Goal: Feedback & Contribution: Contribute content

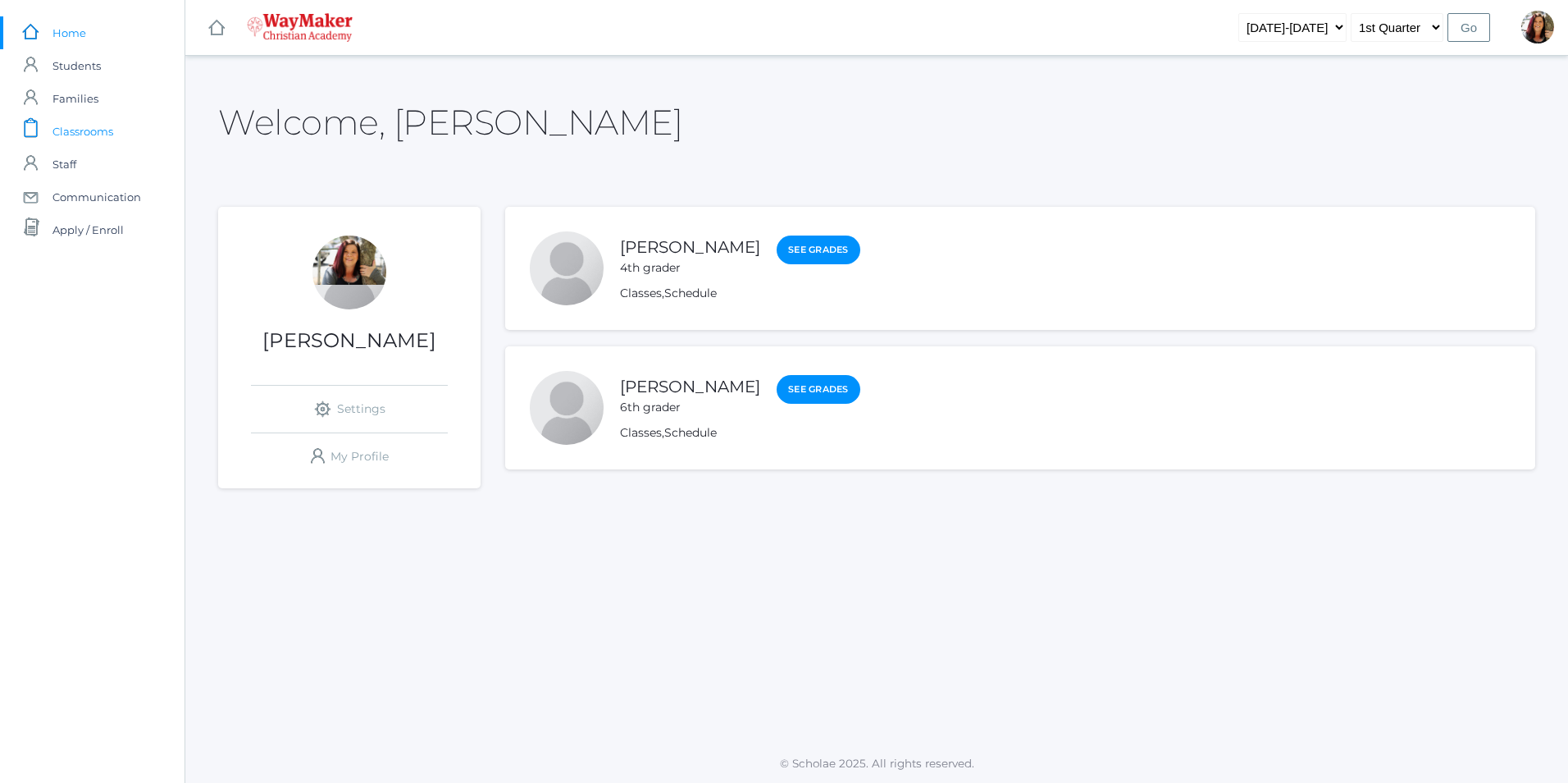
click at [120, 136] on link "icons/clipboard/plain Created with Sketch. Classrooms" at bounding box center [92, 131] width 185 height 33
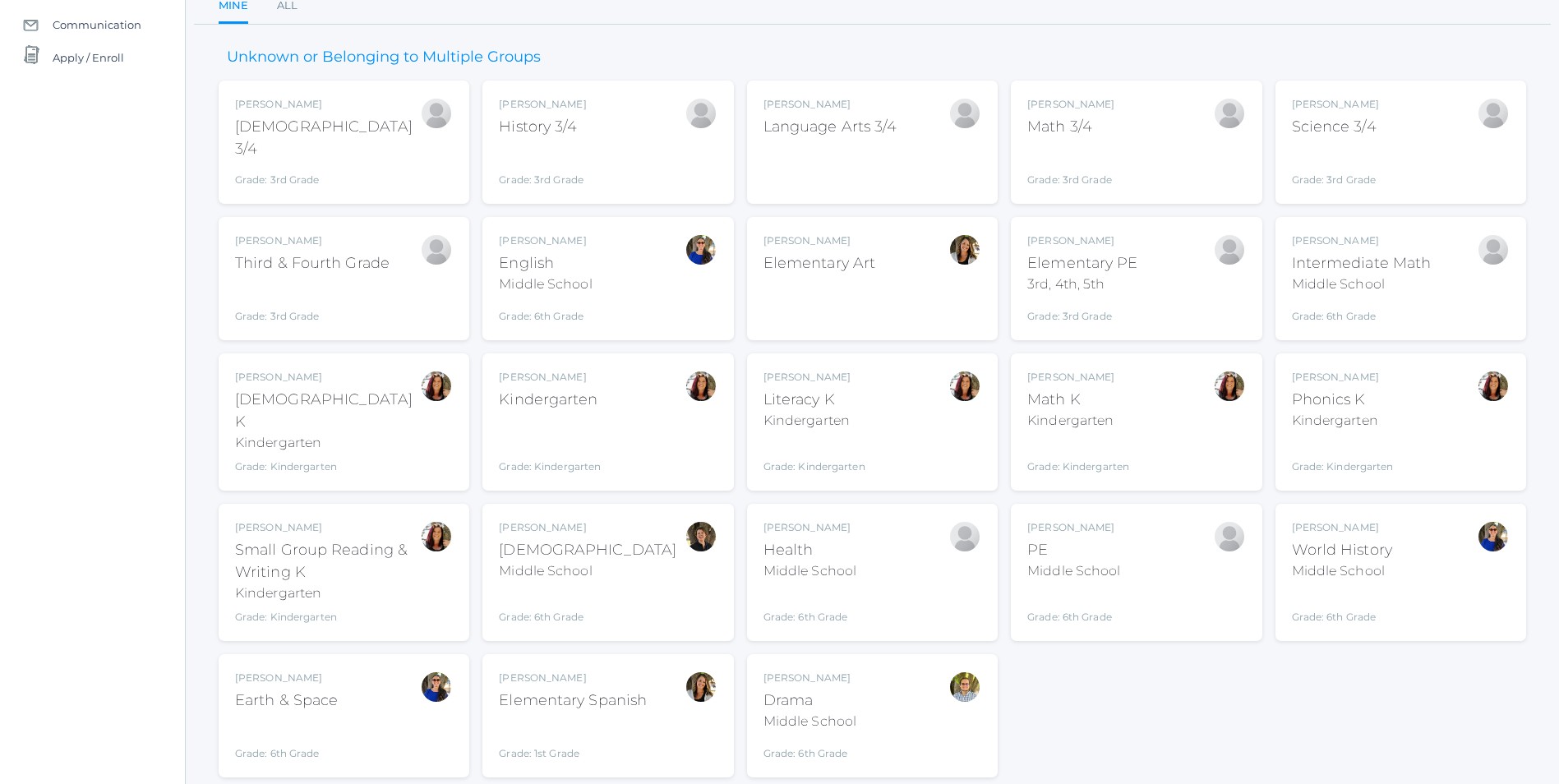
scroll to position [211, 0]
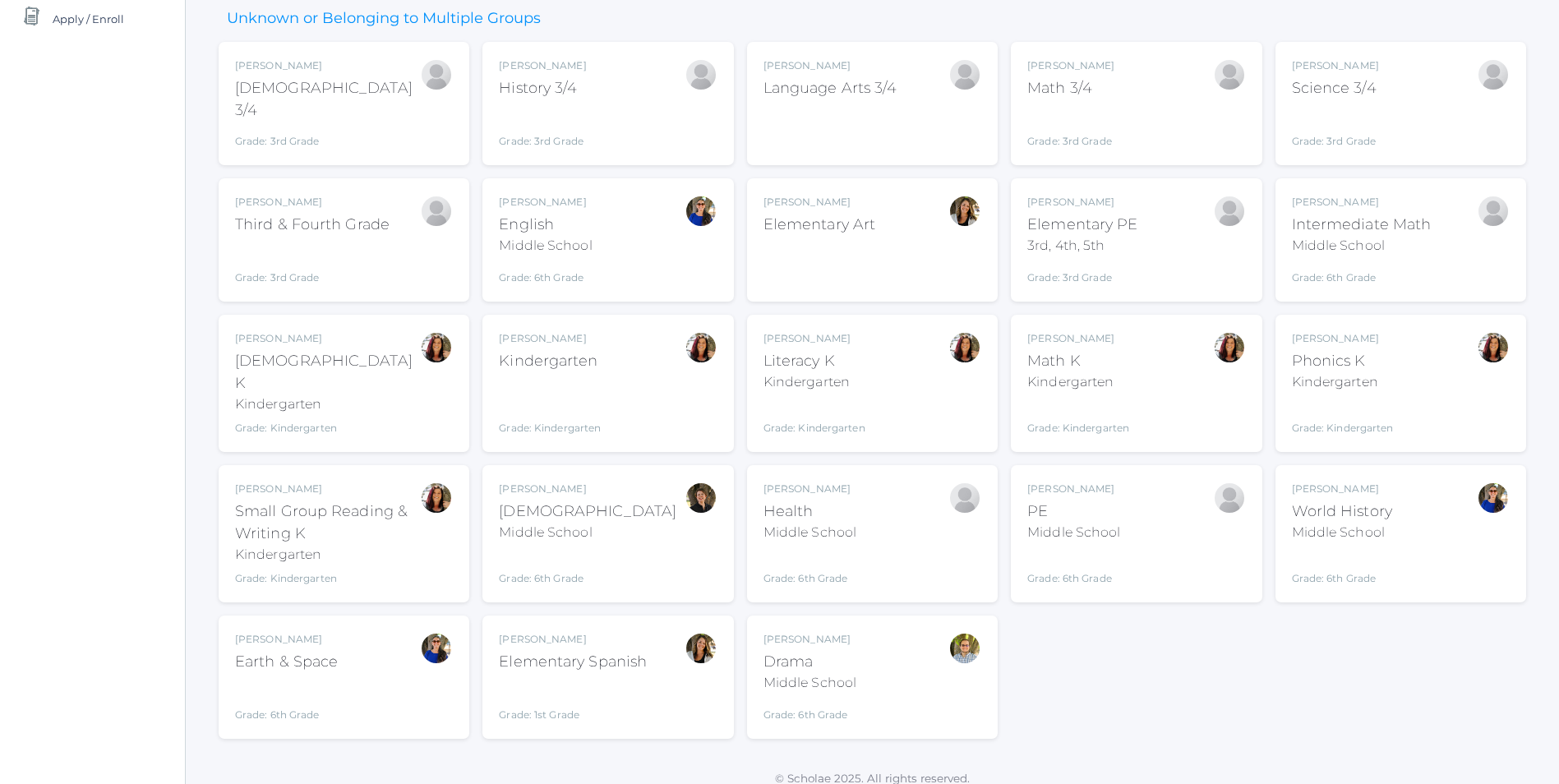
click at [571, 365] on div "Kindergarten" at bounding box center [550, 360] width 102 height 22
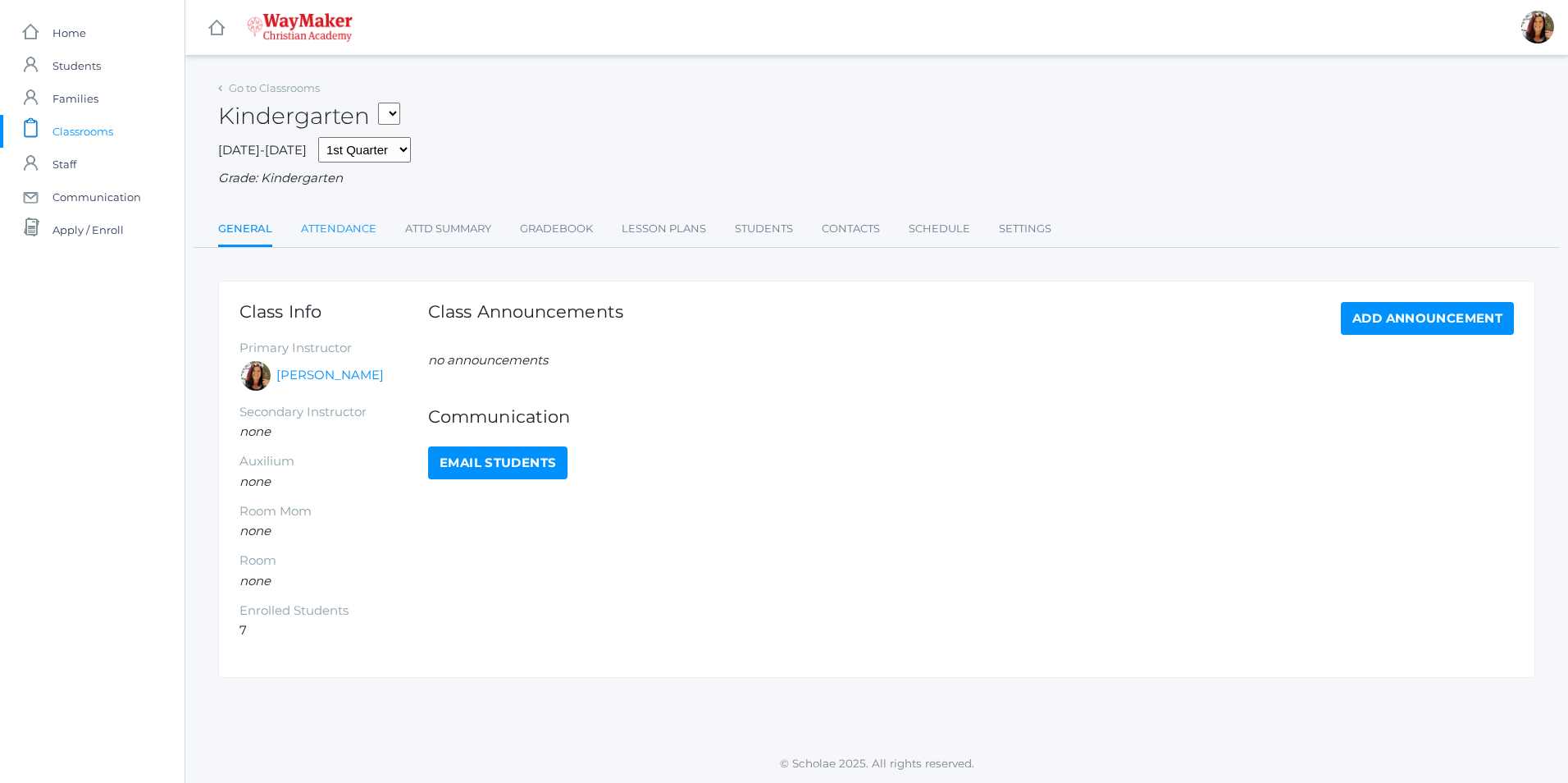
click at [319, 228] on link "Attendance" at bounding box center [339, 229] width 76 height 33
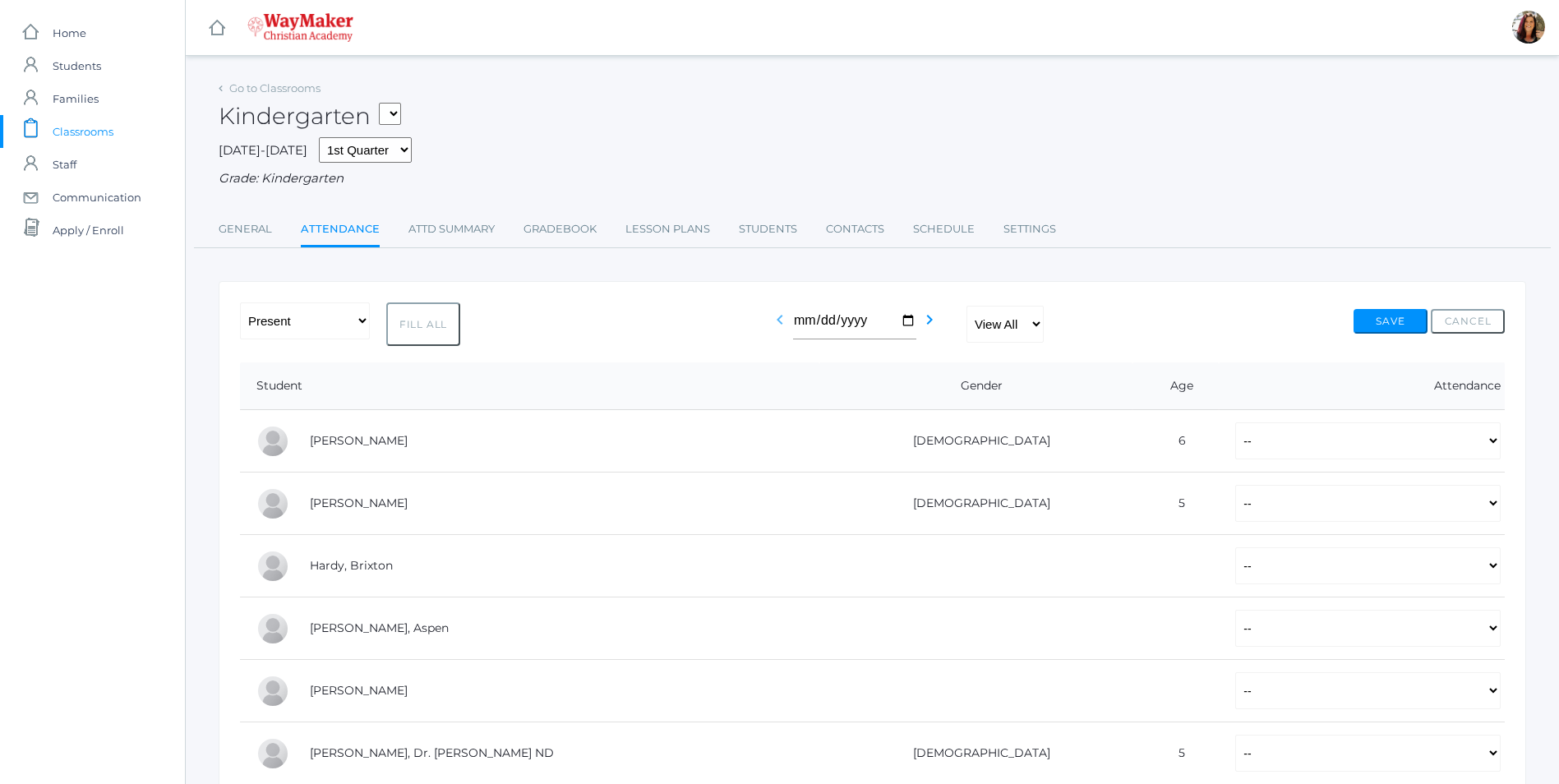
click at [780, 317] on icon "chevron_left" at bounding box center [780, 319] width 19 height 19
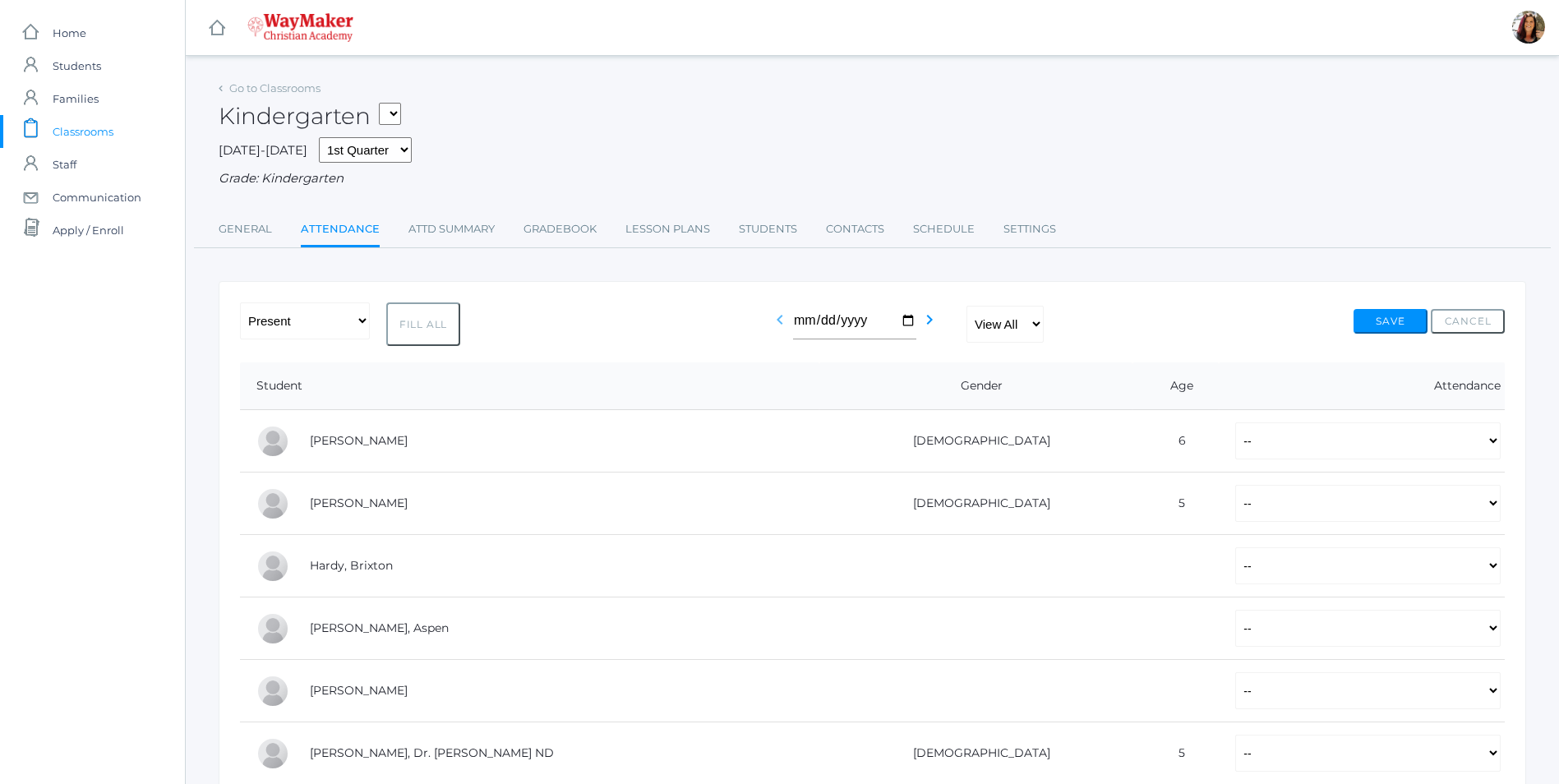
click at [780, 317] on icon "chevron_left" at bounding box center [780, 319] width 19 height 19
click at [930, 318] on icon "chevron_right" at bounding box center [930, 319] width 19 height 19
click at [1496, 437] on select "-- Present Tardy Excused Tardy Unexcused Absent Excused Absent Unexcused" at bounding box center [1368, 441] width 265 height 37
select select "P"
click at [1236, 424] on select "-- Present Tardy Excused Tardy Unexcused Absent Excused Absent Unexcused" at bounding box center [1368, 441] width 265 height 37
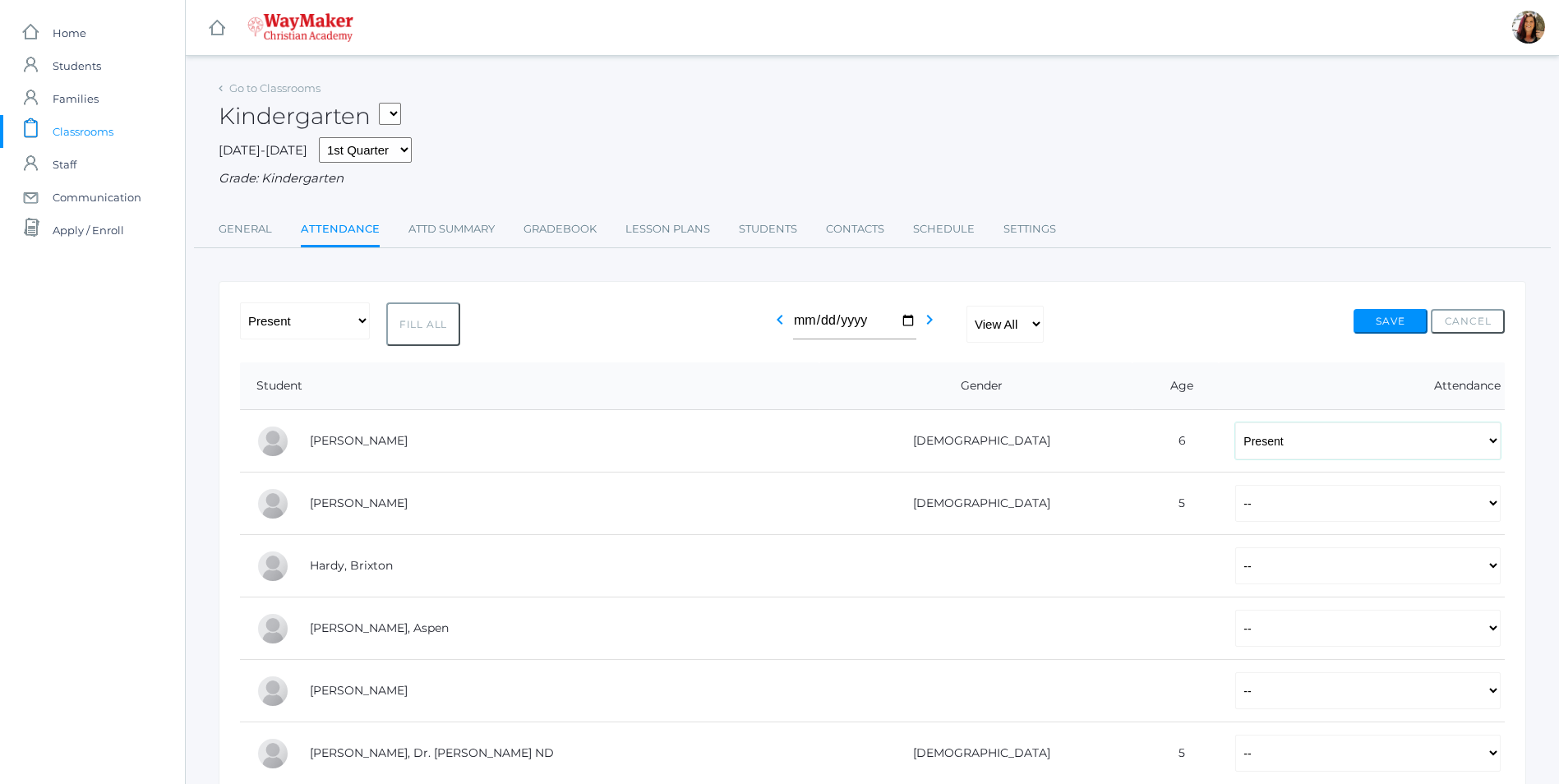
scroll to position [82, 0]
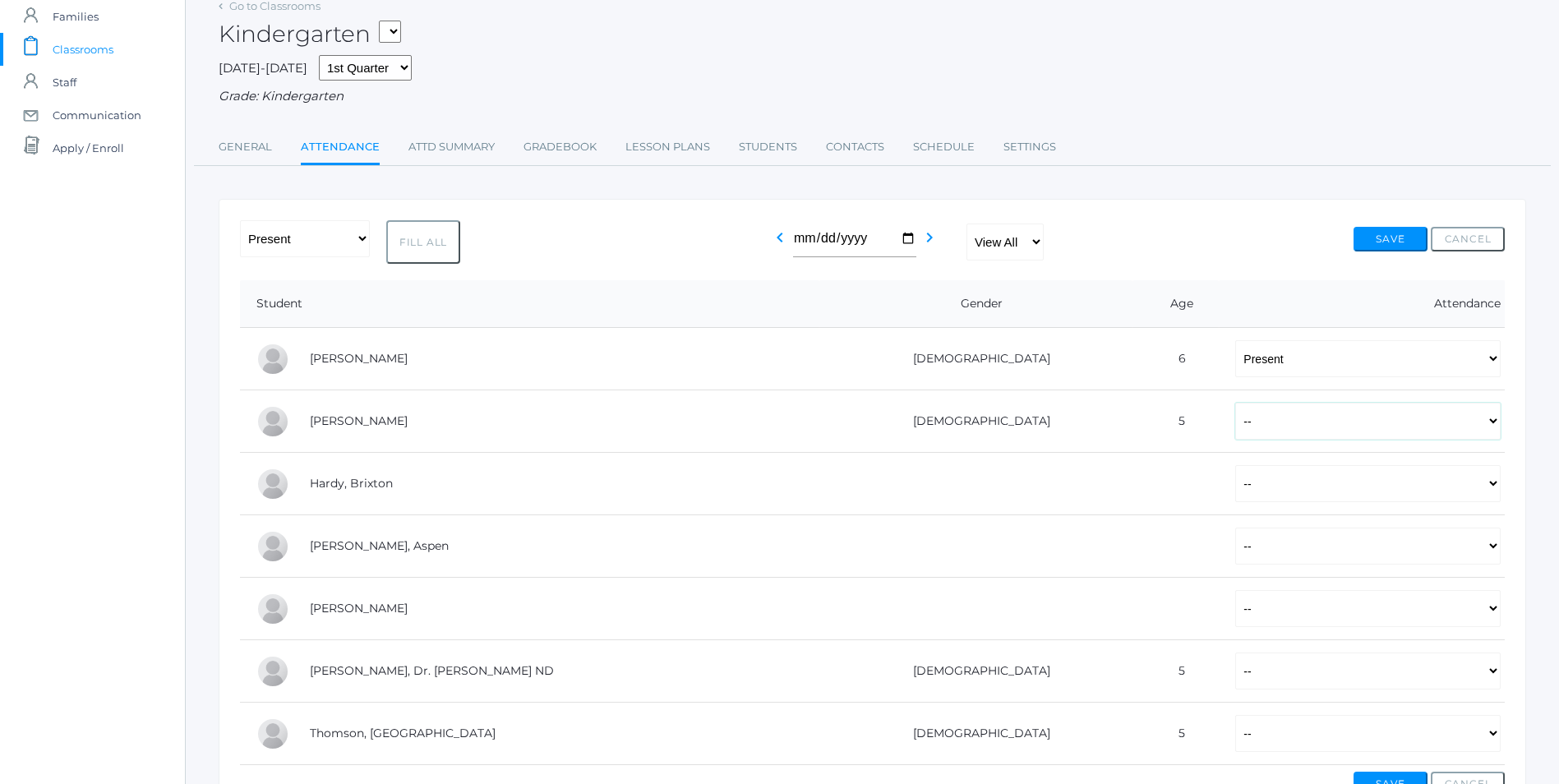
click at [1491, 418] on select "-- Present Tardy Excused Tardy Unexcused Absent Excused Absent Unexcused" at bounding box center [1368, 421] width 265 height 37
select select "P"
click at [1236, 404] on select "-- Present Tardy Excused Tardy Unexcused Absent Excused Absent Unexcused" at bounding box center [1368, 421] width 265 height 37
click at [1496, 486] on select "-- Present Tardy Excused Tardy Unexcused Absent Excused Absent Unexcused" at bounding box center [1368, 483] width 265 height 37
select select "P"
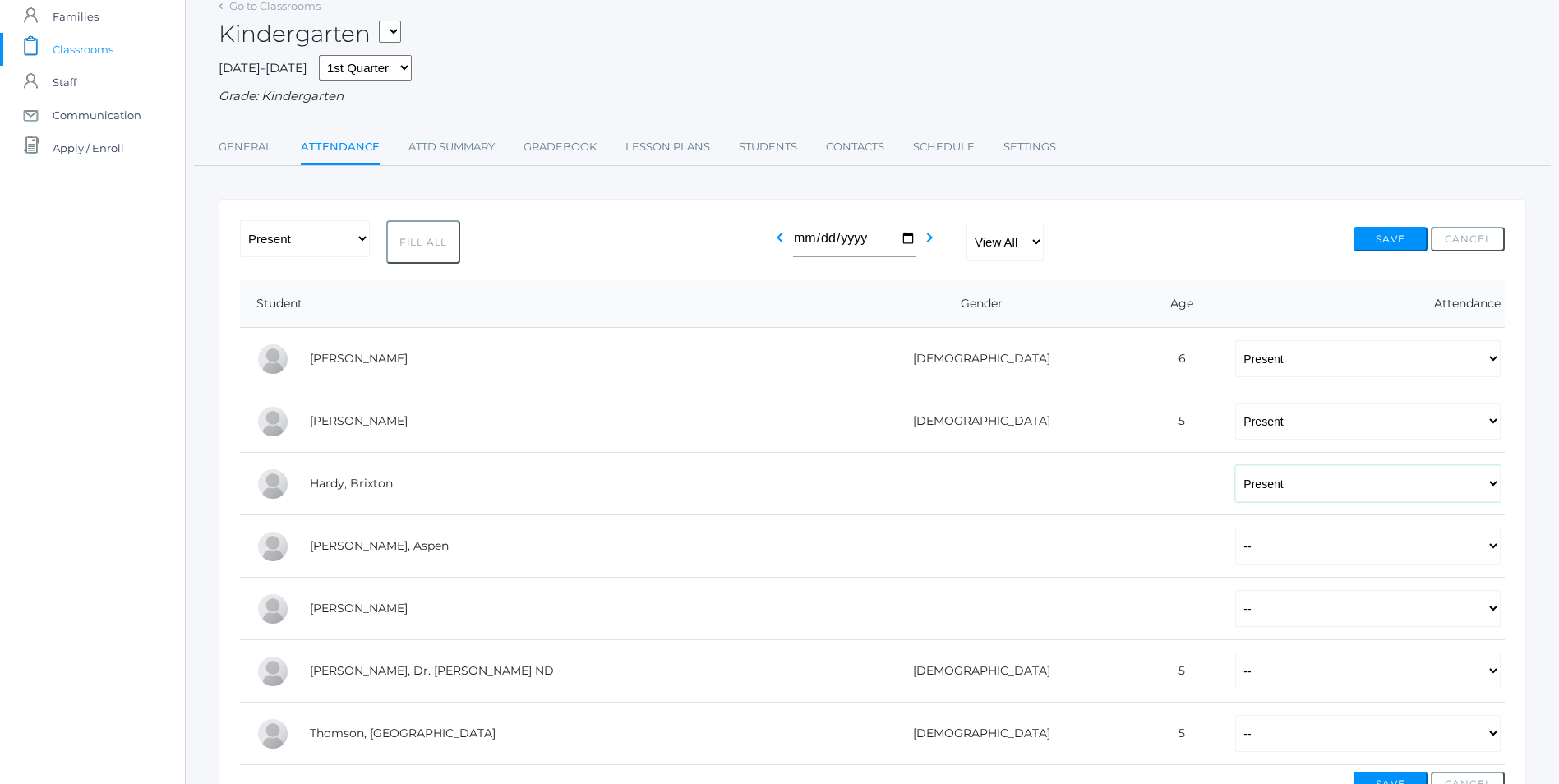
click at [1236, 467] on select "-- Present Tardy Excused Tardy Unexcused Absent Excused Absent Unexcused" at bounding box center [1368, 483] width 265 height 37
click at [1485, 547] on select "-- Present Tardy Excused Tardy Unexcused Absent Excused Absent Unexcused" at bounding box center [1368, 546] width 265 height 37
select select "P"
click at [1236, 529] on select "-- Present Tardy Excused Tardy Unexcused Absent Excused Absent Unexcused" at bounding box center [1368, 546] width 265 height 37
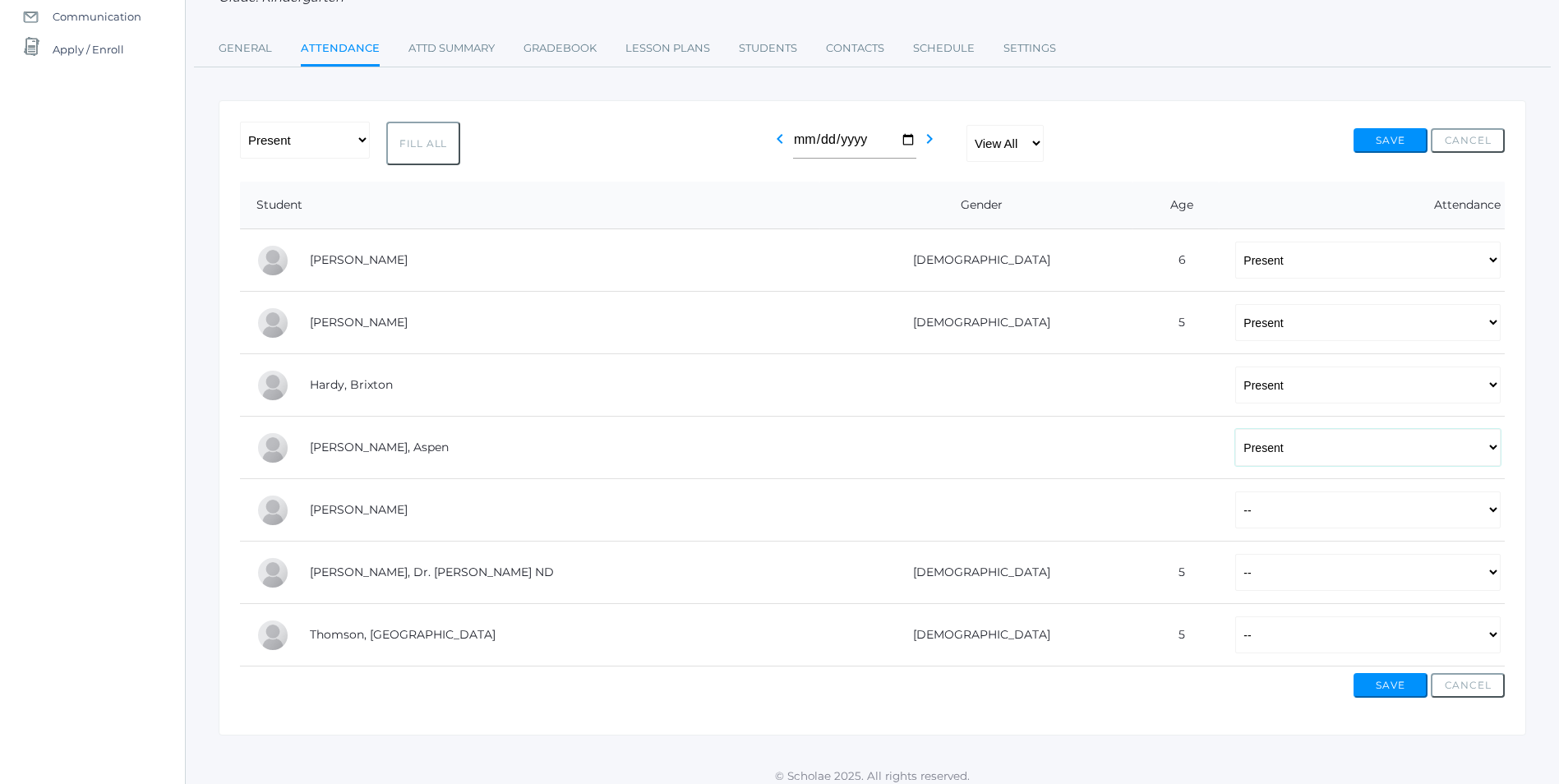
scroll to position [194, 0]
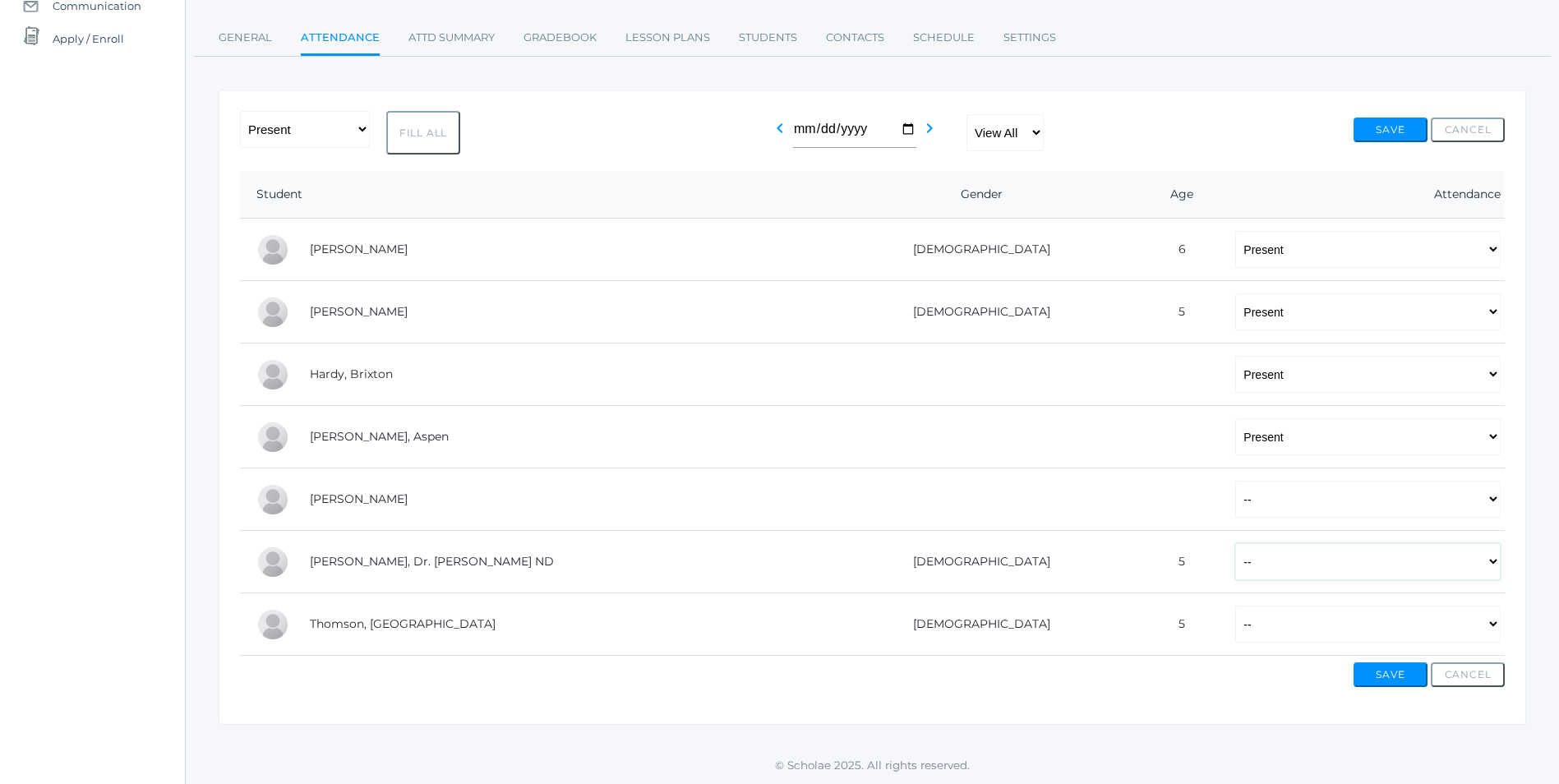
click at [1496, 560] on select "-- Present Tardy Excused Tardy Unexcused Absent Excused Absent Unexcused" at bounding box center [1368, 562] width 265 height 37
select select "AE"
click at [1236, 543] on select "-- Present Tardy Excused Tardy Unexcused Absent Excused Absent Unexcused" at bounding box center [1368, 562] width 265 height 37
click at [1497, 626] on select "-- Present Tardy Excused Tardy Unexcused Absent Excused Absent Unexcused" at bounding box center [1368, 624] width 265 height 37
select select "P"
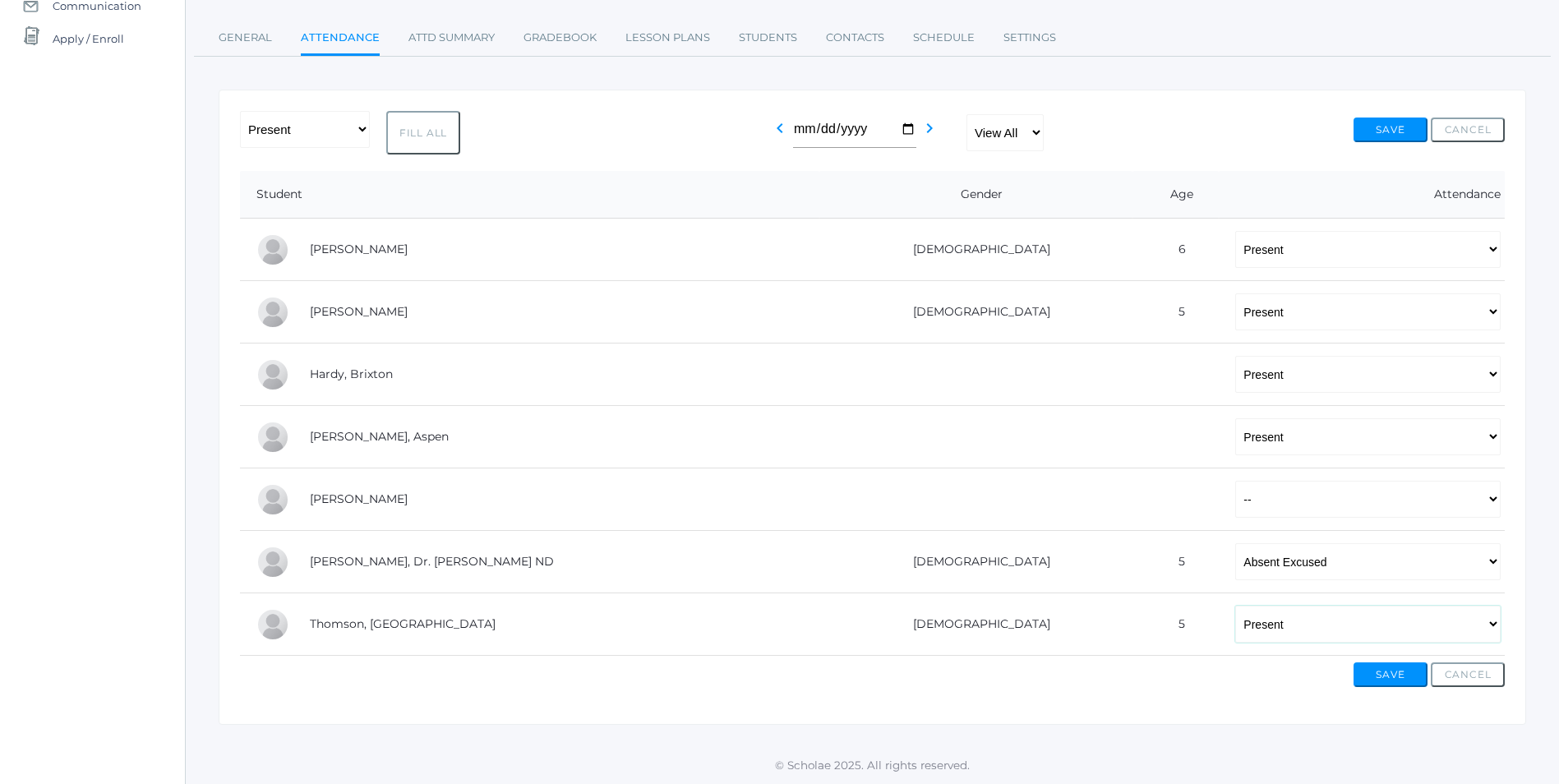
click at [1236, 606] on select "-- Present Tardy Excused Tardy Unexcused Absent Excused Absent Unexcused" at bounding box center [1368, 624] width 265 height 37
click at [1408, 674] on button "Save" at bounding box center [1390, 674] width 74 height 24
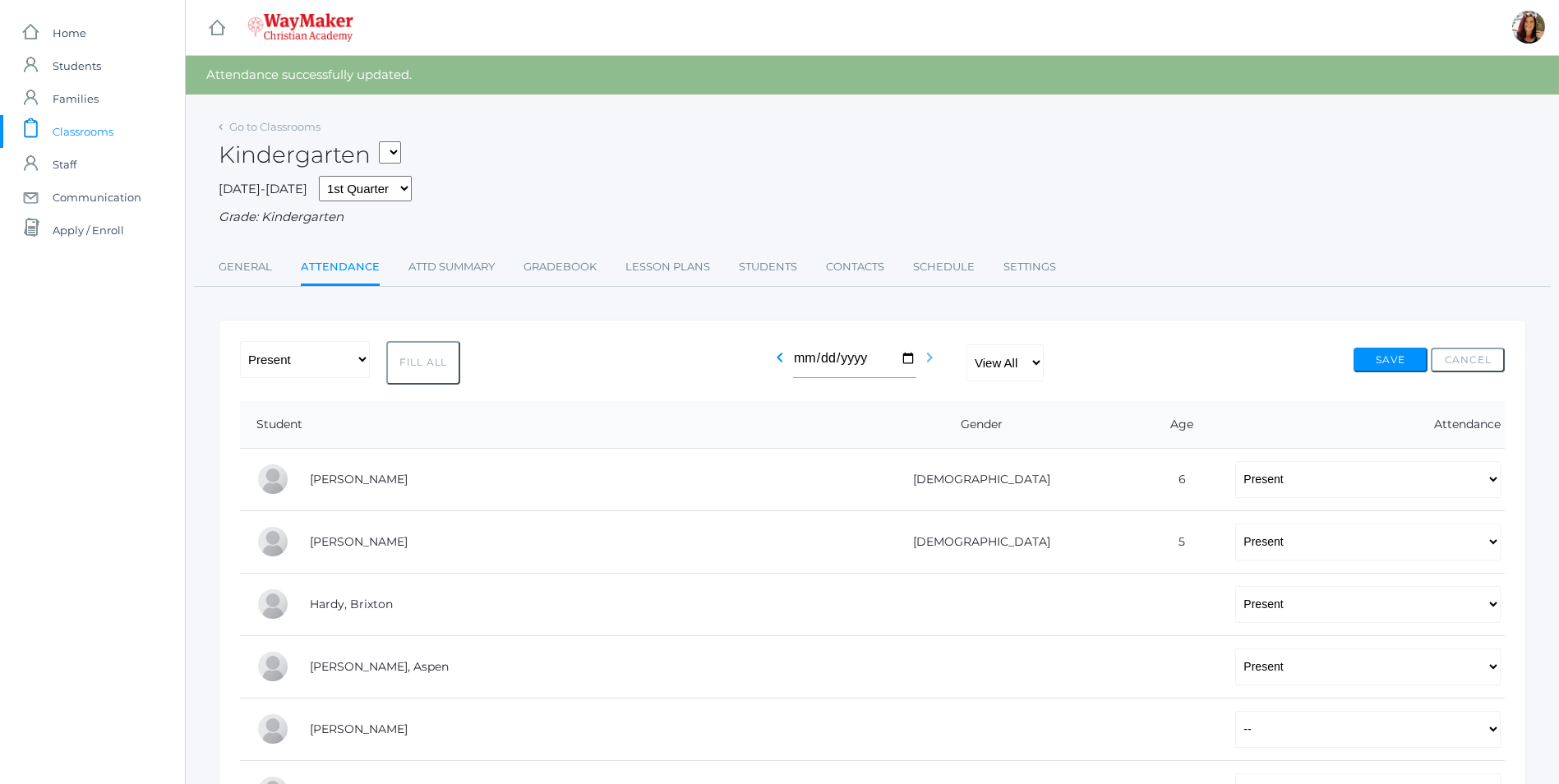
click at [933, 359] on icon "chevron_right" at bounding box center [930, 357] width 19 height 19
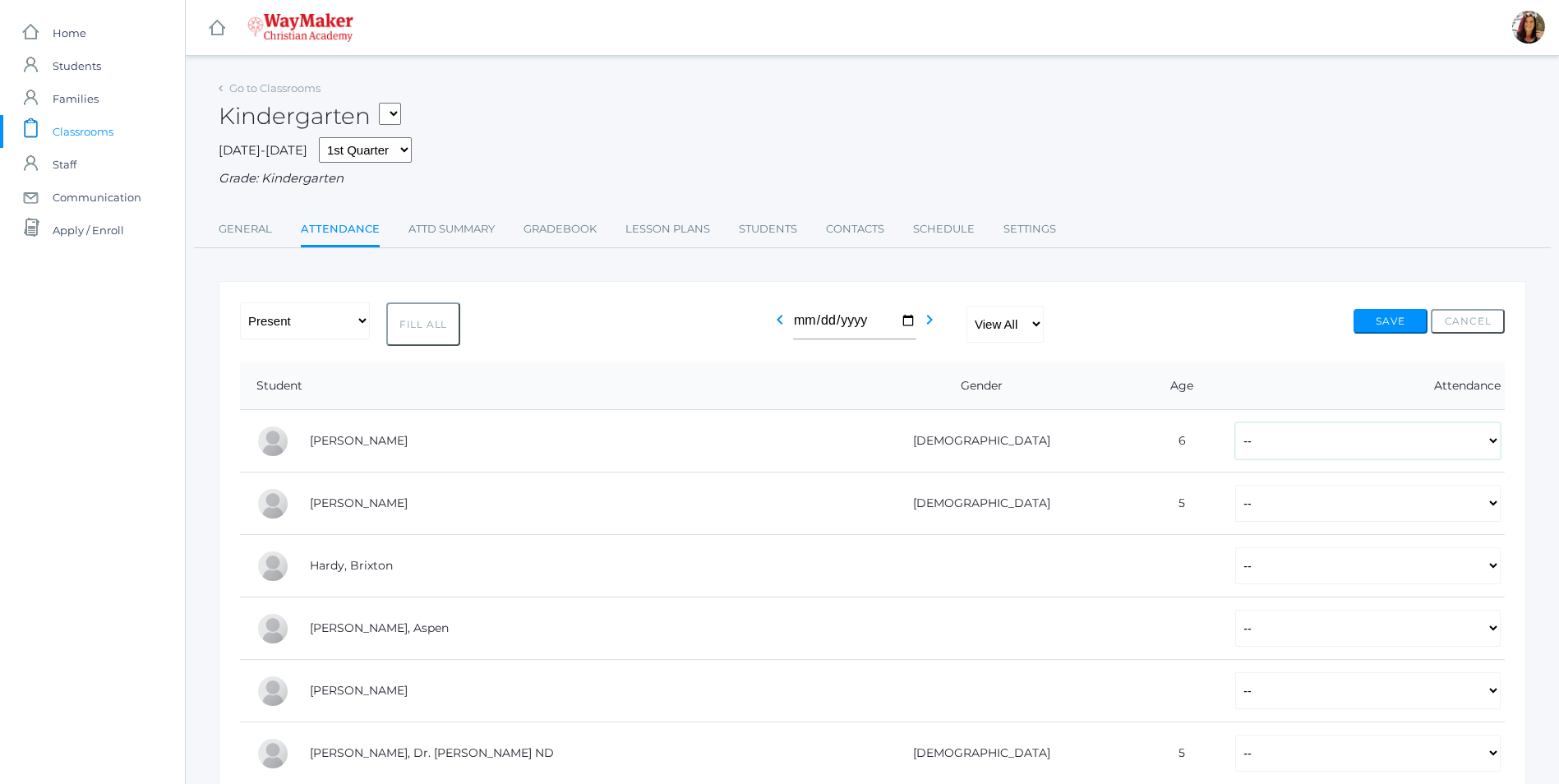
click at [1493, 443] on select "-- Present Tardy Excused Tardy Unexcused Absent Excused Absent Unexcused" at bounding box center [1368, 441] width 265 height 37
select select "P"
click at [1236, 424] on select "-- Present Tardy Excused Tardy Unexcused Absent Excused Absent Unexcused" at bounding box center [1368, 441] width 265 height 37
click at [1494, 510] on select "-- Present Tardy Excused Tardy Unexcused Absent Excused Absent Unexcused" at bounding box center [1368, 504] width 265 height 37
select select "P"
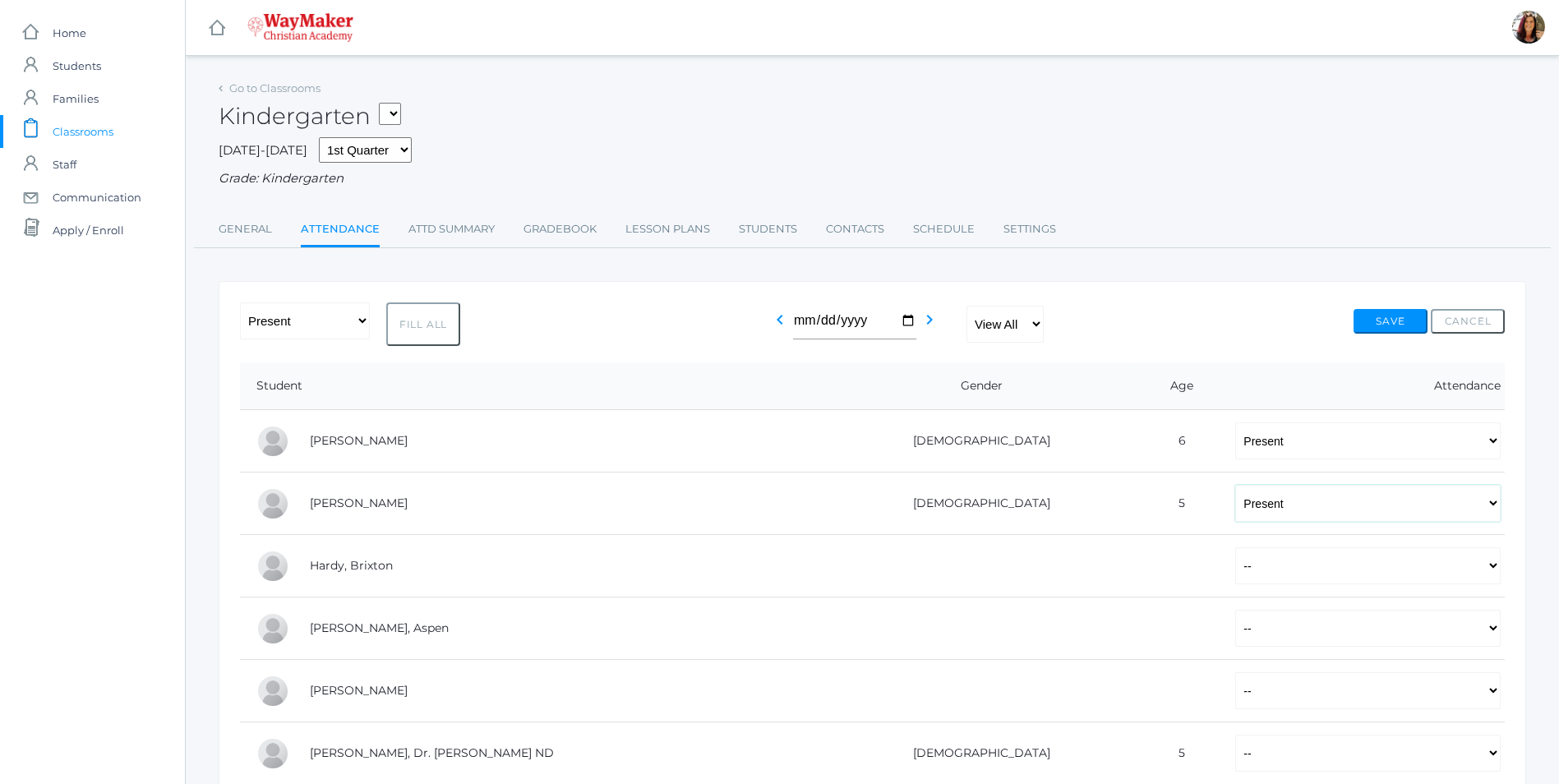
click at [1236, 486] on select "-- Present Tardy Excused Tardy Unexcused Absent Excused Absent Unexcused" at bounding box center [1368, 504] width 265 height 37
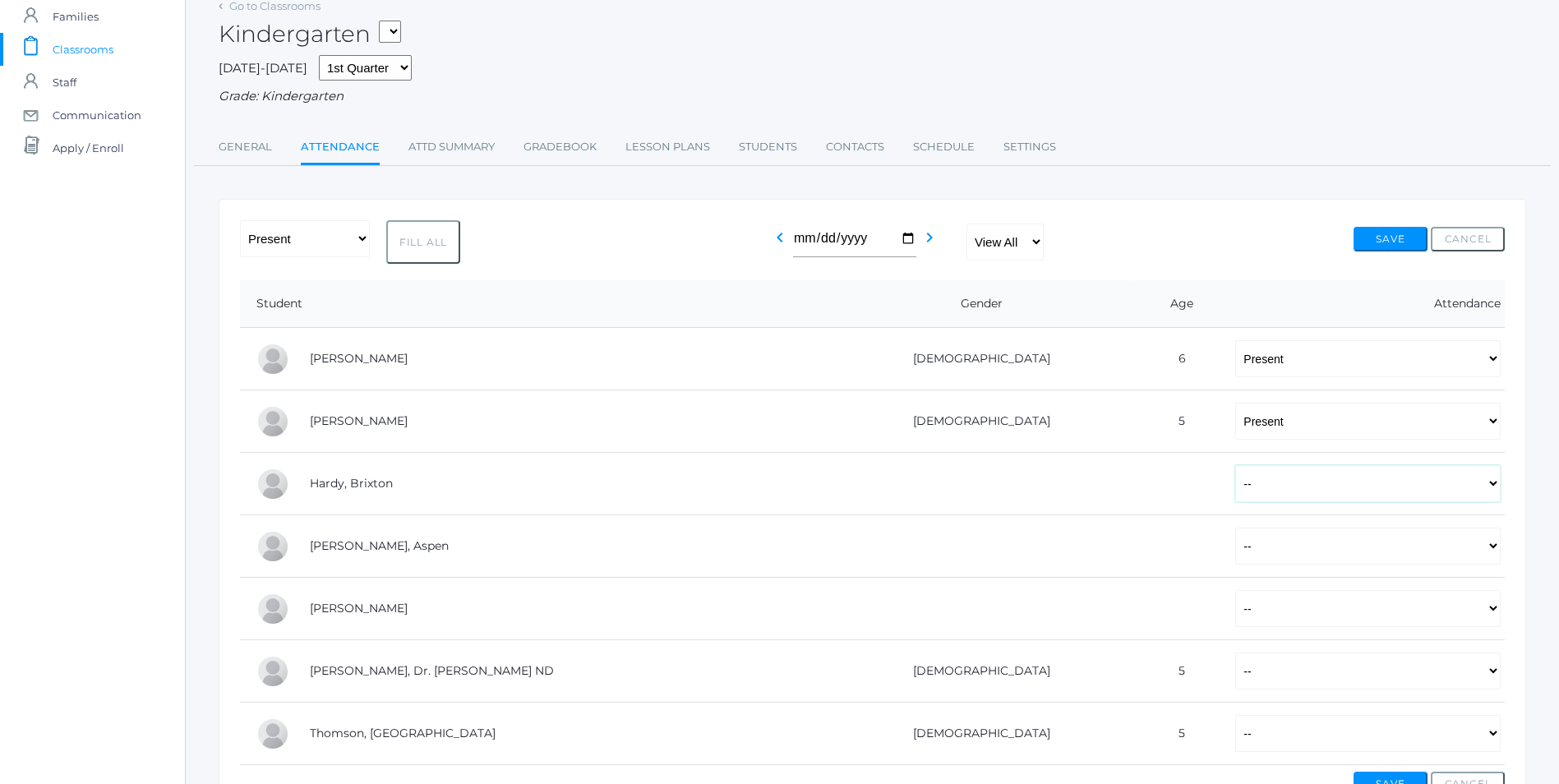
click at [1489, 498] on select "-- Present Tardy Excused Tardy Unexcused Absent Excused Absent Unexcused" at bounding box center [1368, 483] width 265 height 37
select select "P"
click at [1236, 467] on select "-- Present Tardy Excused Tardy Unexcused Absent Excused Absent Unexcused" at bounding box center [1368, 483] width 265 height 37
click at [1502, 552] on td "-- Present Tardy Excused Tardy Unexcused Absent Excused Absent Unexcused" at bounding box center [1362, 546] width 286 height 62
click at [1484, 556] on select "-- Present Tardy Excused Tardy Unexcused Absent Excused Absent Unexcused" at bounding box center [1368, 546] width 265 height 37
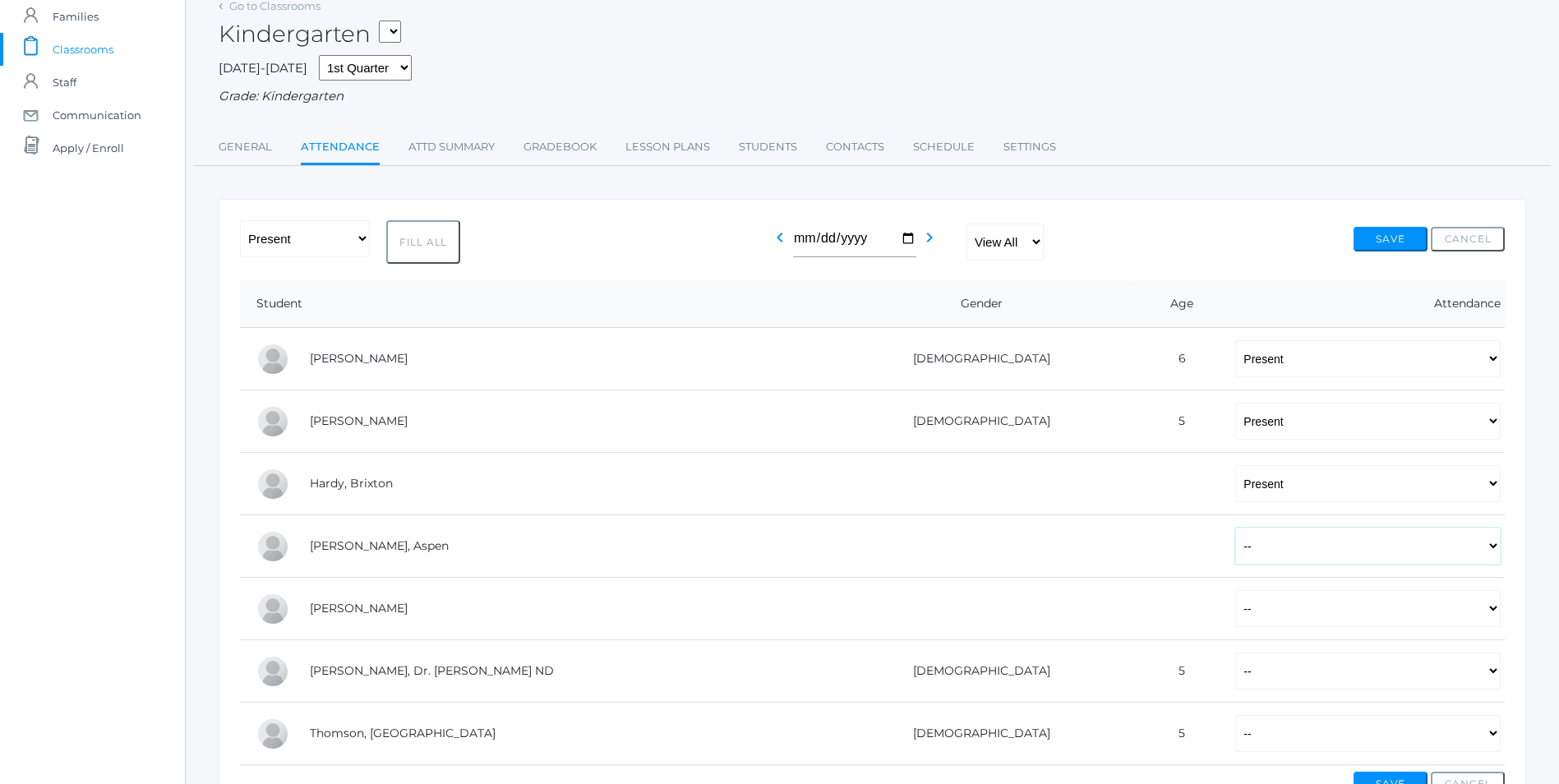
select select "AE"
click at [1236, 529] on select "-- Present Tardy Excused Tardy Unexcused Absent Excused Absent Unexcused" at bounding box center [1368, 546] width 265 height 37
click at [1490, 681] on select "-- Present Tardy Excused Tardy Unexcused Absent Excused Absent Unexcused" at bounding box center [1368, 671] width 265 height 37
select select "P"
click at [1236, 654] on select "-- Present Tardy Excused Tardy Unexcused Absent Excused Absent Unexcused" at bounding box center [1368, 671] width 265 height 37
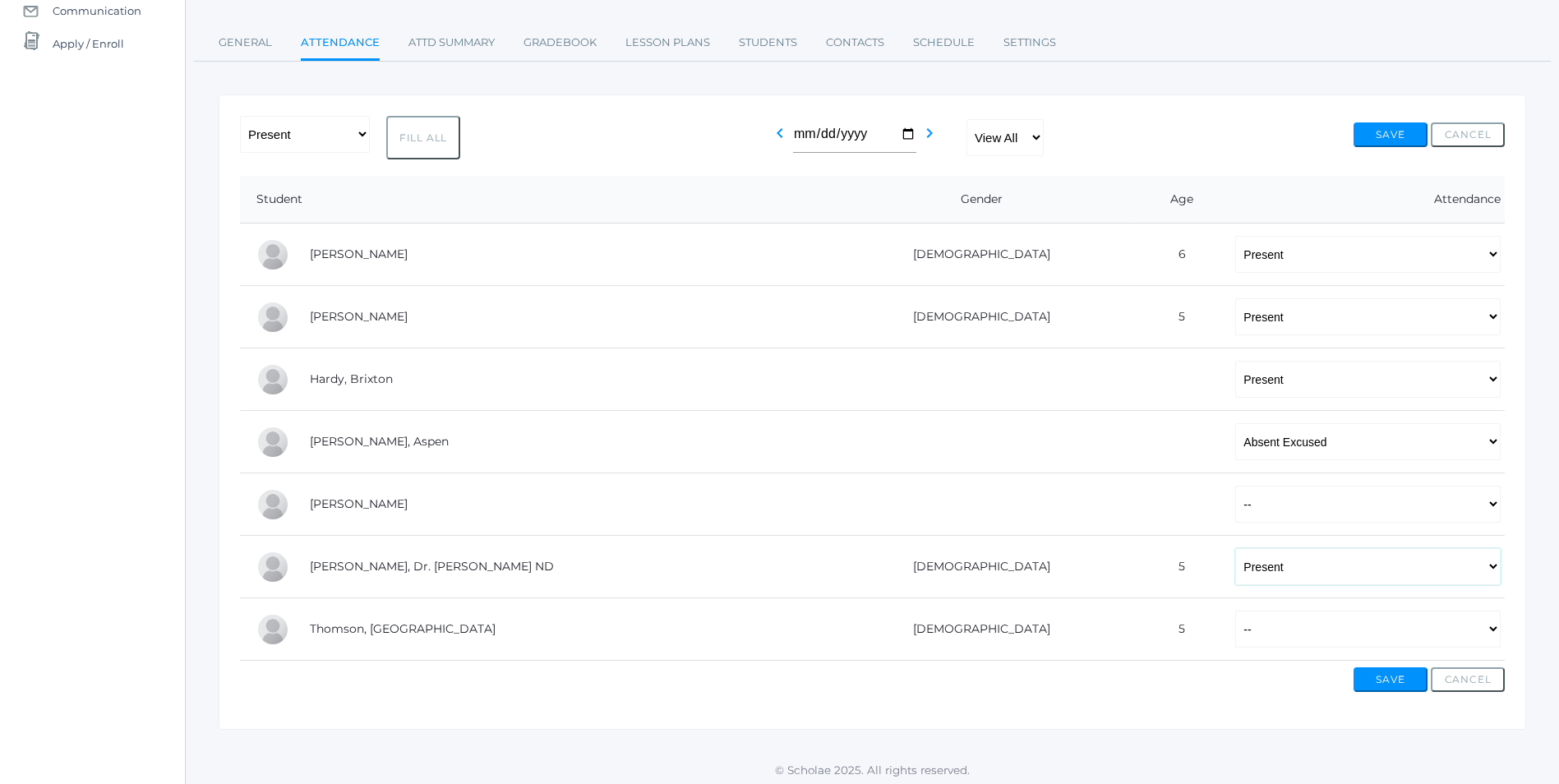
scroll to position [194, 0]
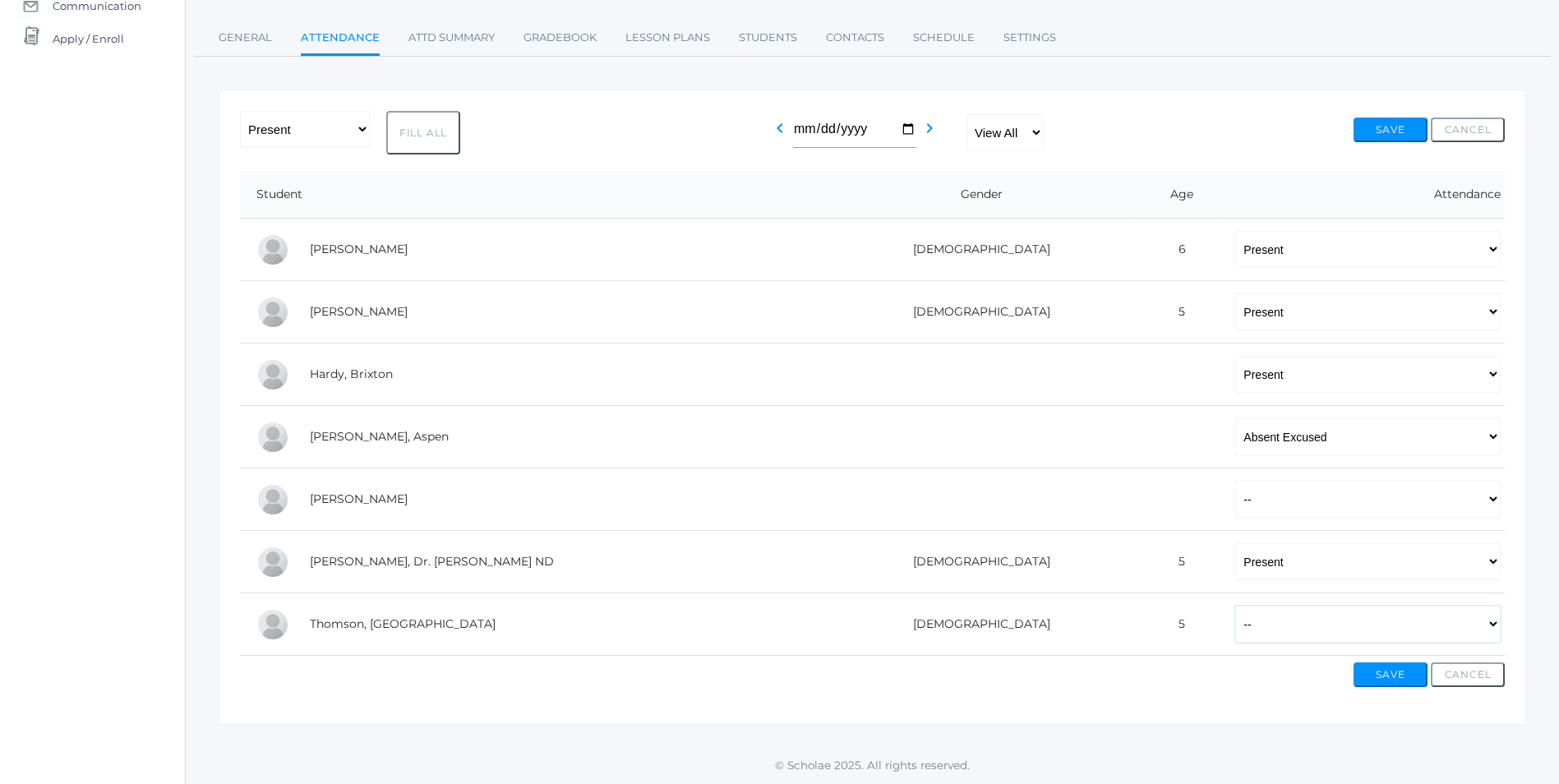
click at [1496, 626] on select "-- Present Tardy Excused Tardy Unexcused Absent Excused Absent Unexcused" at bounding box center [1368, 624] width 265 height 37
select select "P"
click at [1236, 606] on select "-- Present Tardy Excused Tardy Unexcused Absent Excused Absent Unexcused" at bounding box center [1368, 624] width 265 height 37
click at [1407, 677] on button "Save" at bounding box center [1390, 674] width 74 height 24
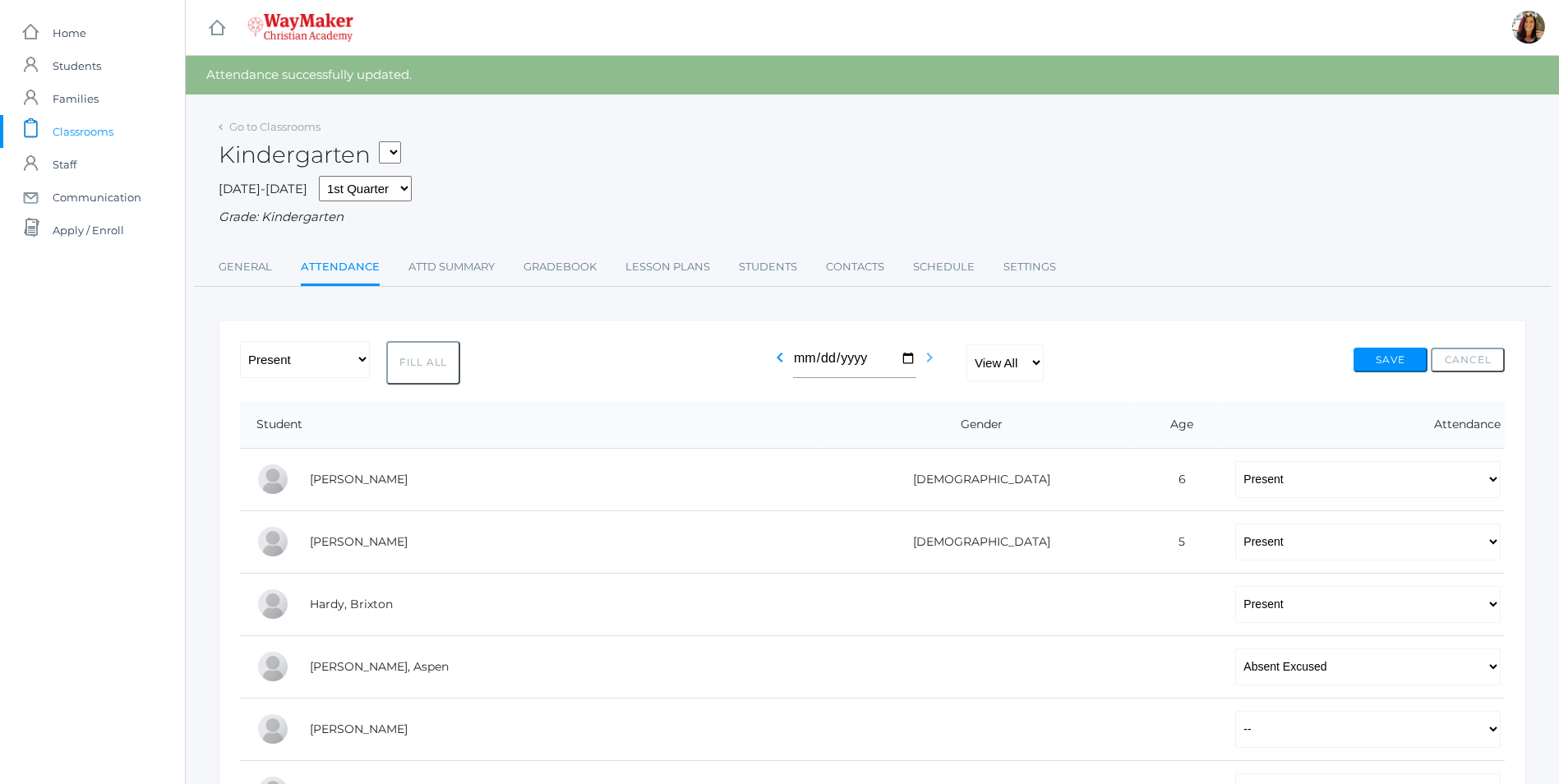
click at [922, 358] on icon "chevron_right" at bounding box center [930, 357] width 19 height 19
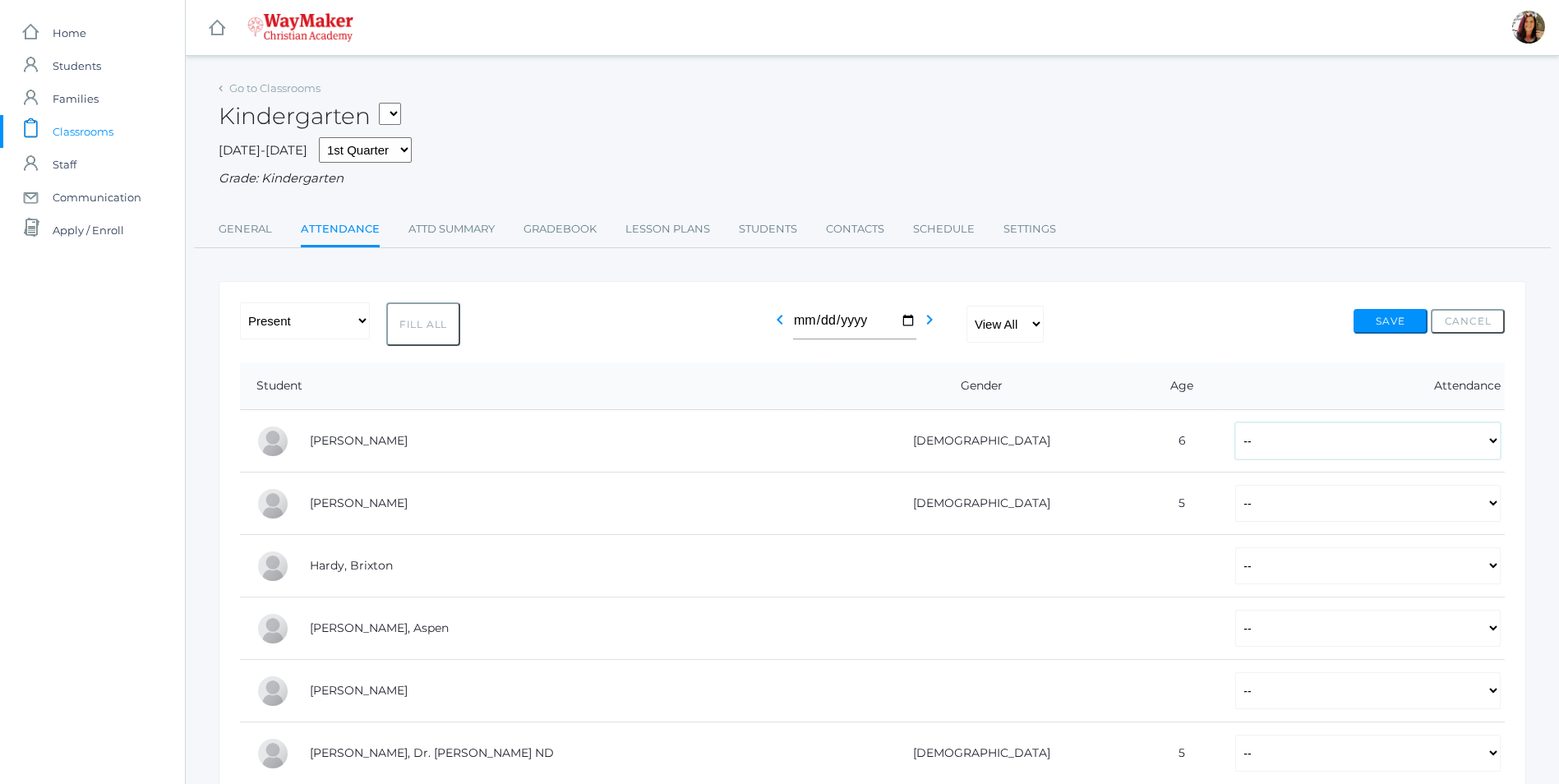
click at [1489, 440] on select "-- Present Tardy Excused Tardy Unexcused Absent Excused Absent Unexcused" at bounding box center [1368, 441] width 265 height 37
click at [1236, 424] on select "-- Present Tardy Excused Tardy Unexcused Absent Excused Absent Unexcused" at bounding box center [1368, 441] width 265 height 37
click at [1496, 445] on select "-- Present Tardy Excused Tardy Unexcused Absent Excused Absent Unexcused" at bounding box center [1368, 441] width 265 height 37
select select "P"
click at [1236, 424] on select "-- Present Tardy Excused Tardy Unexcused Absent Excused Absent Unexcused" at bounding box center [1368, 441] width 265 height 37
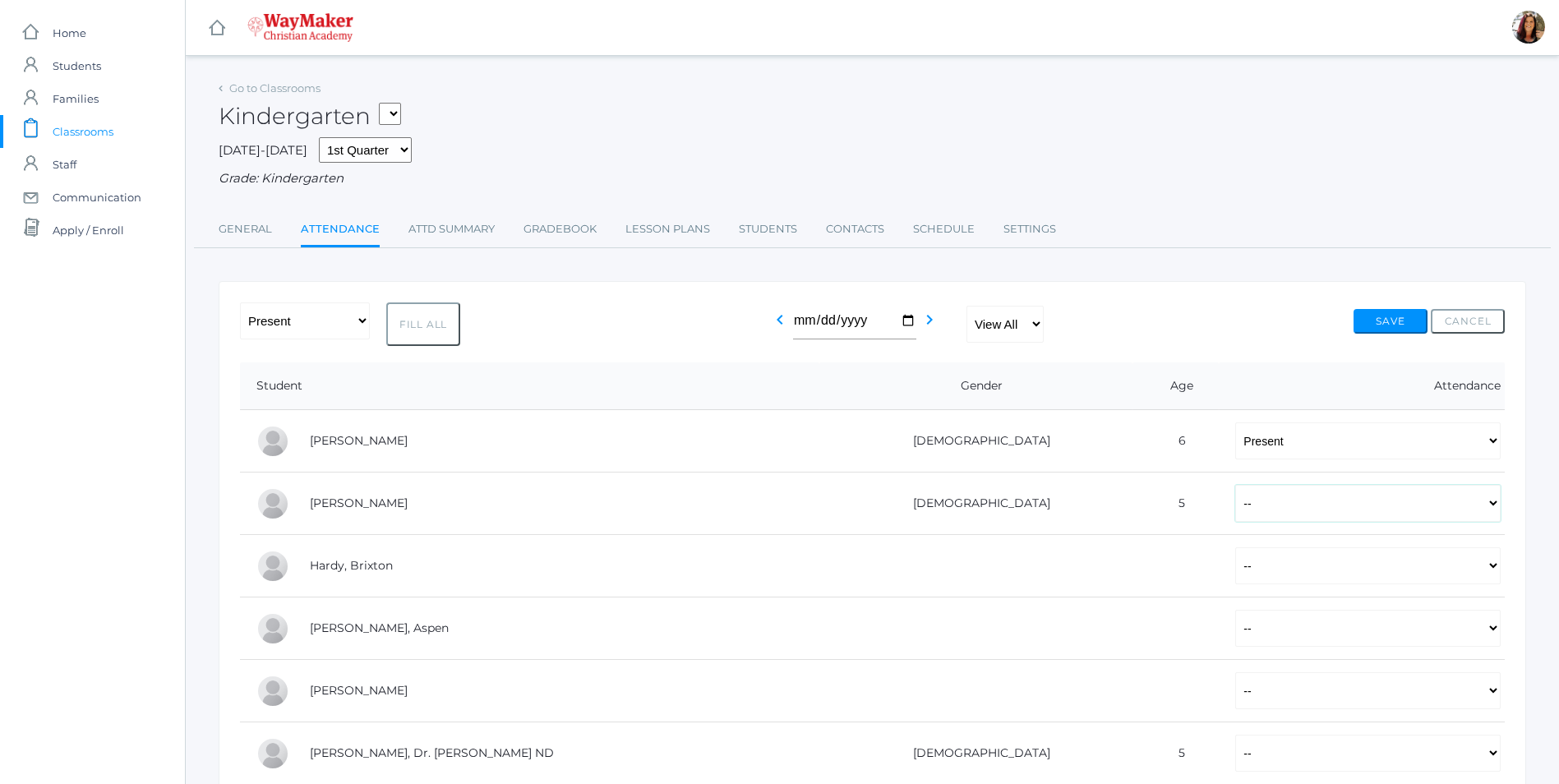
click at [1492, 507] on select "-- Present Tardy Excused Tardy Unexcused Absent Excused Absent Unexcused" at bounding box center [1368, 504] width 265 height 37
select select "P"
click at [1236, 486] on select "-- Present Tardy Excused Tardy Unexcused Absent Excused Absent Unexcused" at bounding box center [1368, 504] width 265 height 37
click at [1496, 578] on select "-- Present Tardy Excused Tardy Unexcused Absent Excused Absent Unexcused" at bounding box center [1368, 566] width 265 height 37
select select "P"
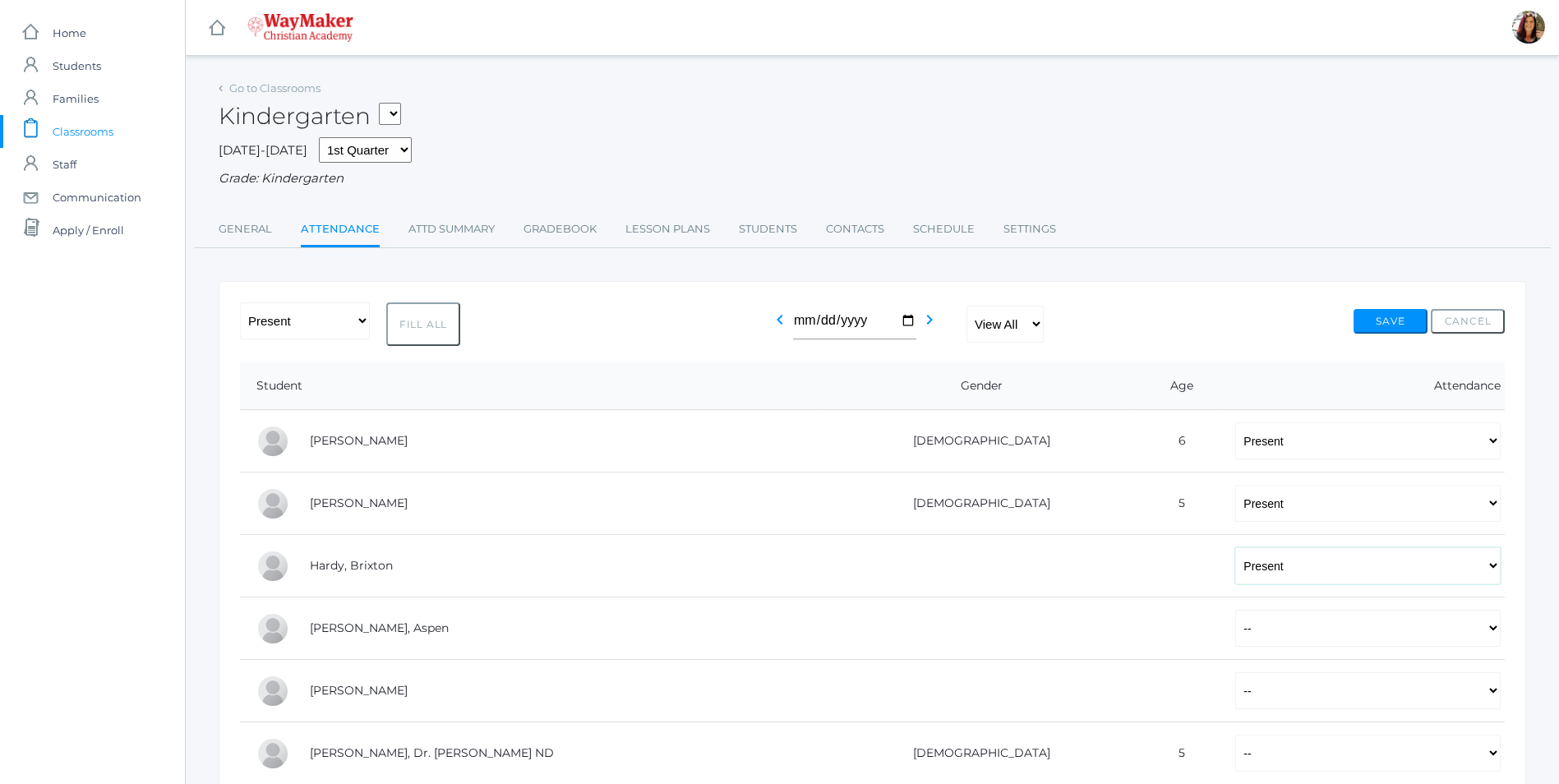
click at [1236, 549] on select "-- Present Tardy Excused Tardy Unexcused Absent Excused Absent Unexcused" at bounding box center [1368, 566] width 265 height 37
click at [1502, 638] on td "-- Present Tardy Excused Tardy Unexcused Absent Excused Absent Unexcused" at bounding box center [1362, 628] width 286 height 62
click at [1498, 638] on select "-- Present Tardy Excused Tardy Unexcused Absent Excused Absent Unexcused" at bounding box center [1368, 628] width 265 height 37
select select "P"
click at [1236, 612] on select "-- Present Tardy Excused Tardy Unexcused Absent Excused Absent Unexcused" at bounding box center [1368, 628] width 265 height 37
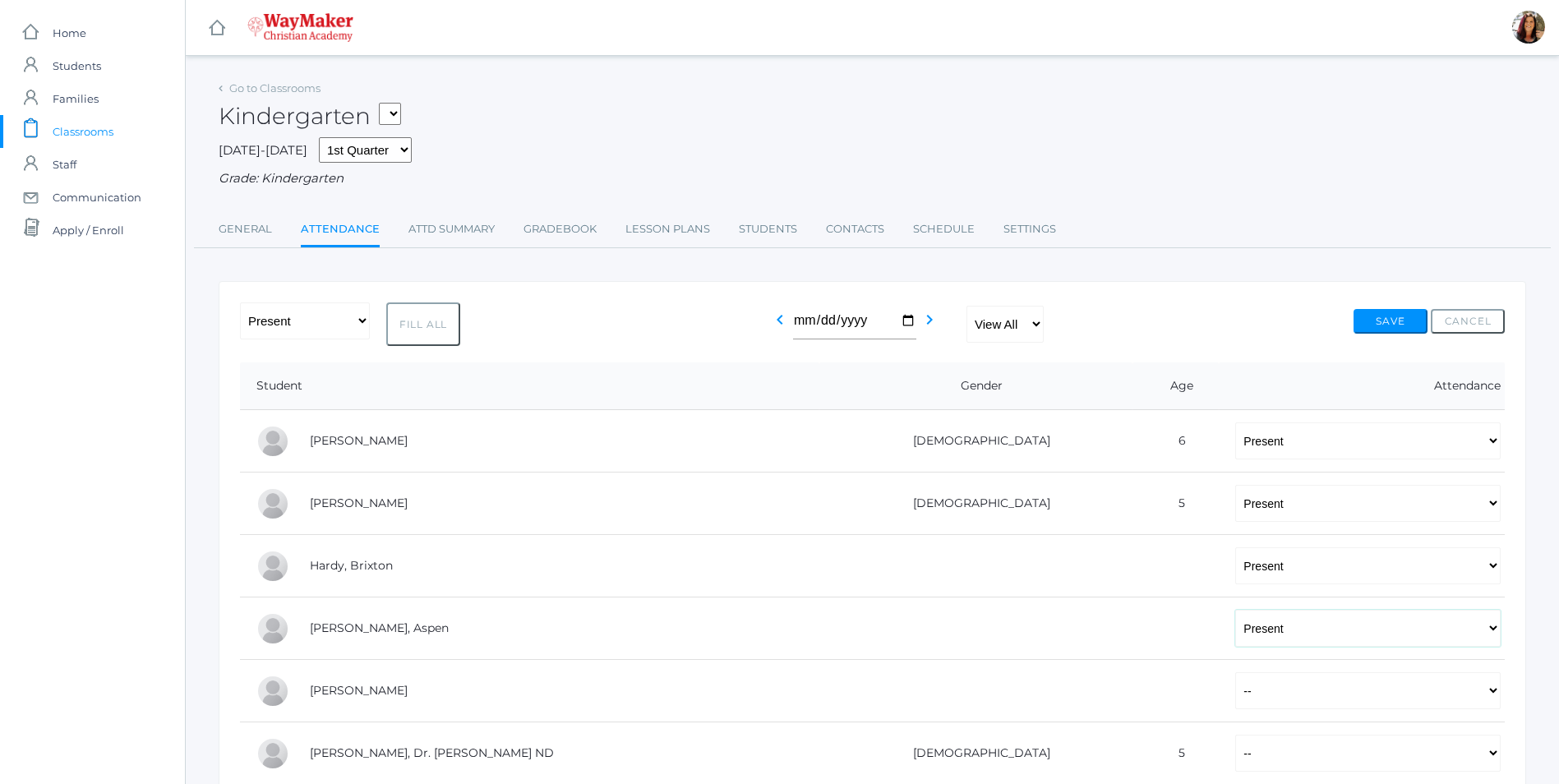
scroll to position [82, 0]
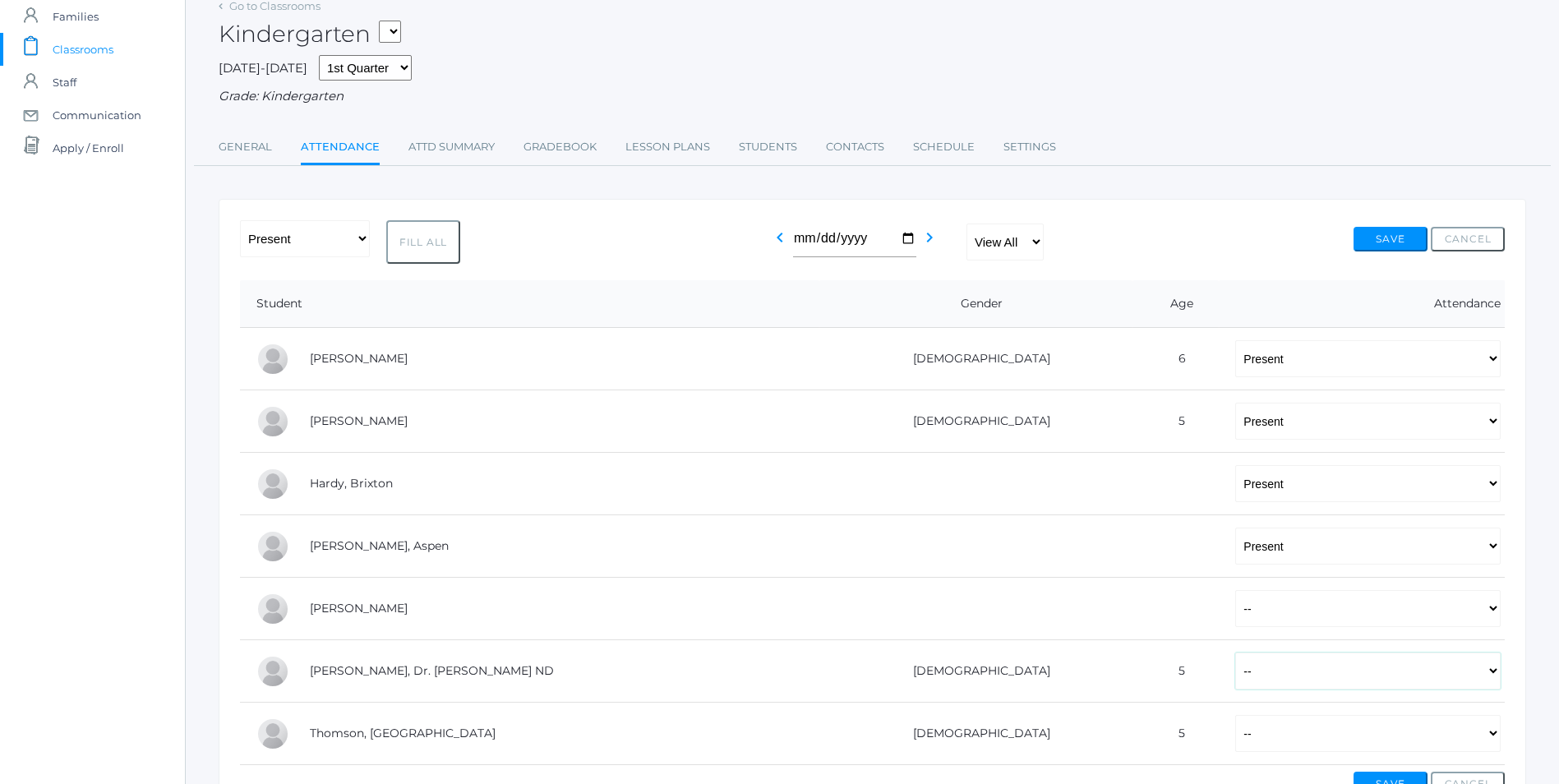
click at [1484, 670] on select "-- Present Tardy Excused Tardy Unexcused Absent Excused Absent Unexcused" at bounding box center [1368, 671] width 265 height 37
select select "AE"
click at [1236, 654] on select "-- Present Tardy Excused Tardy Unexcused Absent Excused Absent Unexcused" at bounding box center [1368, 671] width 265 height 37
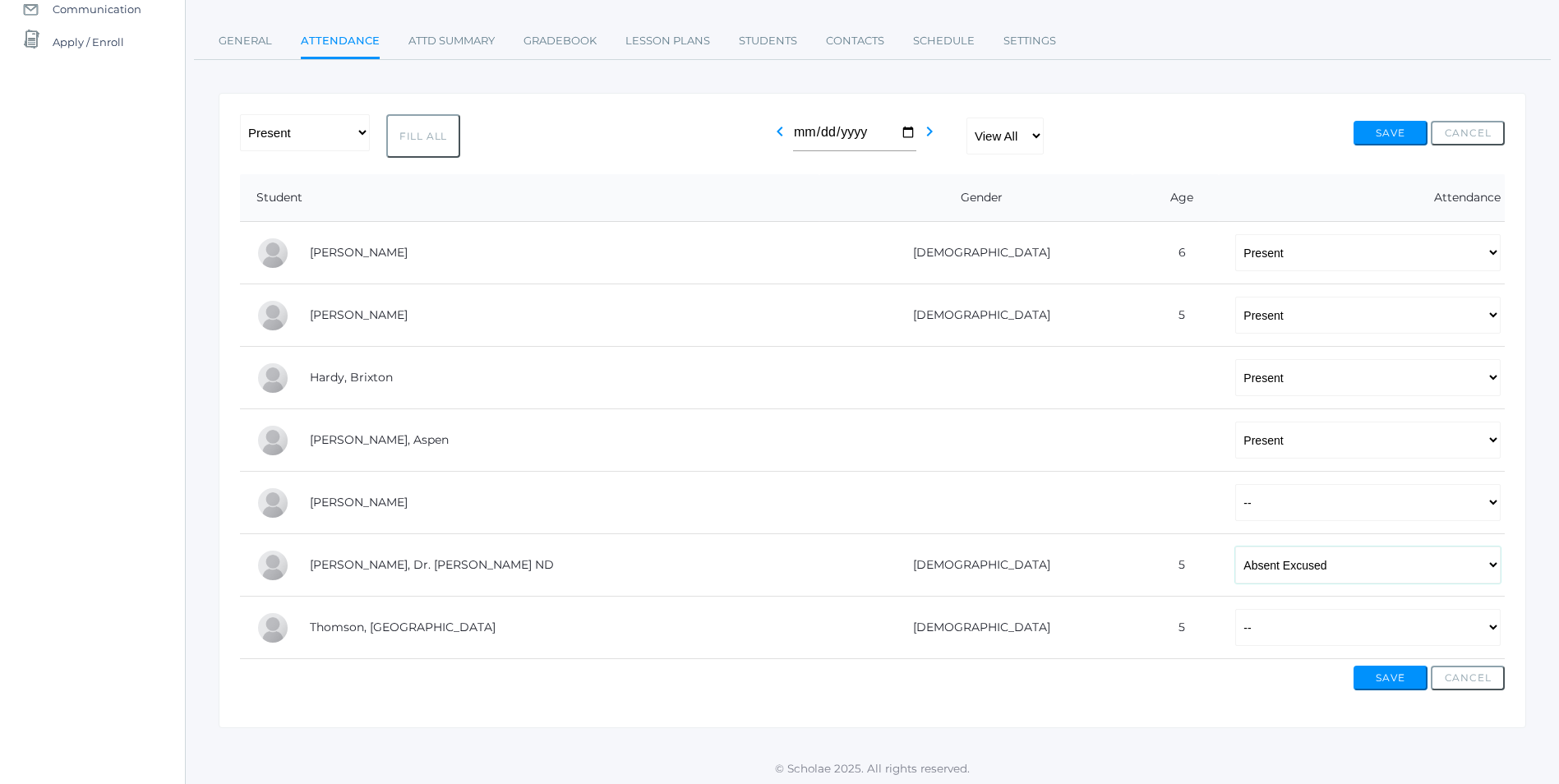
scroll to position [194, 0]
click at [1490, 628] on select "-- Present Tardy Excused Tardy Unexcused Absent Excused Absent Unexcused" at bounding box center [1368, 624] width 265 height 37
select select "P"
click at [1236, 606] on select "-- Present Tardy Excused Tardy Unexcused Absent Excused Absent Unexcused" at bounding box center [1368, 624] width 265 height 37
click at [1392, 676] on button "Save" at bounding box center [1390, 674] width 74 height 24
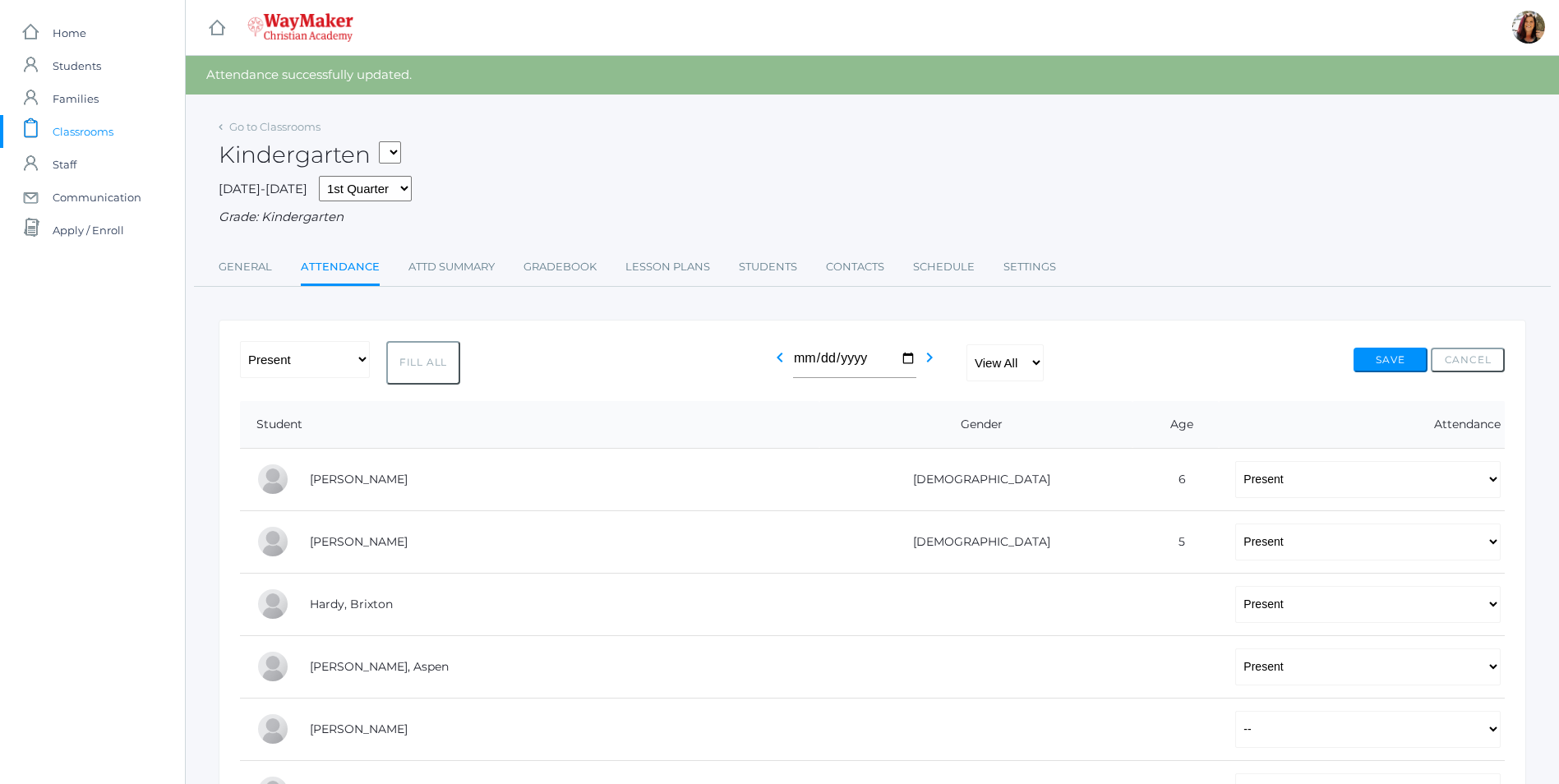
click at [401, 144] on select "KINDER - Phonics K Kindergarten KINDER - Literacy K Kindergarten KINDER - Bible…" at bounding box center [390, 152] width 22 height 22
select select "2554"
click at [385, 141] on select "KINDER - Phonics K Kindergarten KINDER - Literacy K Kindergarten KINDER - Bible…" at bounding box center [390, 152] width 22 height 22
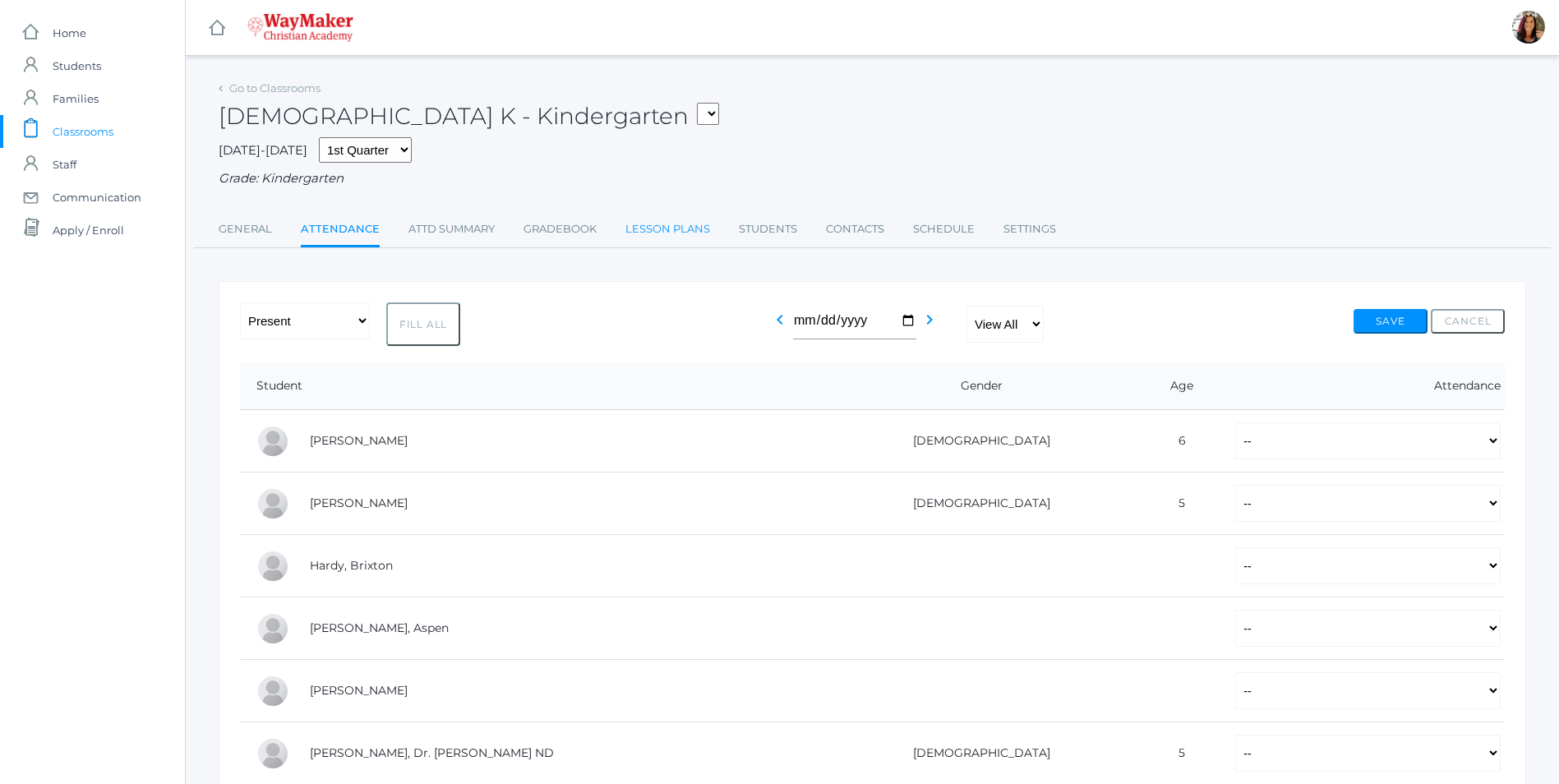
click at [681, 239] on link "Lesson Plans" at bounding box center [667, 229] width 85 height 33
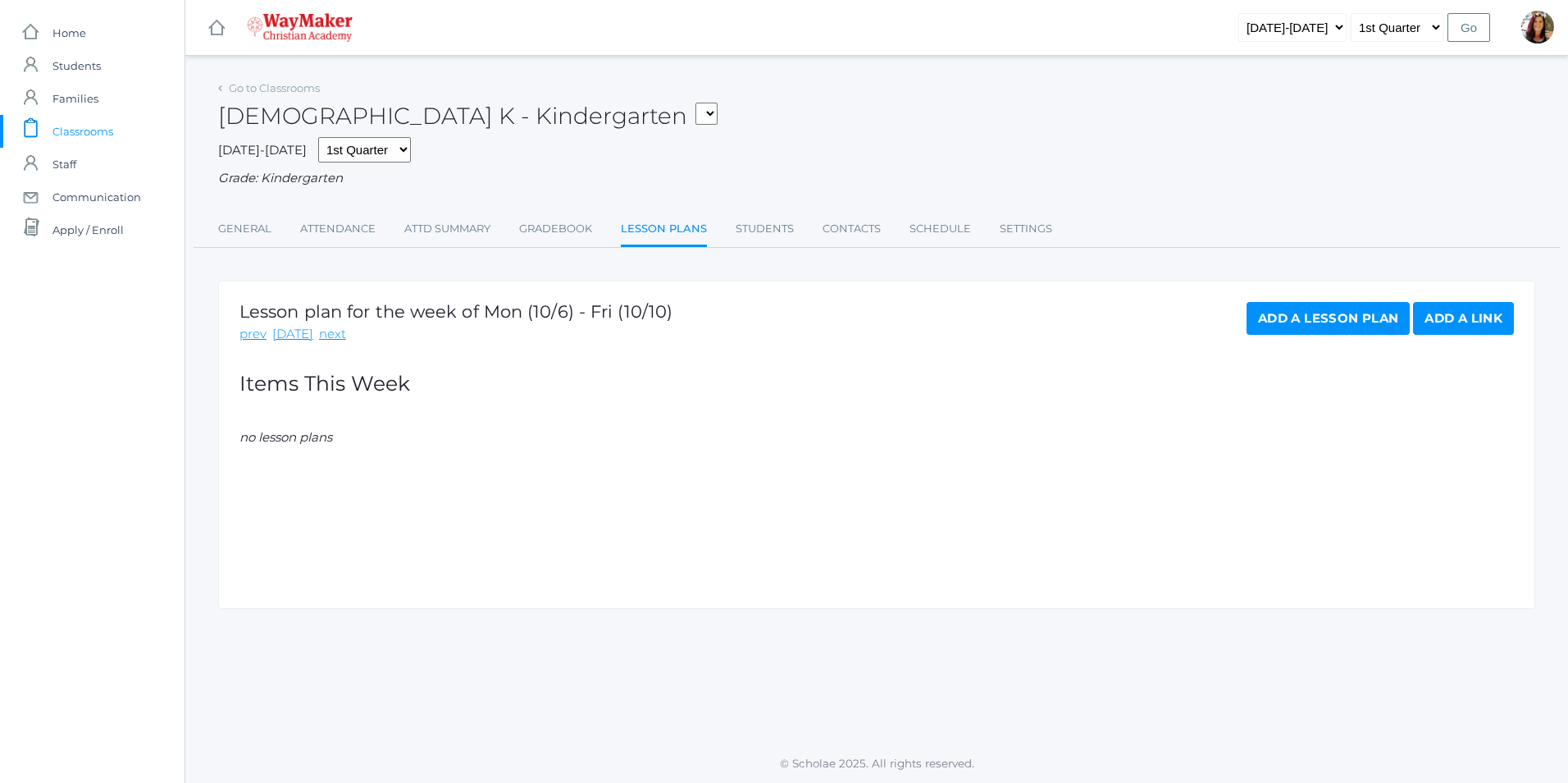
click at [1318, 317] on link "Add a Lesson Plan" at bounding box center [1328, 318] width 163 height 33
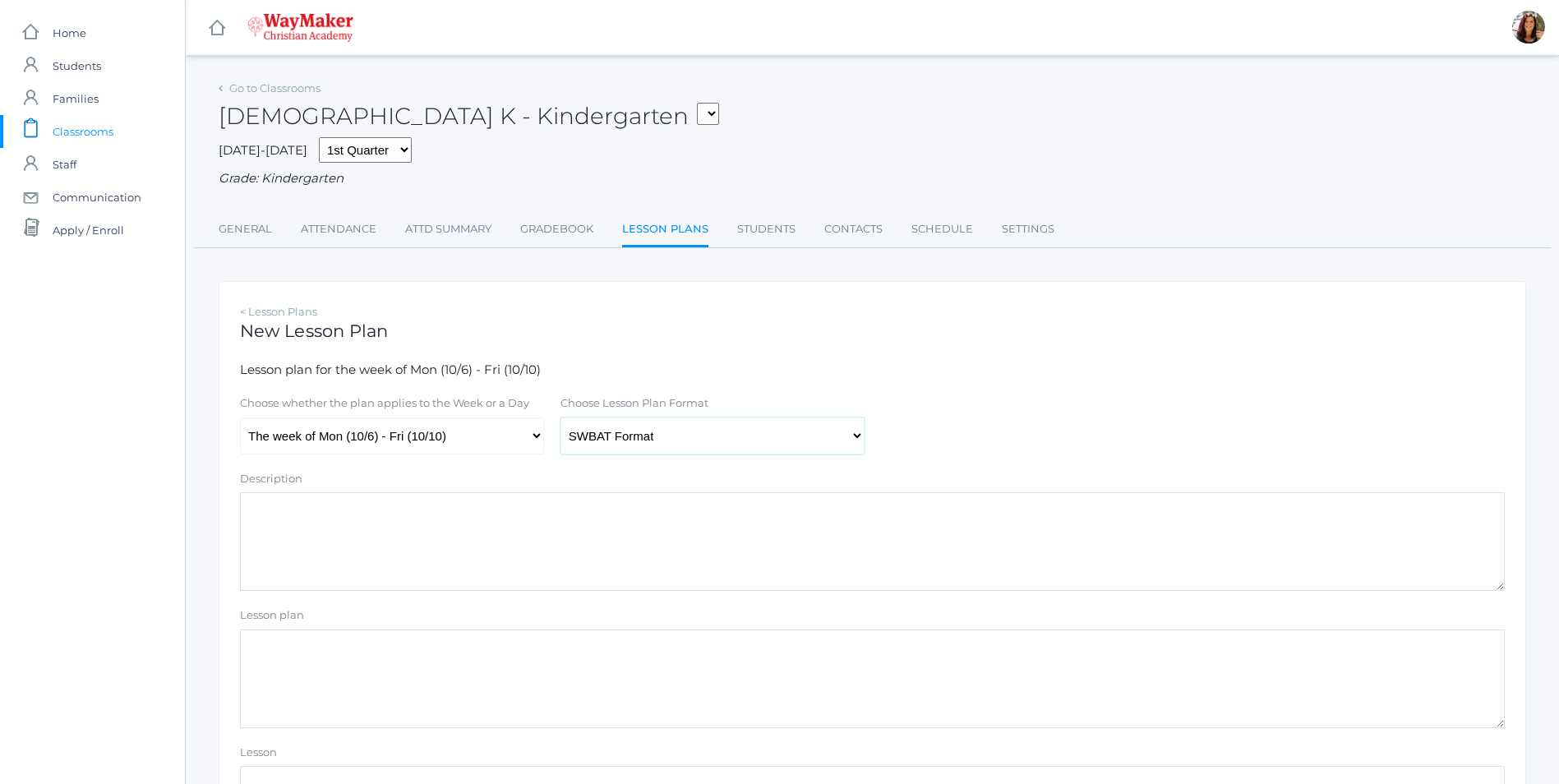
click at [857, 444] on select "Traditional Format SWBAT Format" at bounding box center [712, 436] width 304 height 37
select select "legacy"
click at [560, 419] on select "Traditional Format SWBAT Format" at bounding box center [712, 436] width 304 height 37
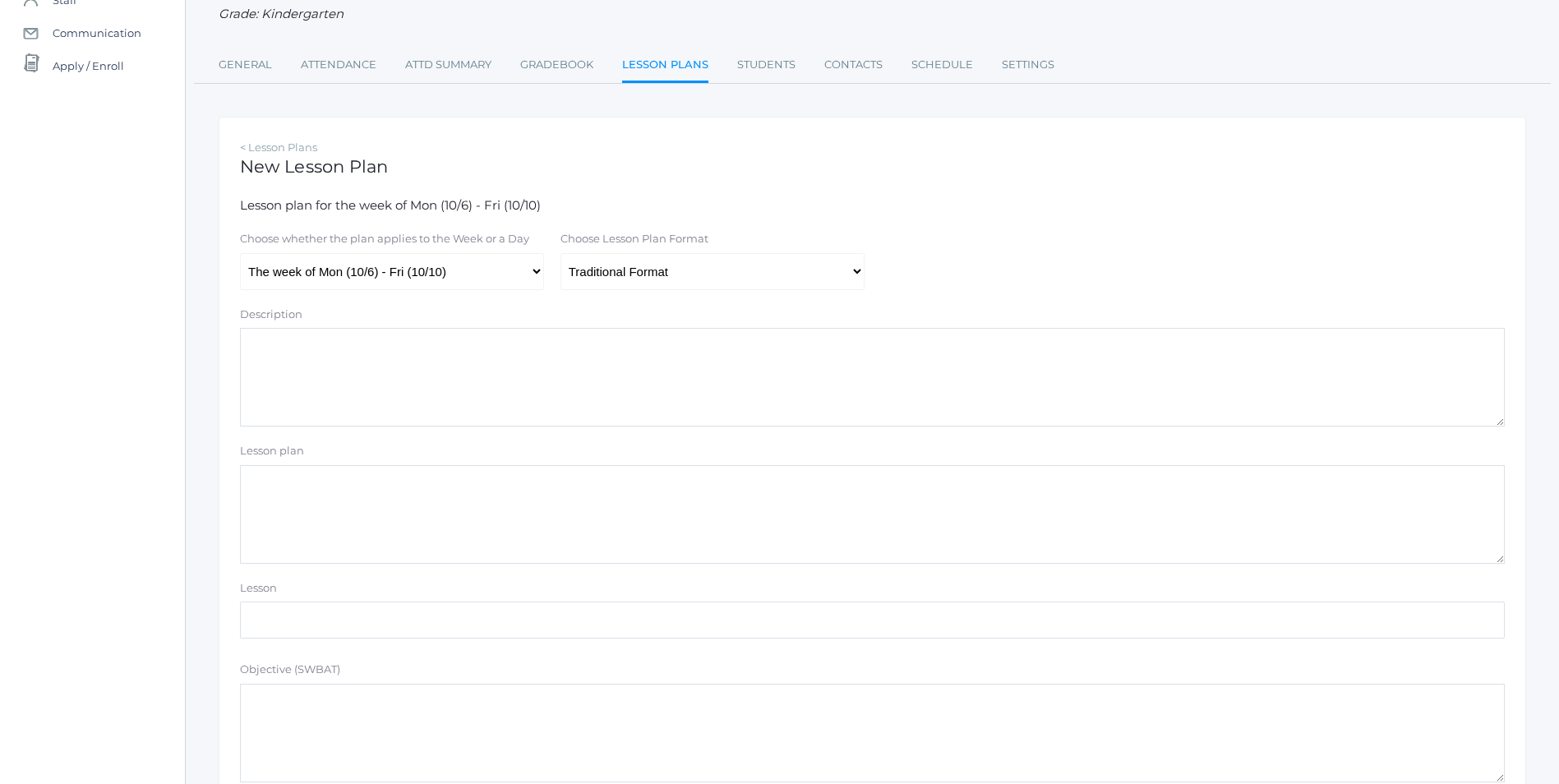
click at [313, 503] on textarea "Lesson plan" at bounding box center [872, 513] width 1265 height 98
type textarea "R"
type textarea "A"
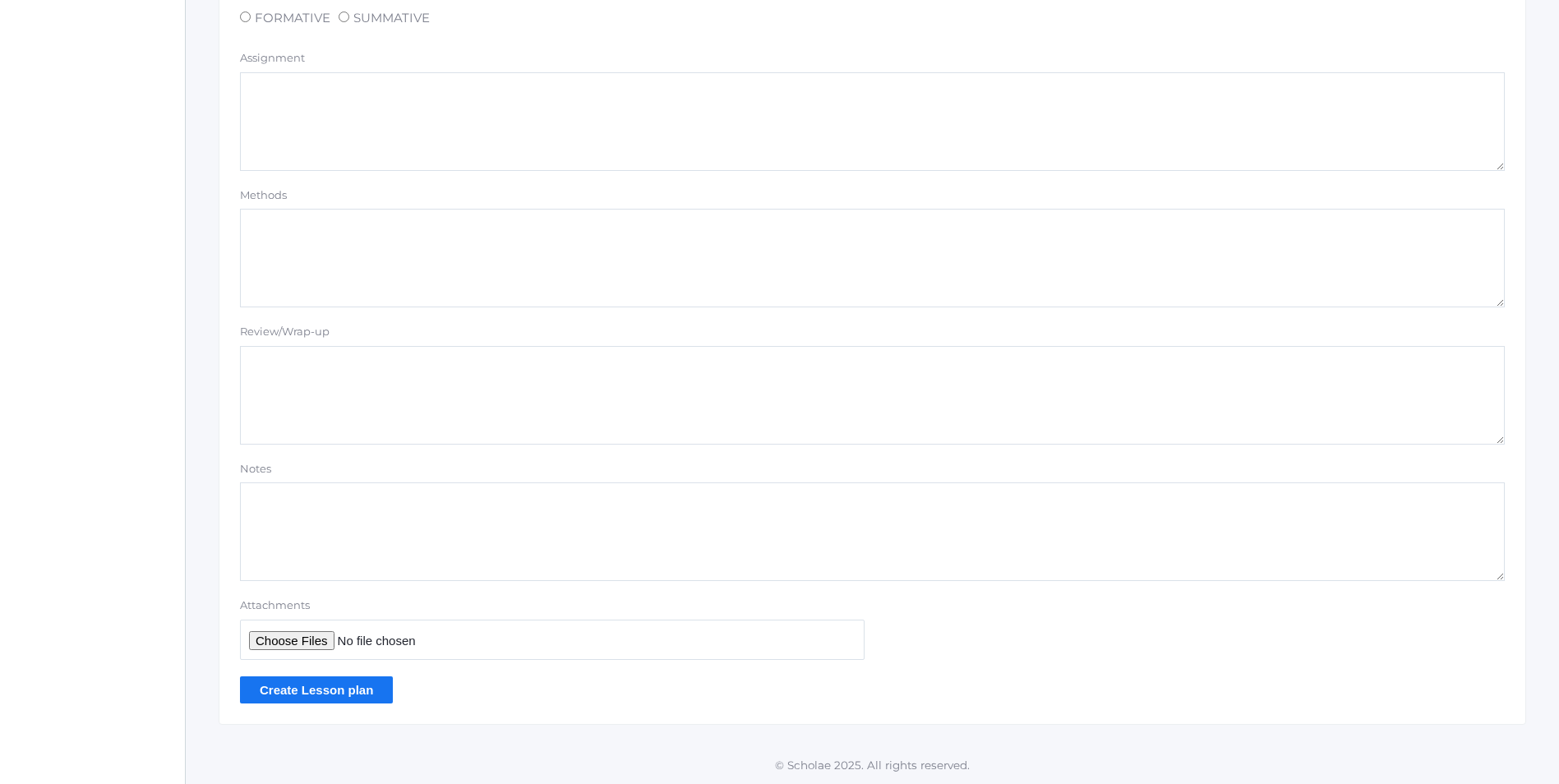
scroll to position [1253, 0]
type textarea "Review Card 2.8 [DEMOGRAPHIC_DATA] Doctrine Intro Memory Verse F: "For [DEMOGRA…"
click at [323, 691] on input "Create Lesson plan" at bounding box center [316, 690] width 153 height 27
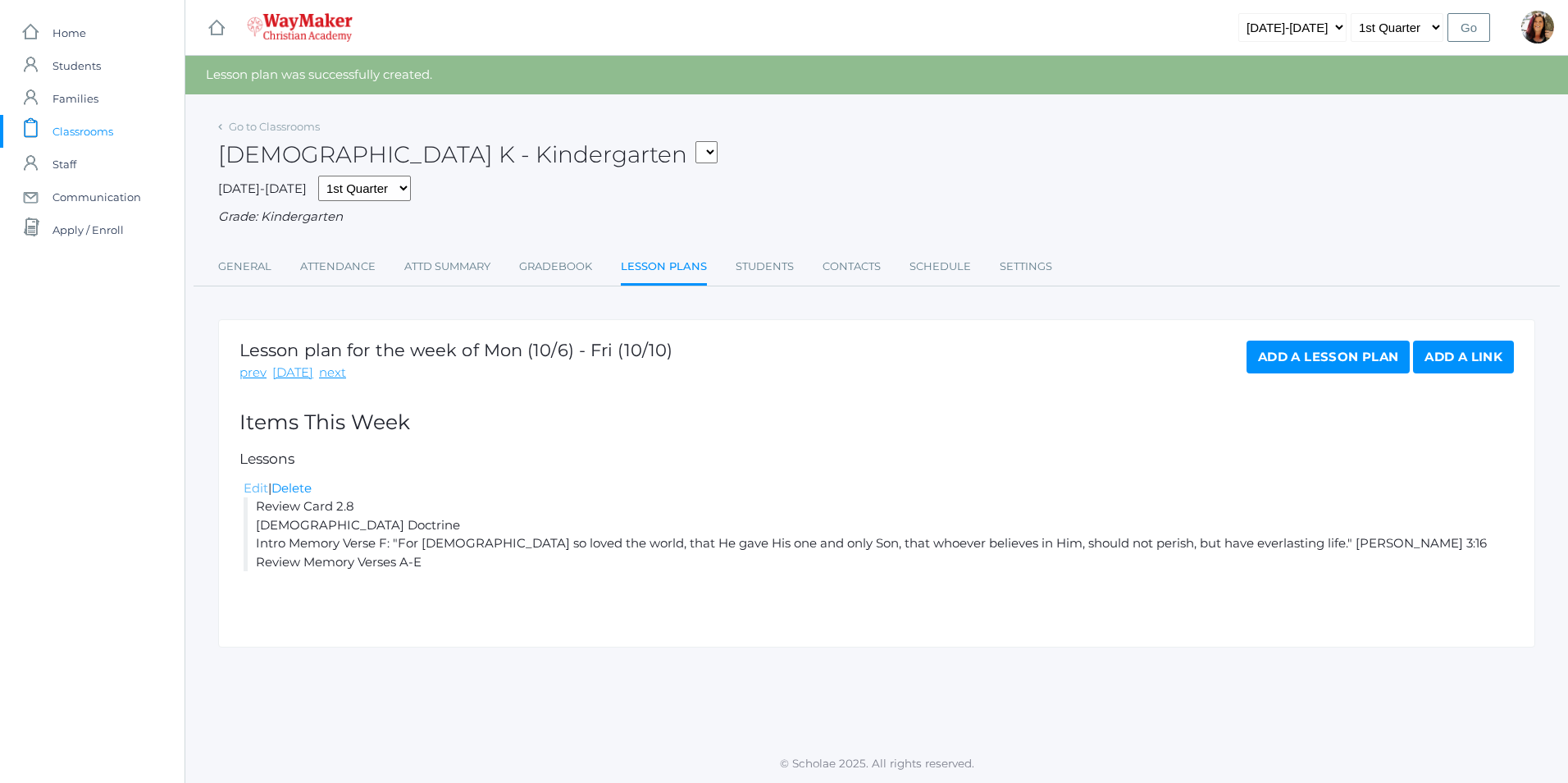
click at [260, 488] on link "Edit" at bounding box center [256, 488] width 24 height 16
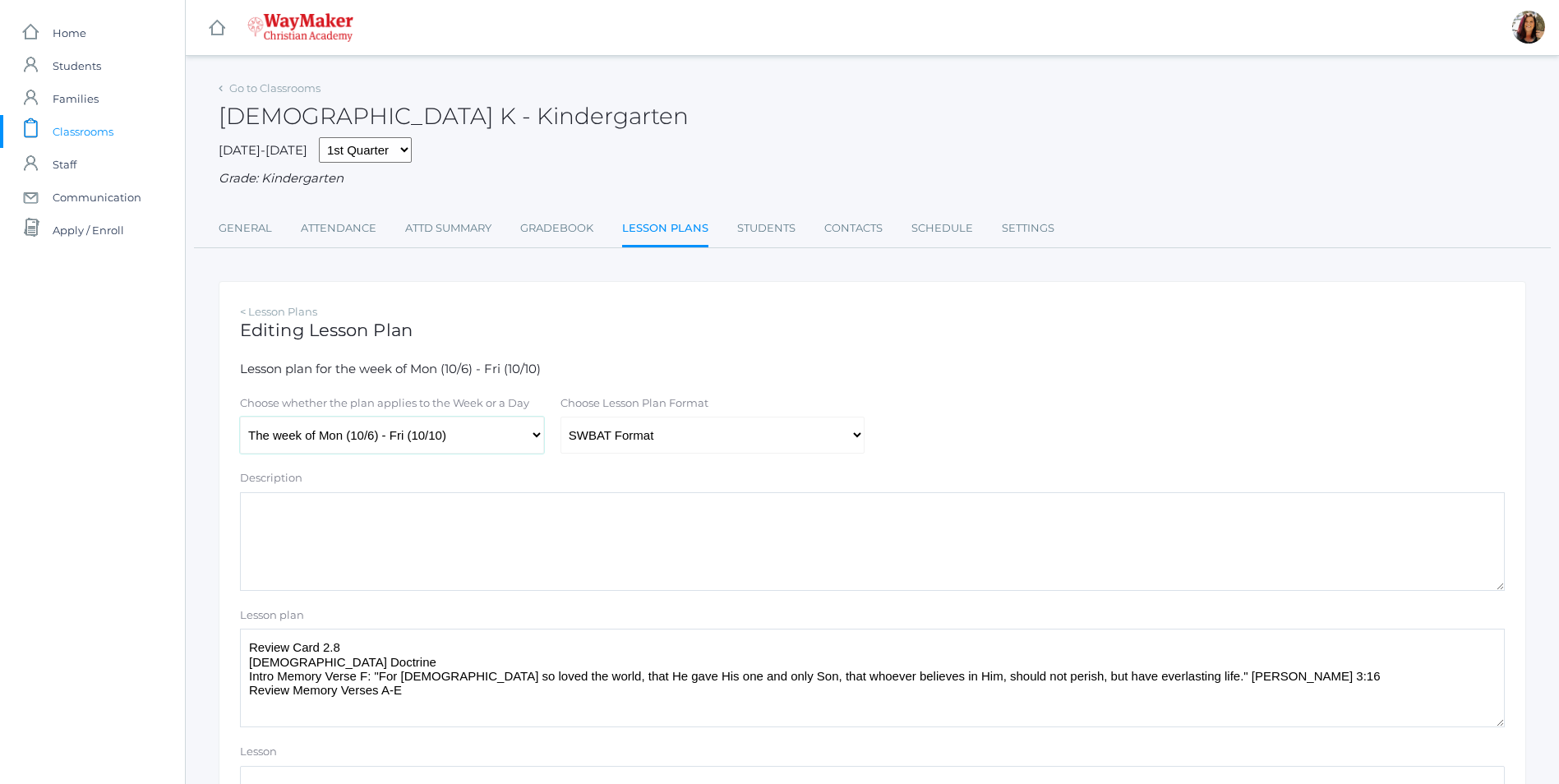
click at [529, 433] on select "The week of Mon (10/6) - Fri (10/10) Monday (10/6) Tuesday (10/7) Wednesday (10…" at bounding box center [392, 435] width 304 height 37
select select "2025-10-07"
click at [240, 419] on select "The week of Mon (10/6) - Fri (10/10) Monday (10/6) Tuesday (10/7) Wednesday (10…" at bounding box center [392, 435] width 304 height 37
click at [859, 444] on select "Traditional Format SWBAT Format" at bounding box center [712, 435] width 304 height 37
select select "legacy"
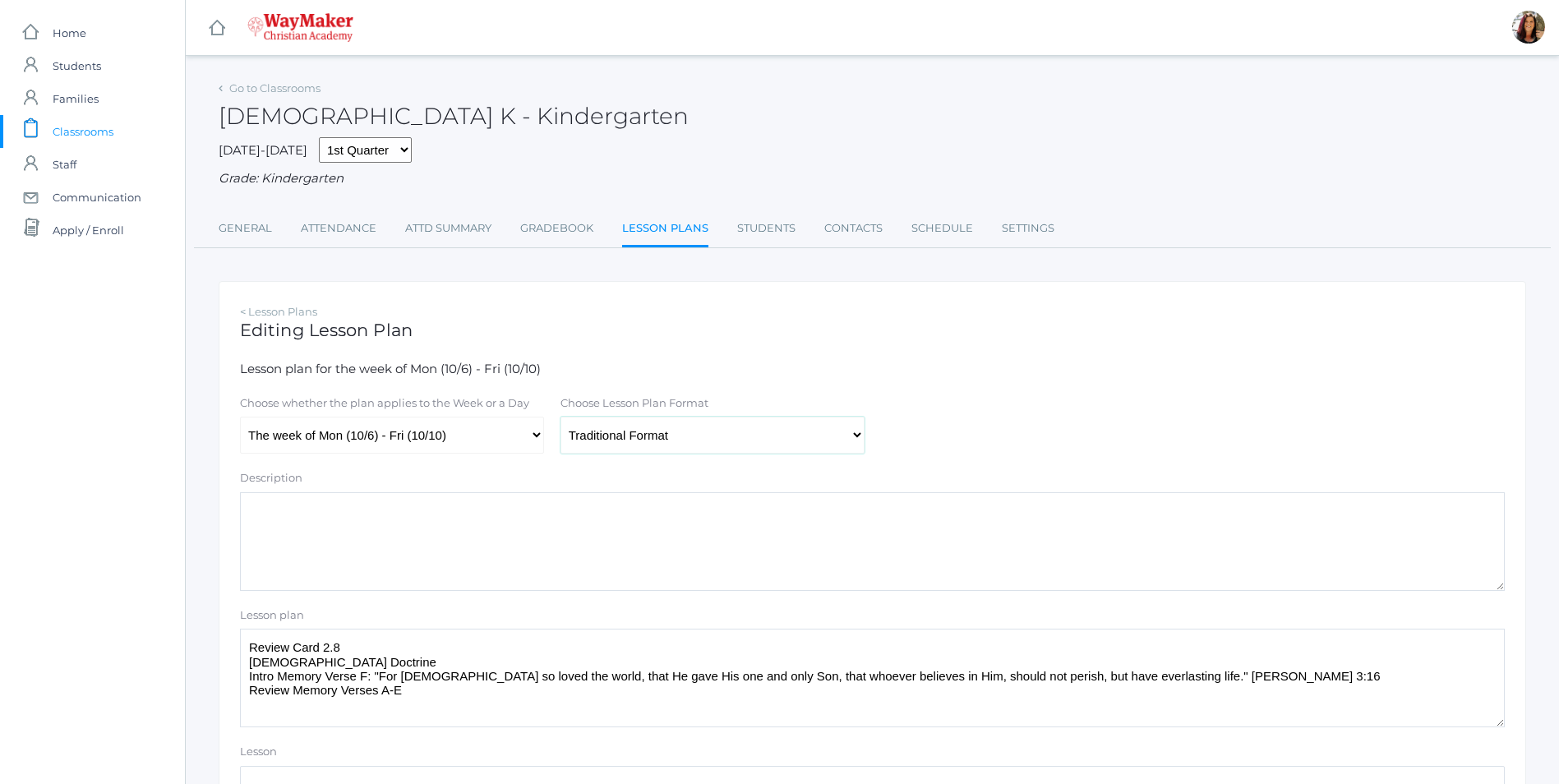
click at [560, 419] on select "Traditional Format SWBAT Format" at bounding box center [712, 435] width 304 height 37
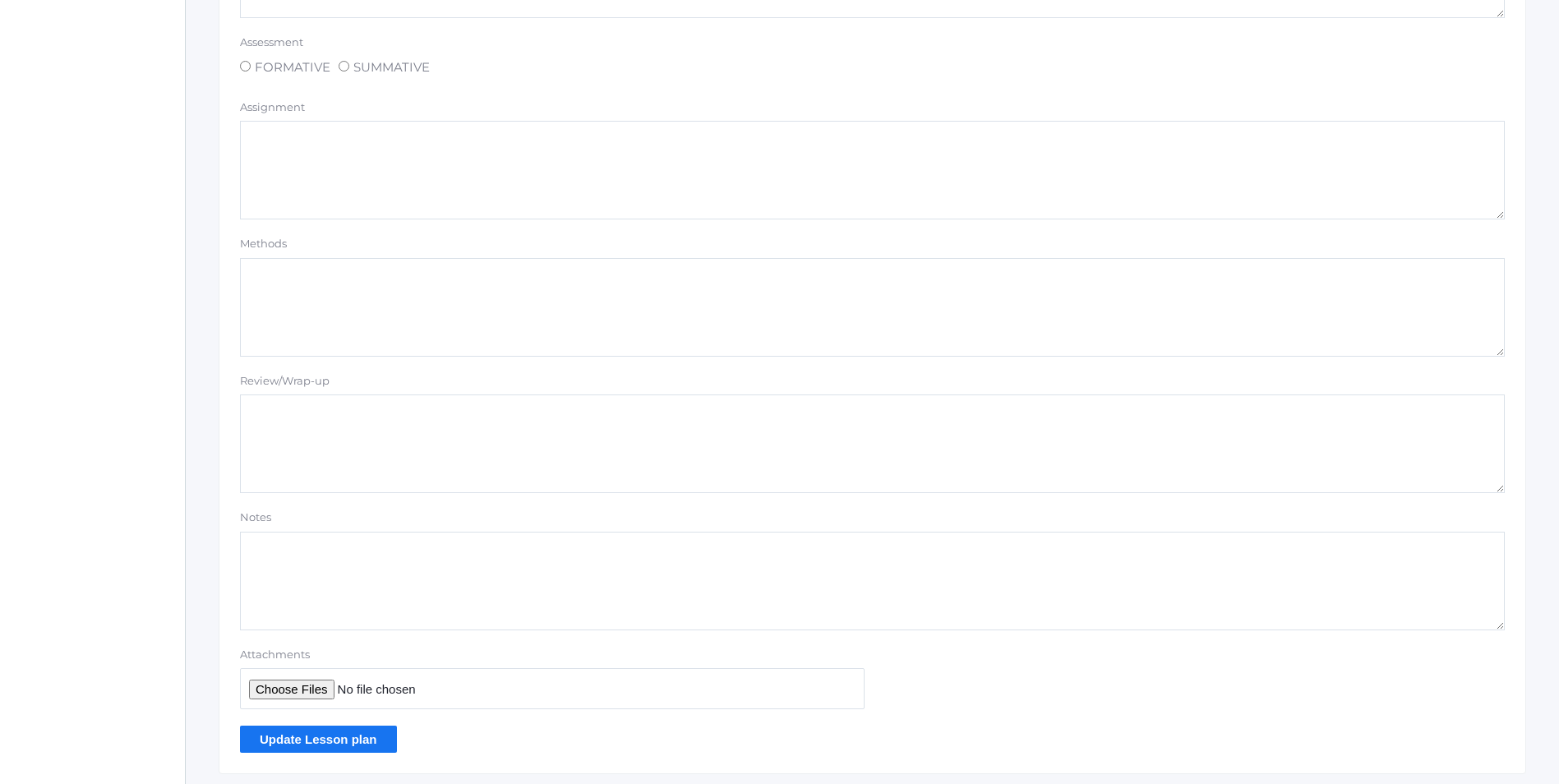
scroll to position [1253, 0]
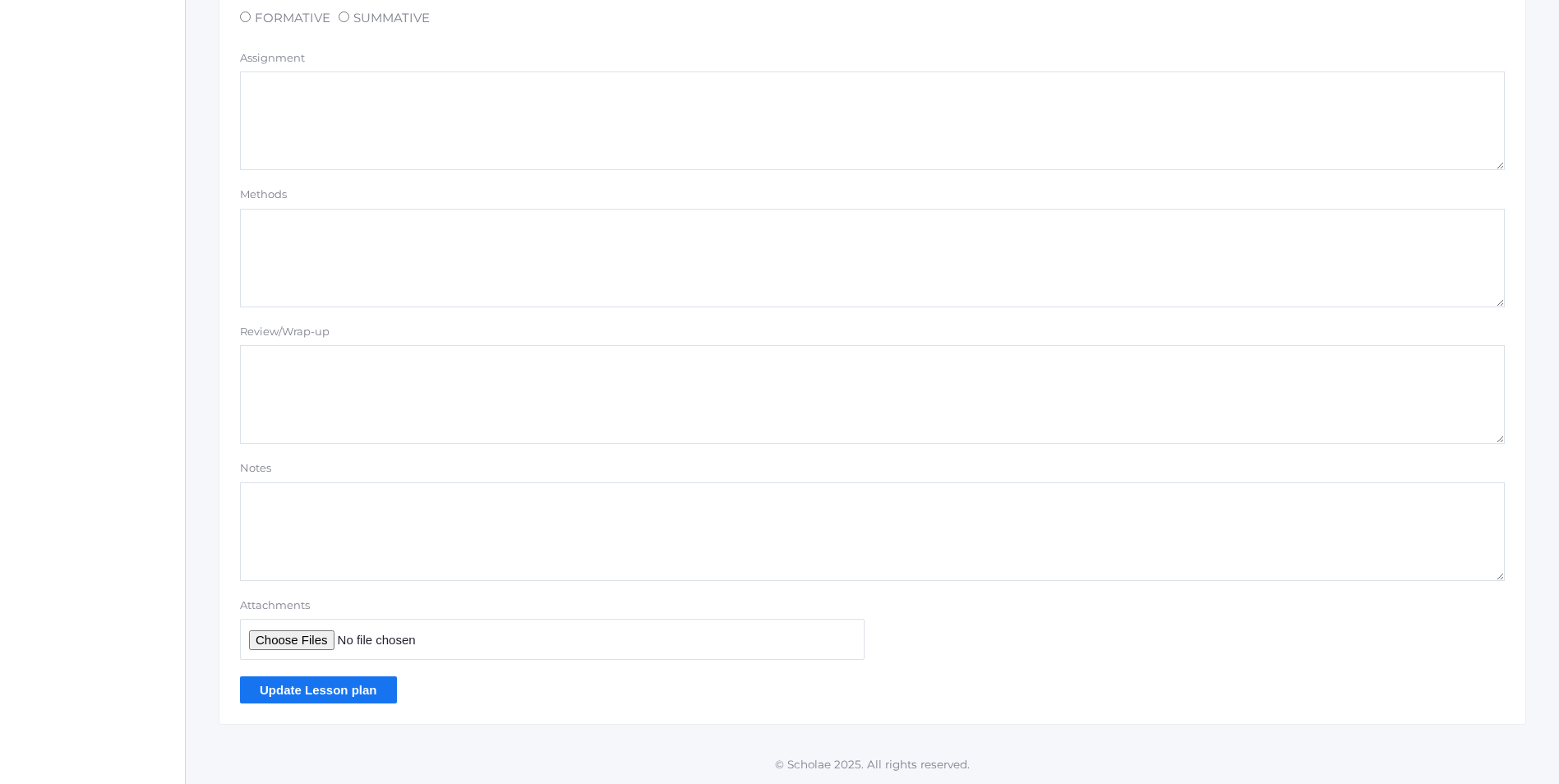
click at [344, 690] on input "Update Lesson plan" at bounding box center [318, 690] width 157 height 27
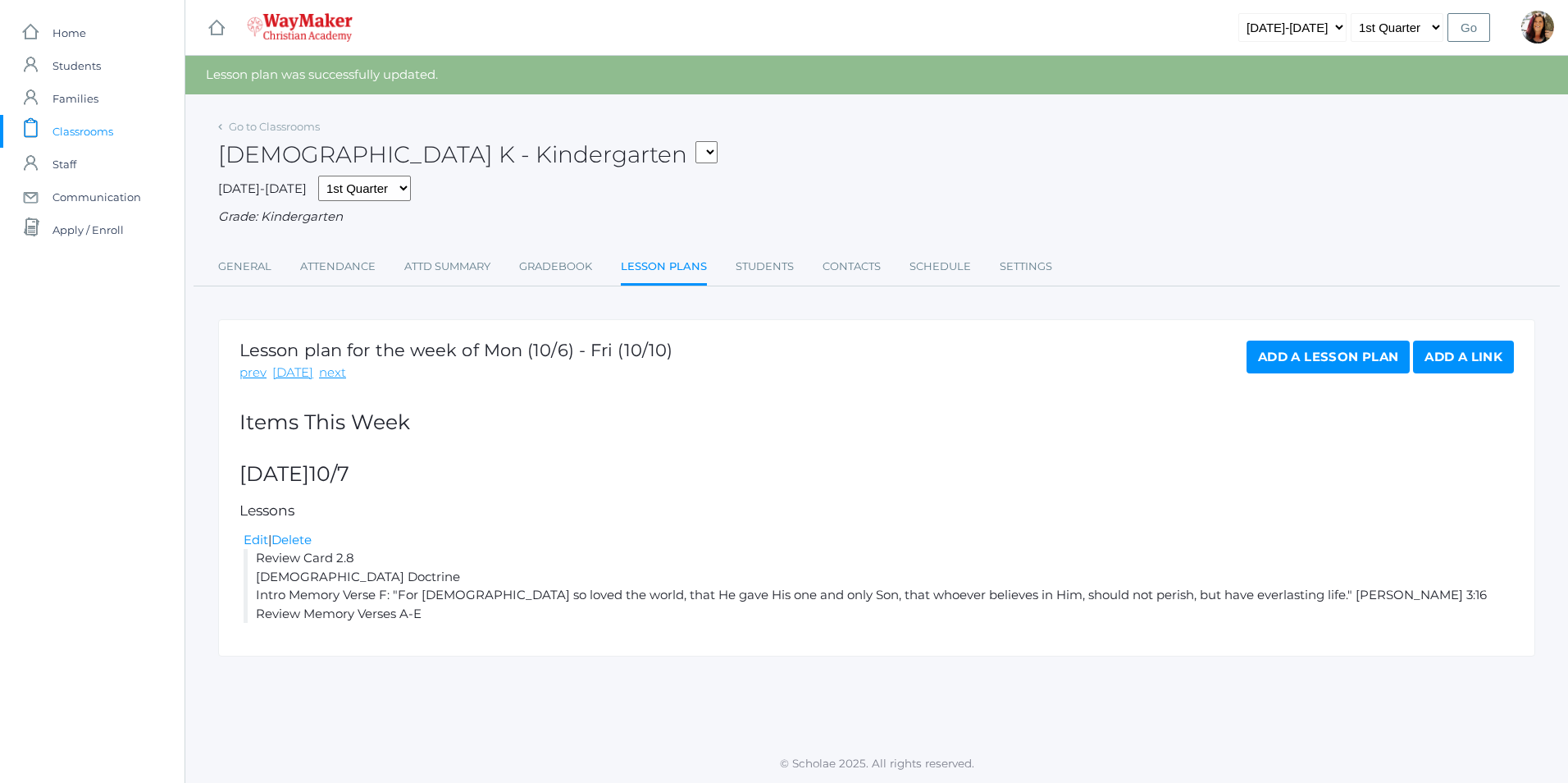
drag, startPoint x: 446, startPoint y: 619, endPoint x: 253, endPoint y: 556, distance: 203.0
click at [253, 556] on li "Review Card 2.8 [DEMOGRAPHIC_DATA] Doctrine Intro Memory Verse F: "For [DEMOGRA…" at bounding box center [879, 586] width 1271 height 74
copy li "Review Card 2.8 [DEMOGRAPHIC_DATA] Doctrine Intro Memory Verse F: "For [DEMOGRA…"
click at [1308, 364] on link "Add a Lesson Plan" at bounding box center [1328, 357] width 163 height 33
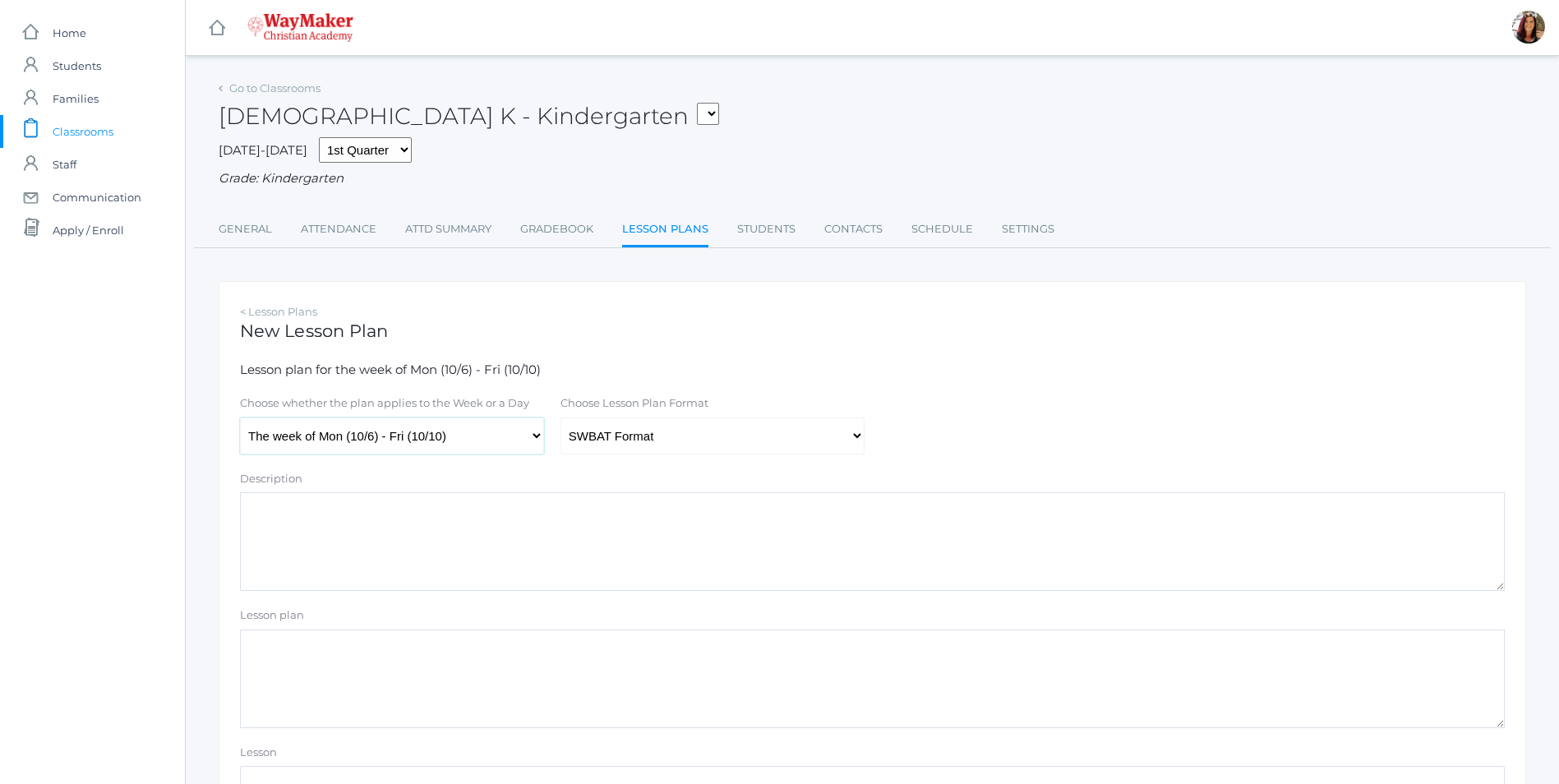
click at [534, 432] on select "The week of Mon (10/6) - Fri (10/10) [DATE] (10/6) [DATE] (10/7) [DATE] (10/8) …" at bounding box center [392, 436] width 304 height 37
select select "[DATE]"
click at [240, 419] on select "The week of Mon (10/6) - Fri (10/10) [DATE] (10/6) [DATE] (10/7) [DATE] (10/8) …" at bounding box center [392, 436] width 304 height 37
click at [850, 436] on select "Traditional Format SWBAT Format" at bounding box center [712, 436] width 304 height 37
select select "legacy"
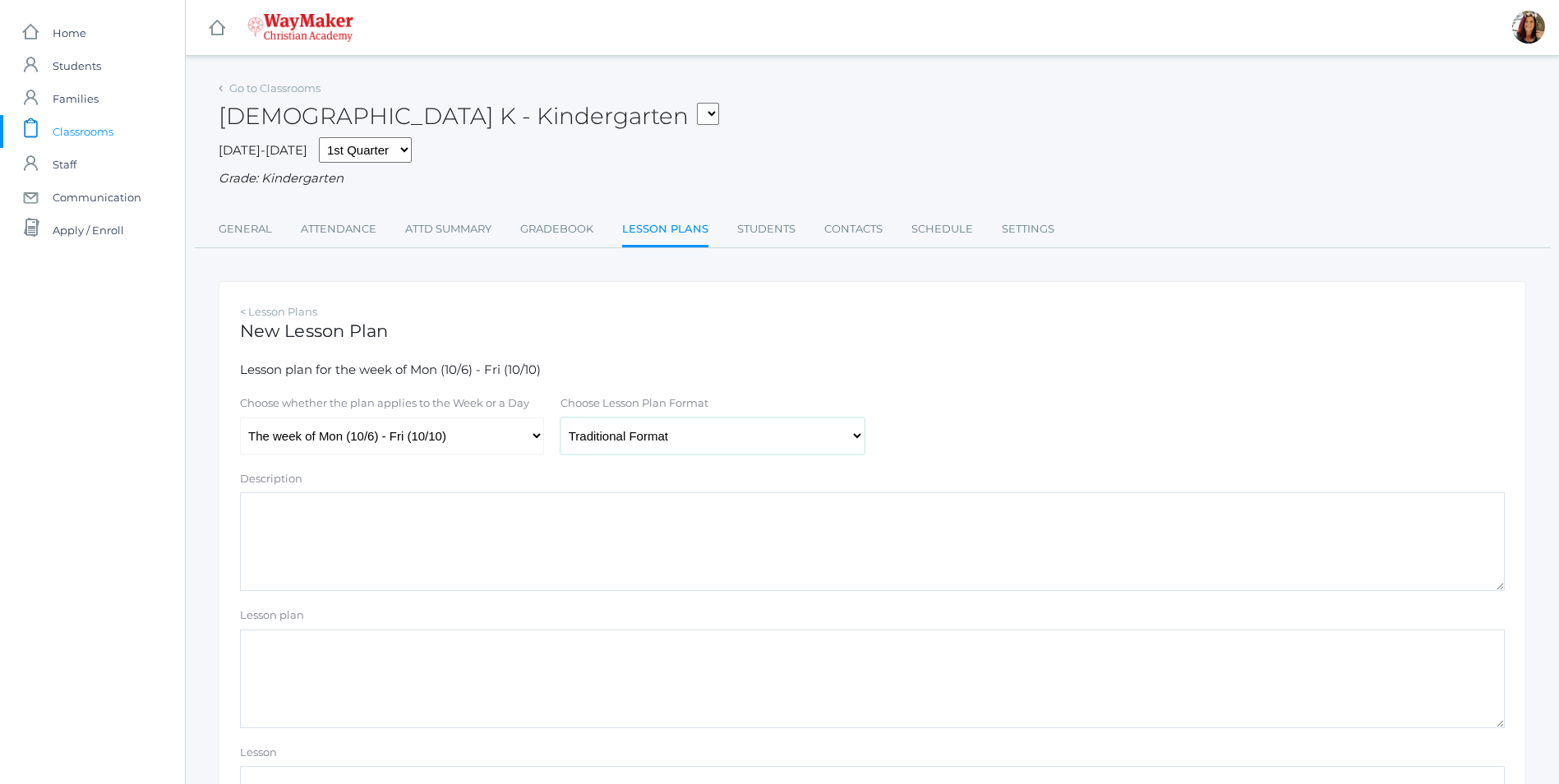
click at [560, 419] on select "Traditional Format SWBAT Format" at bounding box center [712, 436] width 304 height 37
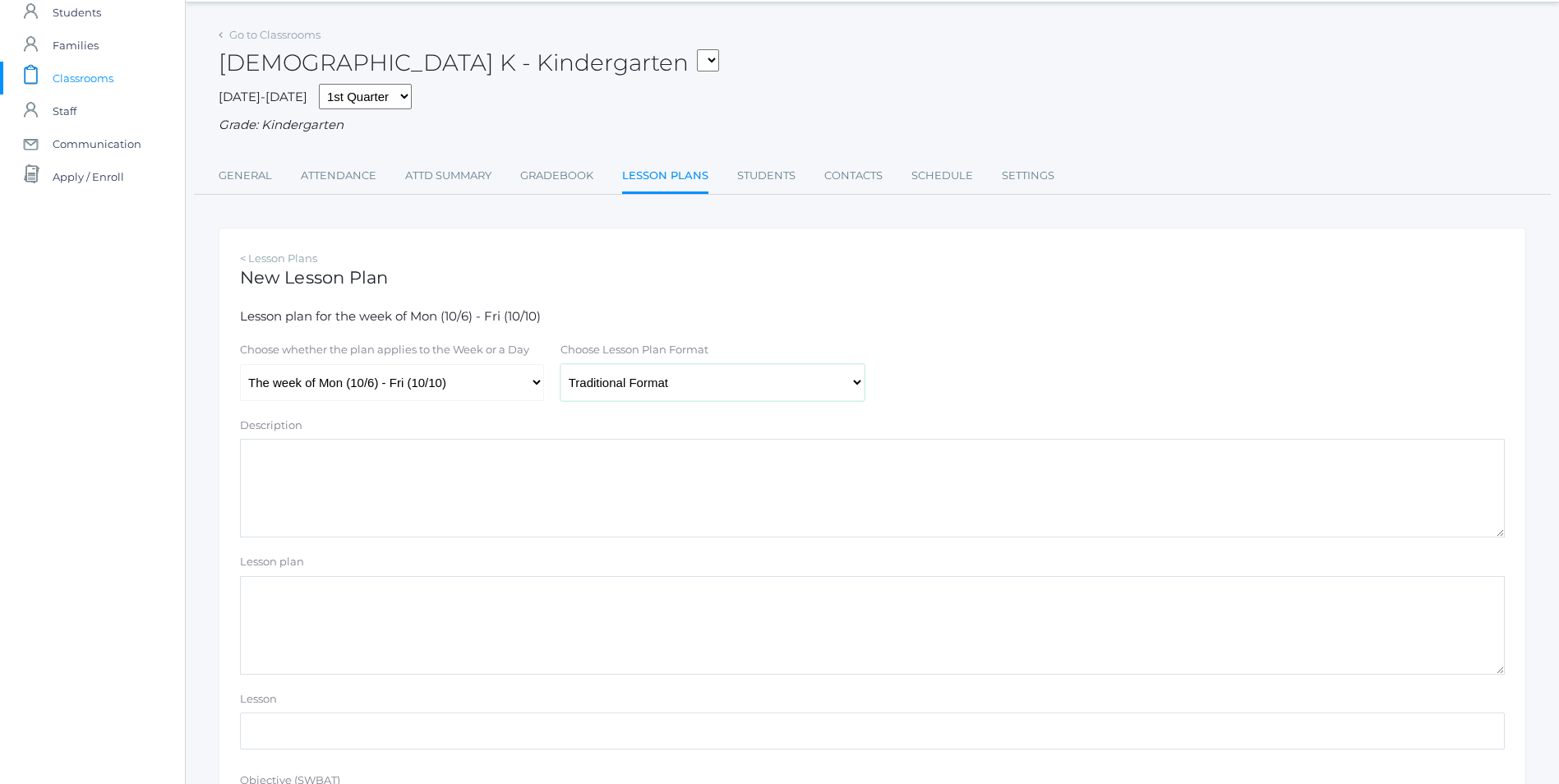
scroll to position [82, 0]
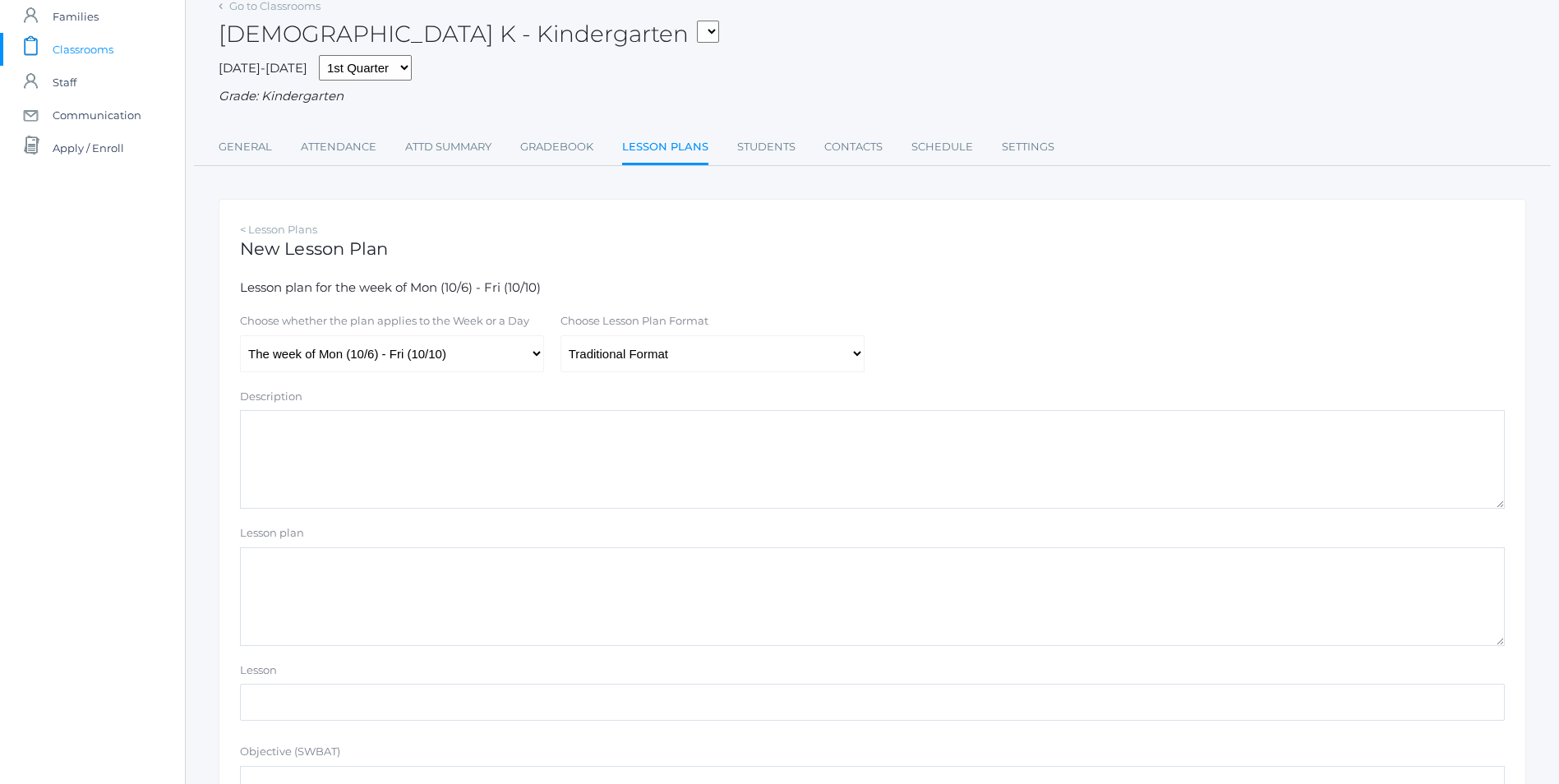
click at [388, 579] on textarea "Lesson plan" at bounding box center [872, 596] width 1265 height 98
paste textarea "Review Card 2.8 [DEMOGRAPHIC_DATA] Doctrine Intro Memory Verse F: "For [DEMOGRA…"
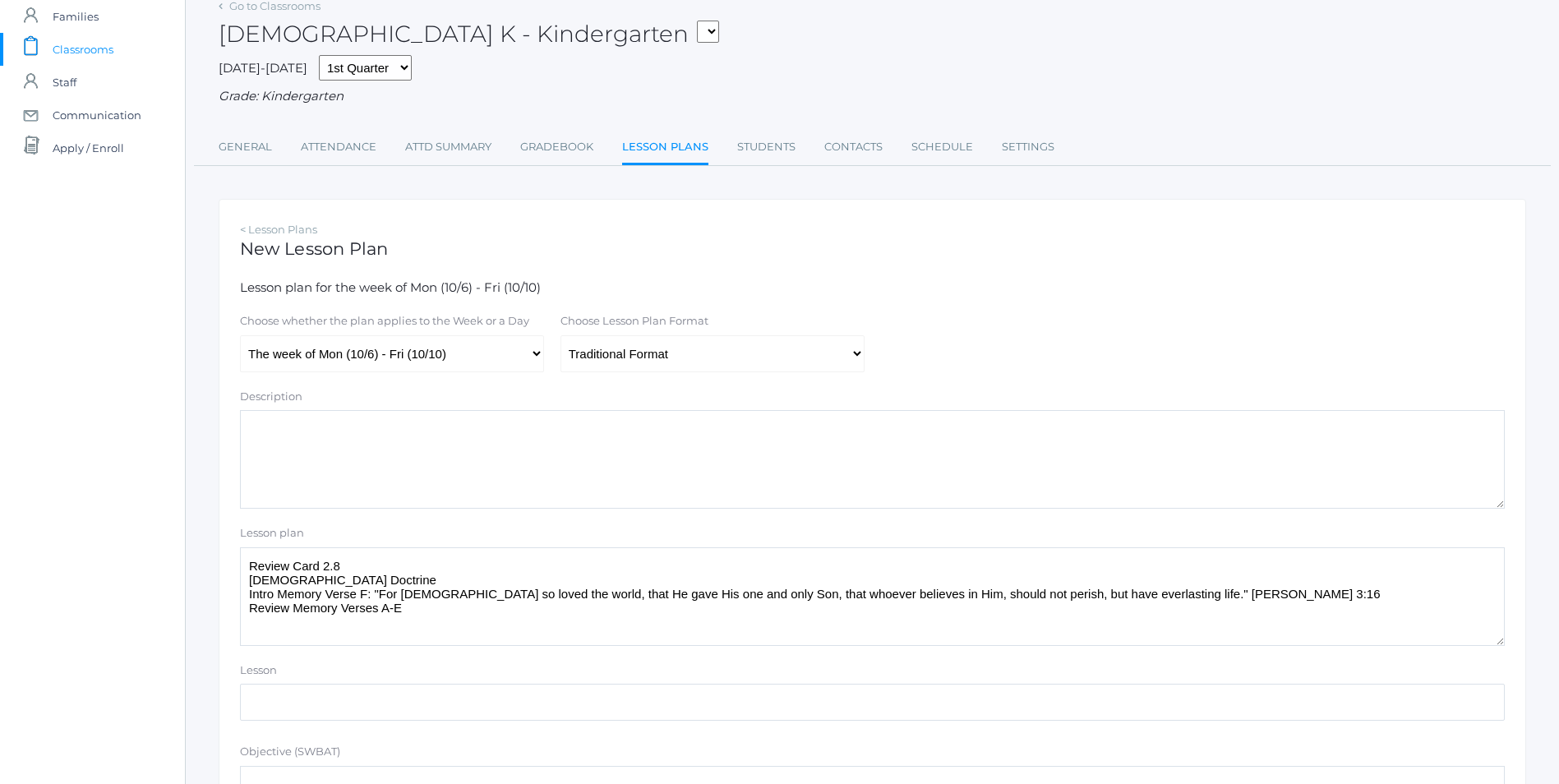
click at [356, 570] on textarea "Review Card 2.8 [DEMOGRAPHIC_DATA] Doctrine Intro Memory Verse F: "For [DEMOGRA…" at bounding box center [872, 596] width 1265 height 98
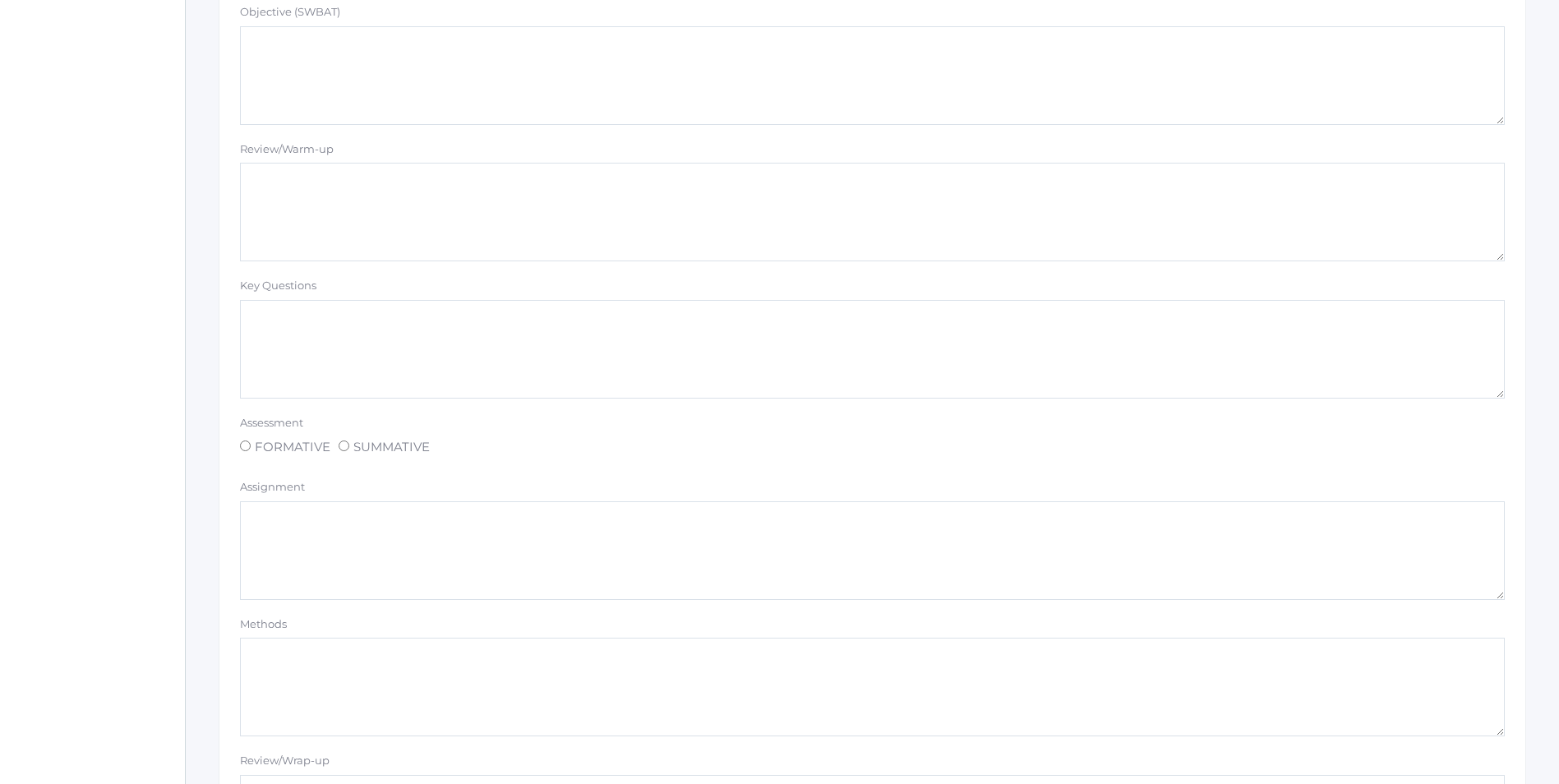
scroll to position [1253, 0]
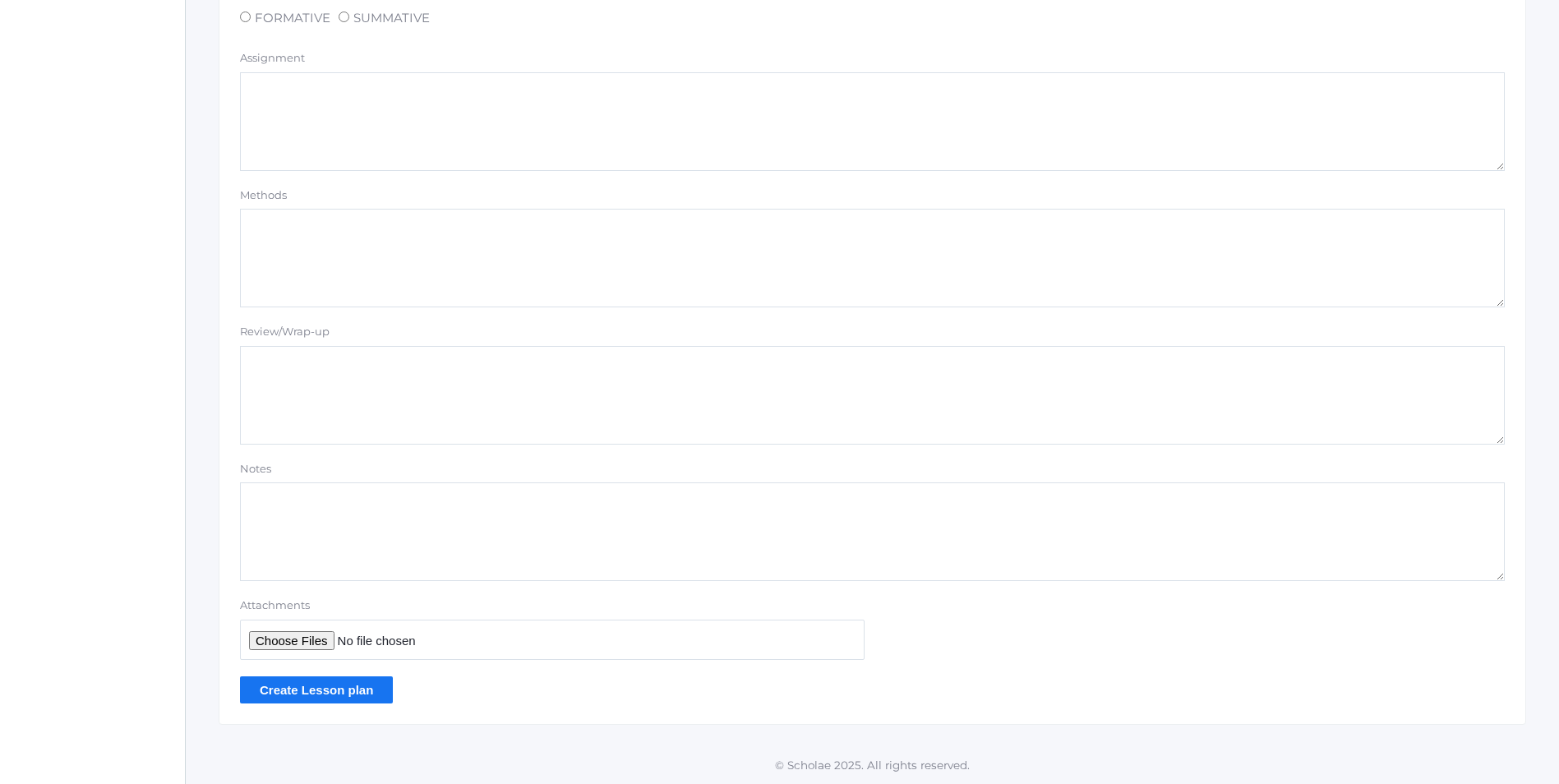
type textarea "Review Card 3.1 Bible Doctrine Intro Memory Verse F: "For God so loved the worl…"
click at [354, 693] on input "Create Lesson plan" at bounding box center [316, 690] width 153 height 27
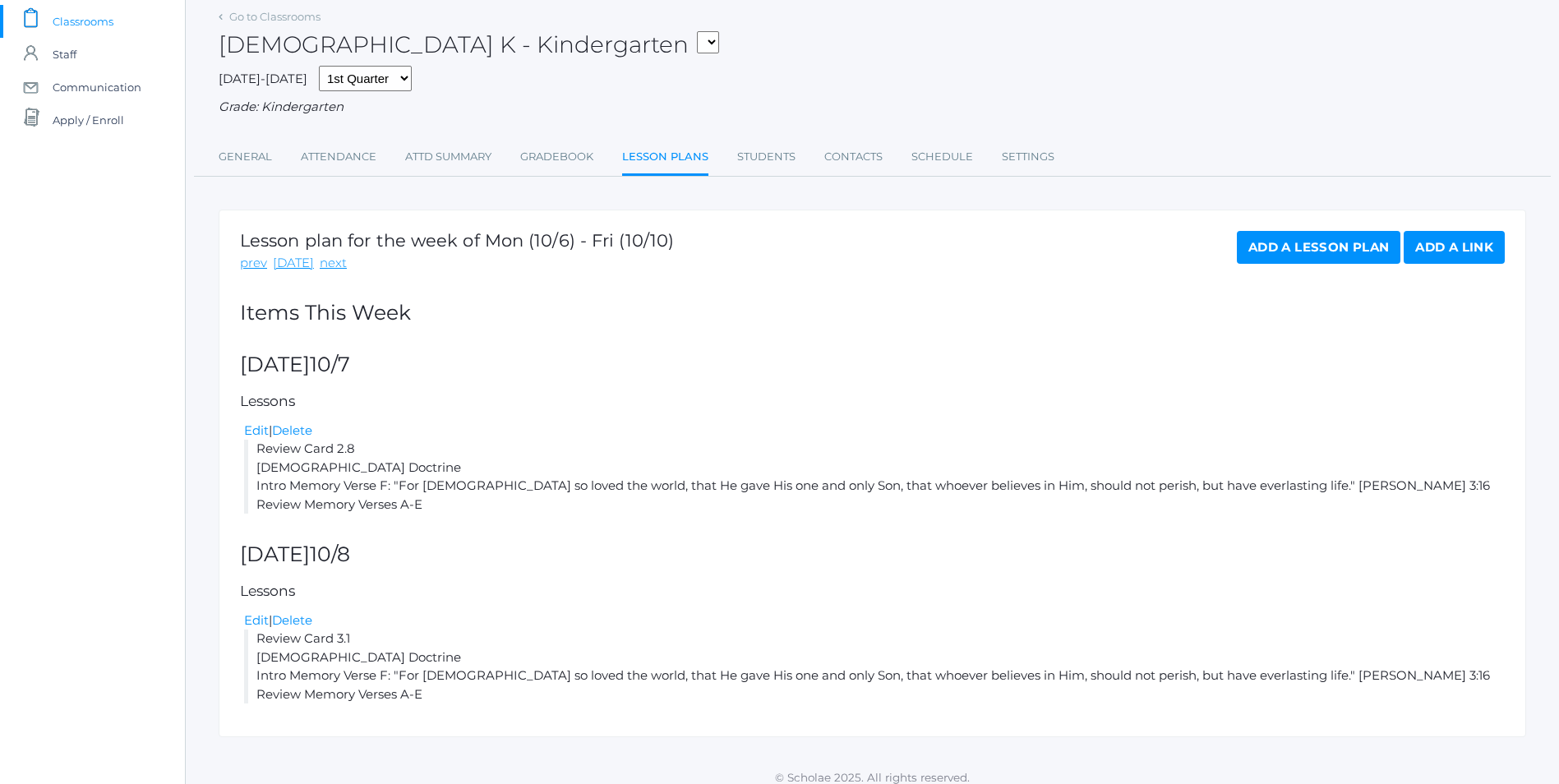
scroll to position [125, 0]
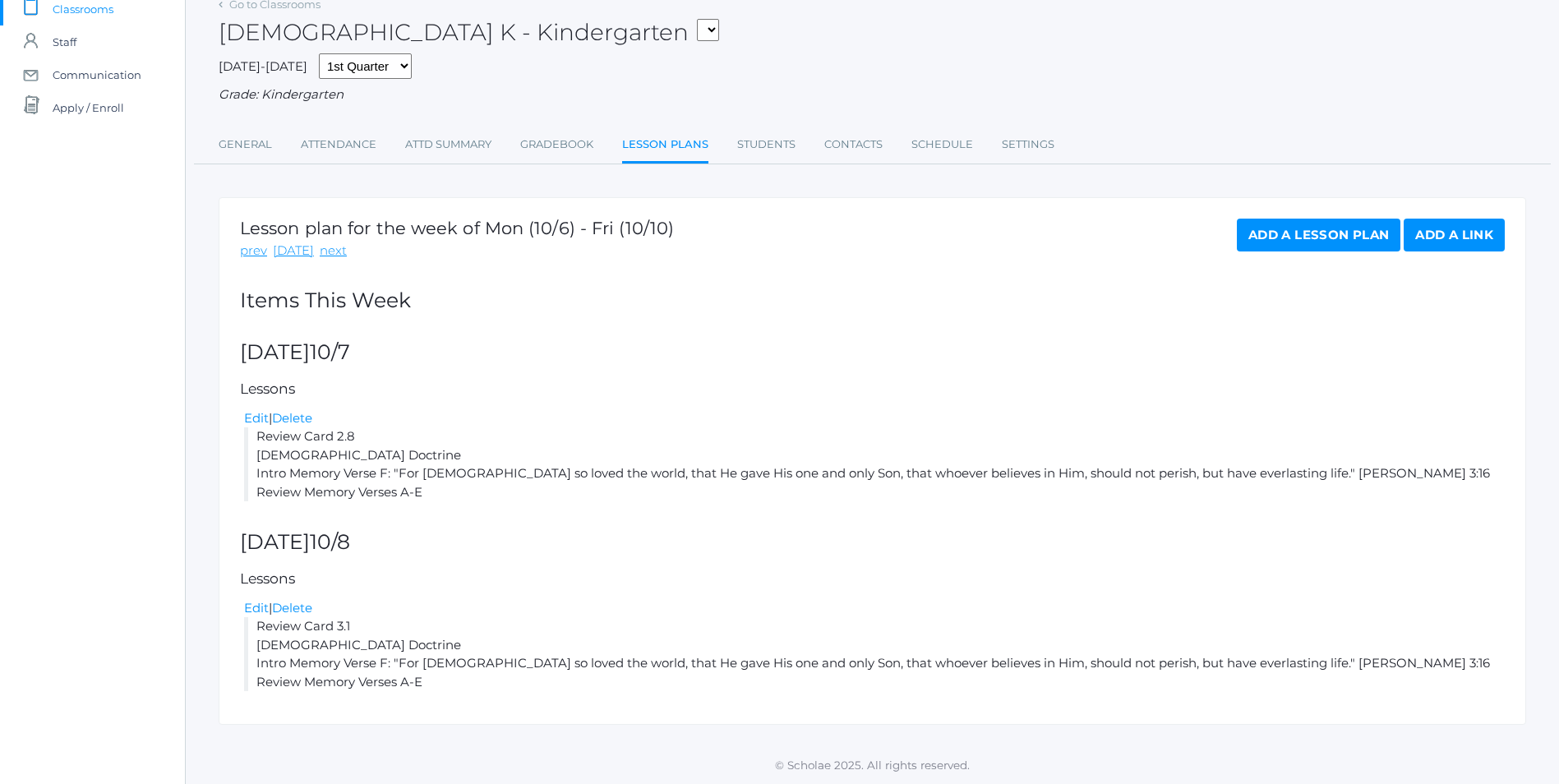
click at [1324, 229] on link "Add a Lesson Plan" at bounding box center [1319, 235] width 164 height 33
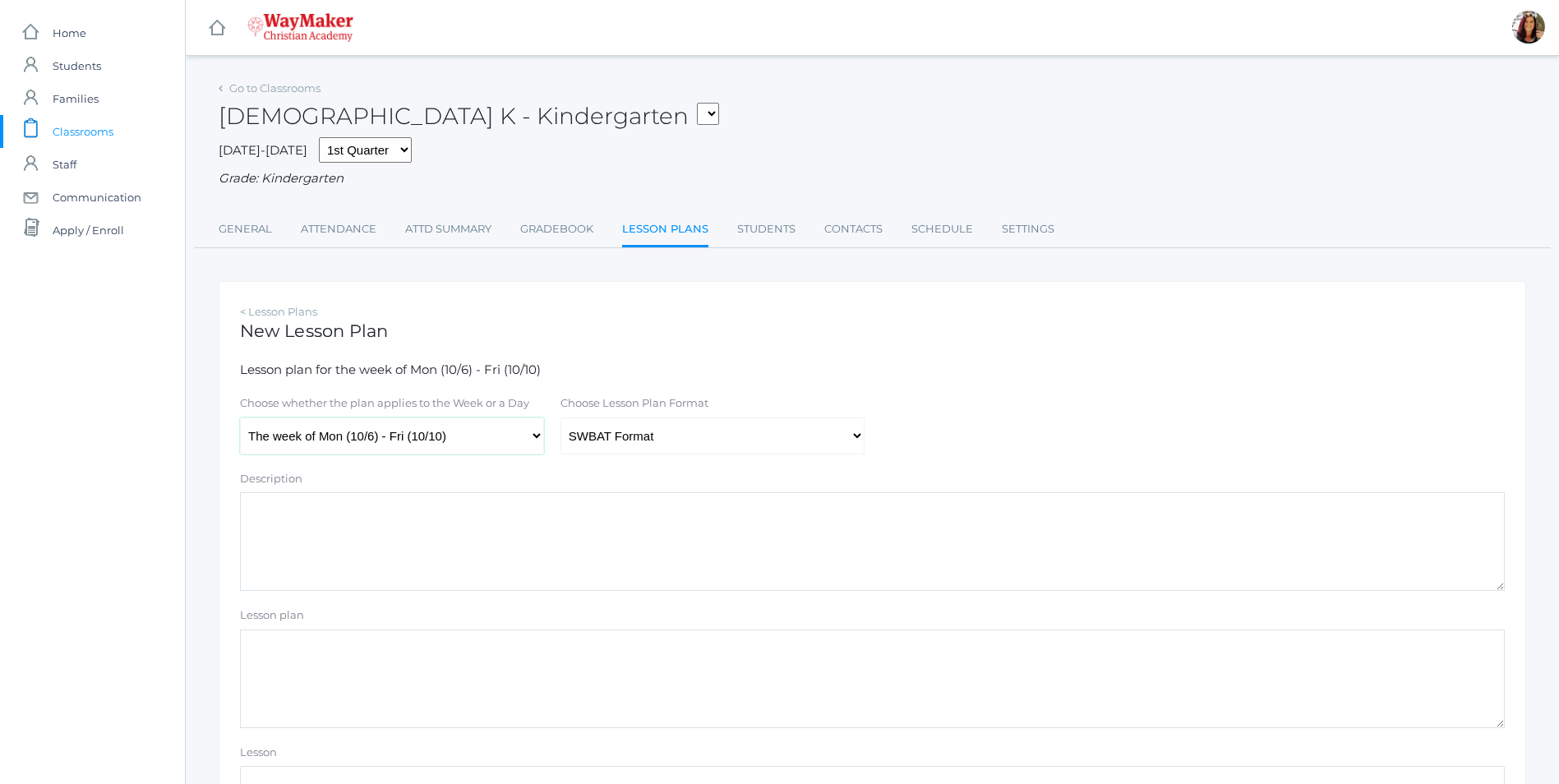
click at [534, 436] on select "The week of Mon (10/6) - Fri (10/10) Monday (10/6) Tuesday (10/7) Wednesday (10…" at bounding box center [392, 436] width 304 height 37
select select "2025-10-09"
click at [240, 419] on select "The week of Mon (10/6) - Fri (10/10) Monday (10/6) Tuesday (10/7) Wednesday (10…" at bounding box center [392, 436] width 304 height 37
click at [855, 440] on select "Traditional Format SWBAT Format" at bounding box center [712, 436] width 304 height 37
select select "legacy"
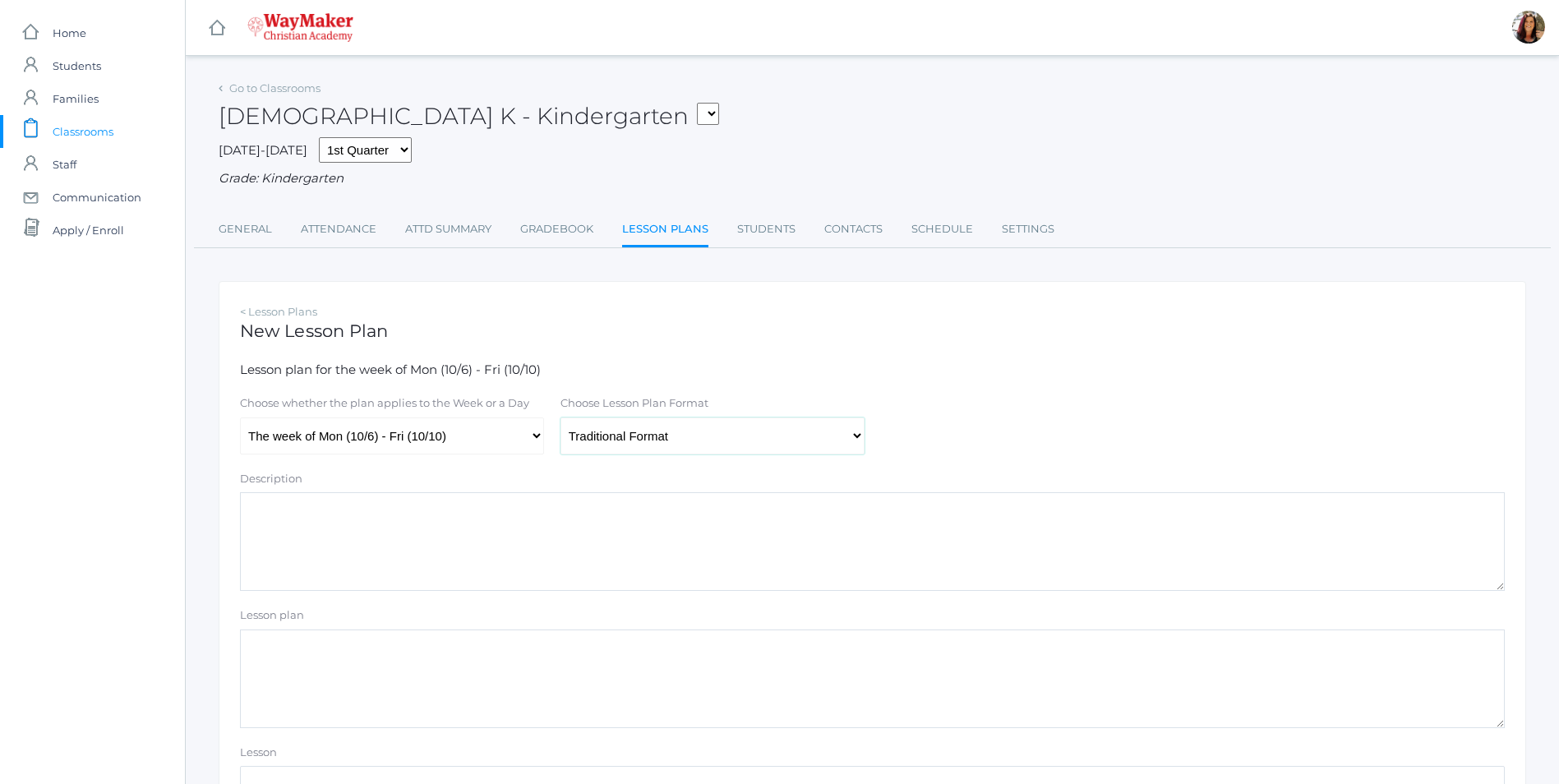
click at [560, 419] on select "Traditional Format SWBAT Format" at bounding box center [712, 436] width 304 height 37
click at [361, 656] on textarea "Lesson plan" at bounding box center [872, 678] width 1265 height 98
paste textarea "Review Card 2.8 Bible Doctrine Intro Memory Verse F: "For God so loved the worl…"
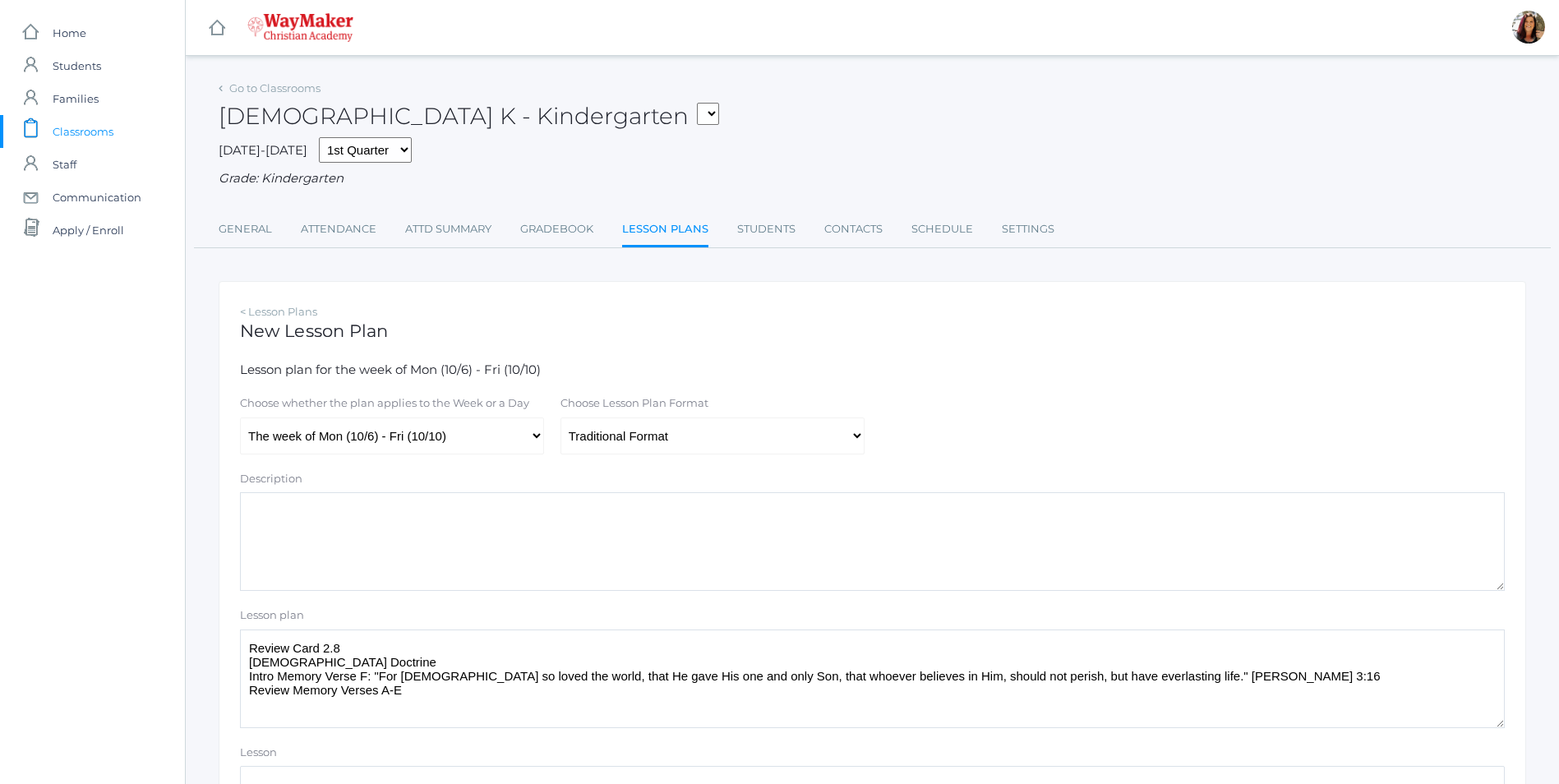
click at [364, 652] on textarea "Review Card 2.8 Bible Doctrine Intro Memory Verse F: "For God so loved the worl…" at bounding box center [872, 678] width 1265 height 98
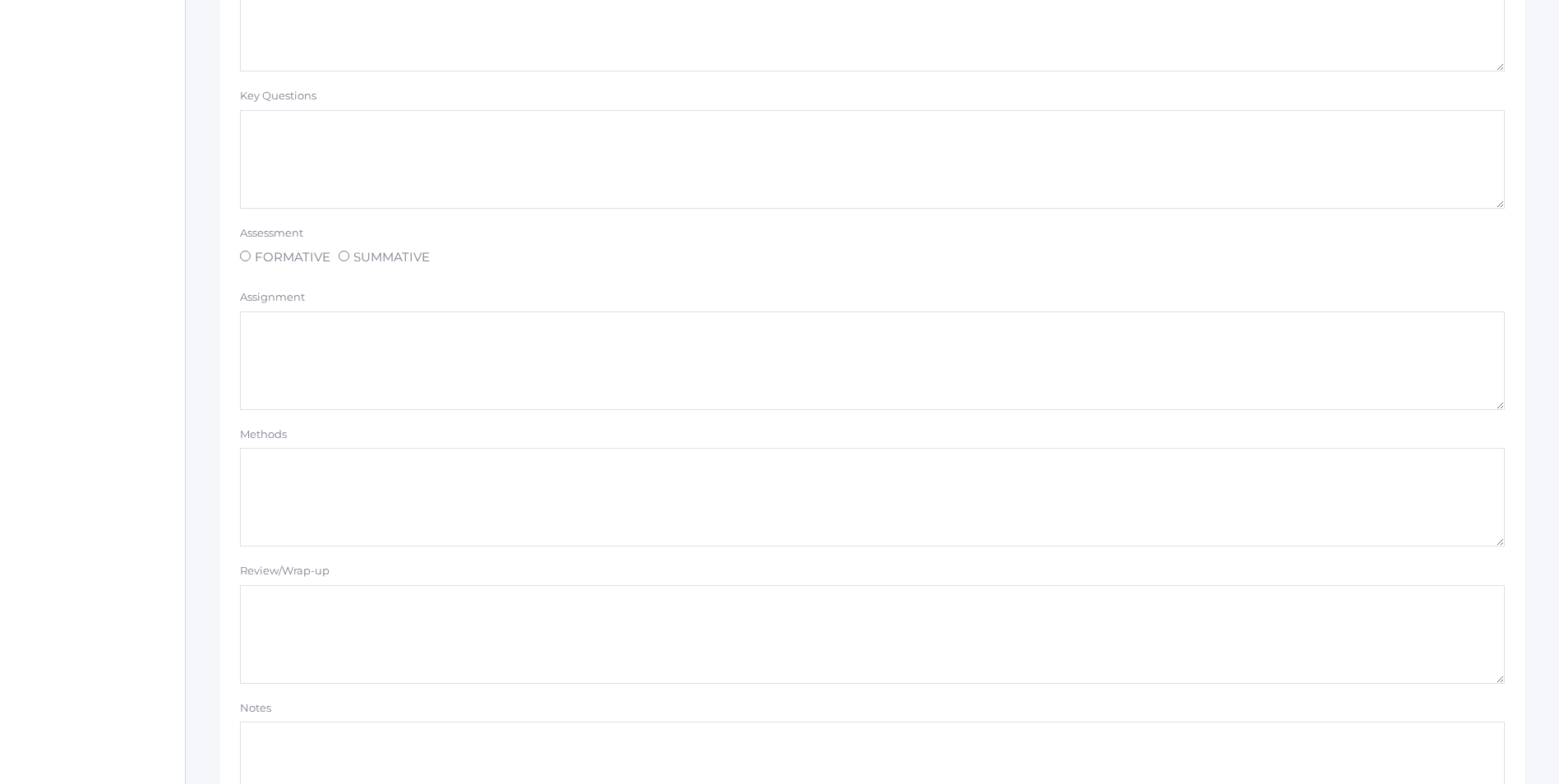
scroll to position [1232, 0]
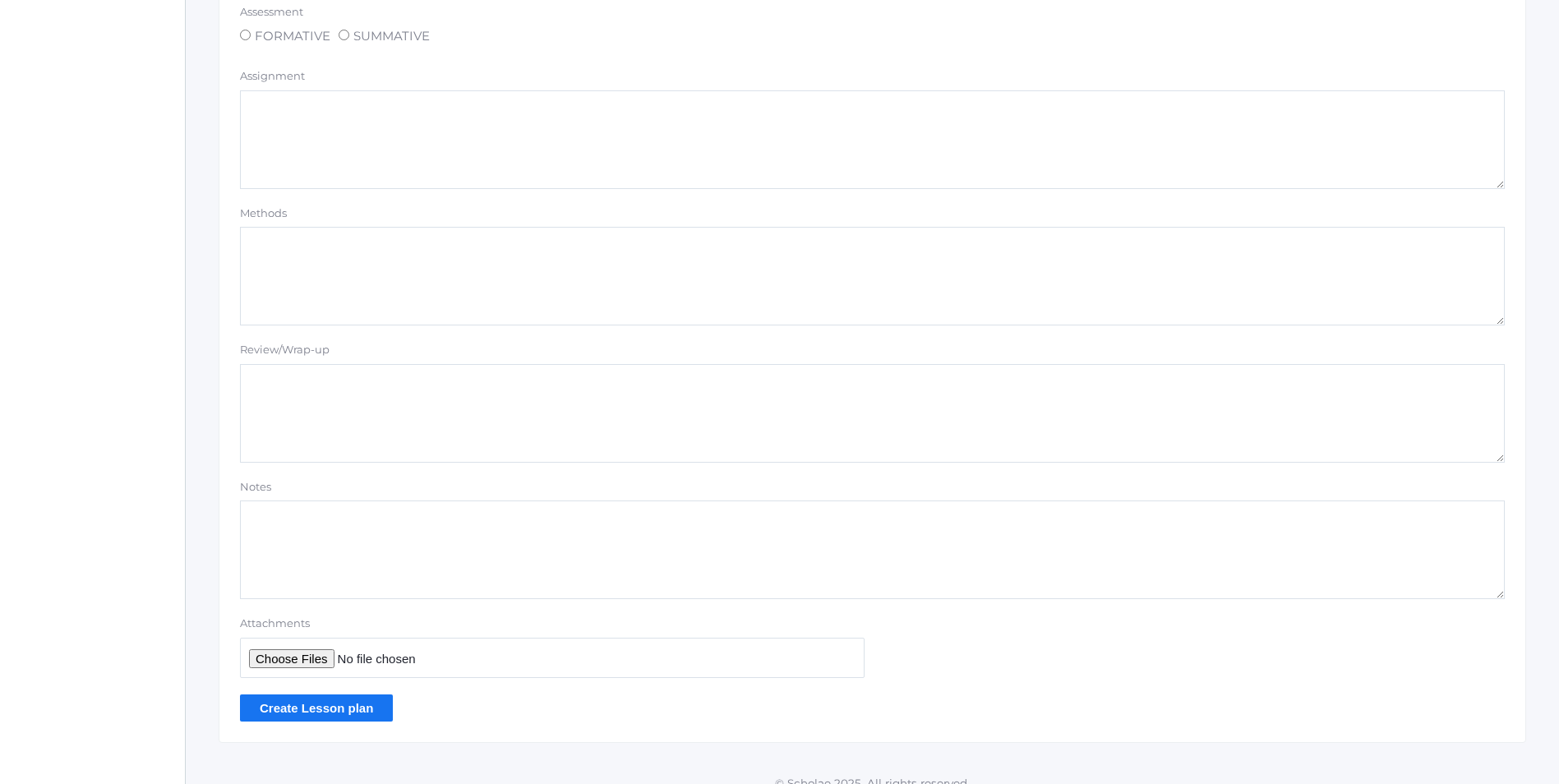
type textarea "Review Card 3.2 Bible Doctrine Intro Memory Verse F: "For God so loved the worl…"
click at [357, 715] on input "Create Lesson plan" at bounding box center [316, 708] width 153 height 27
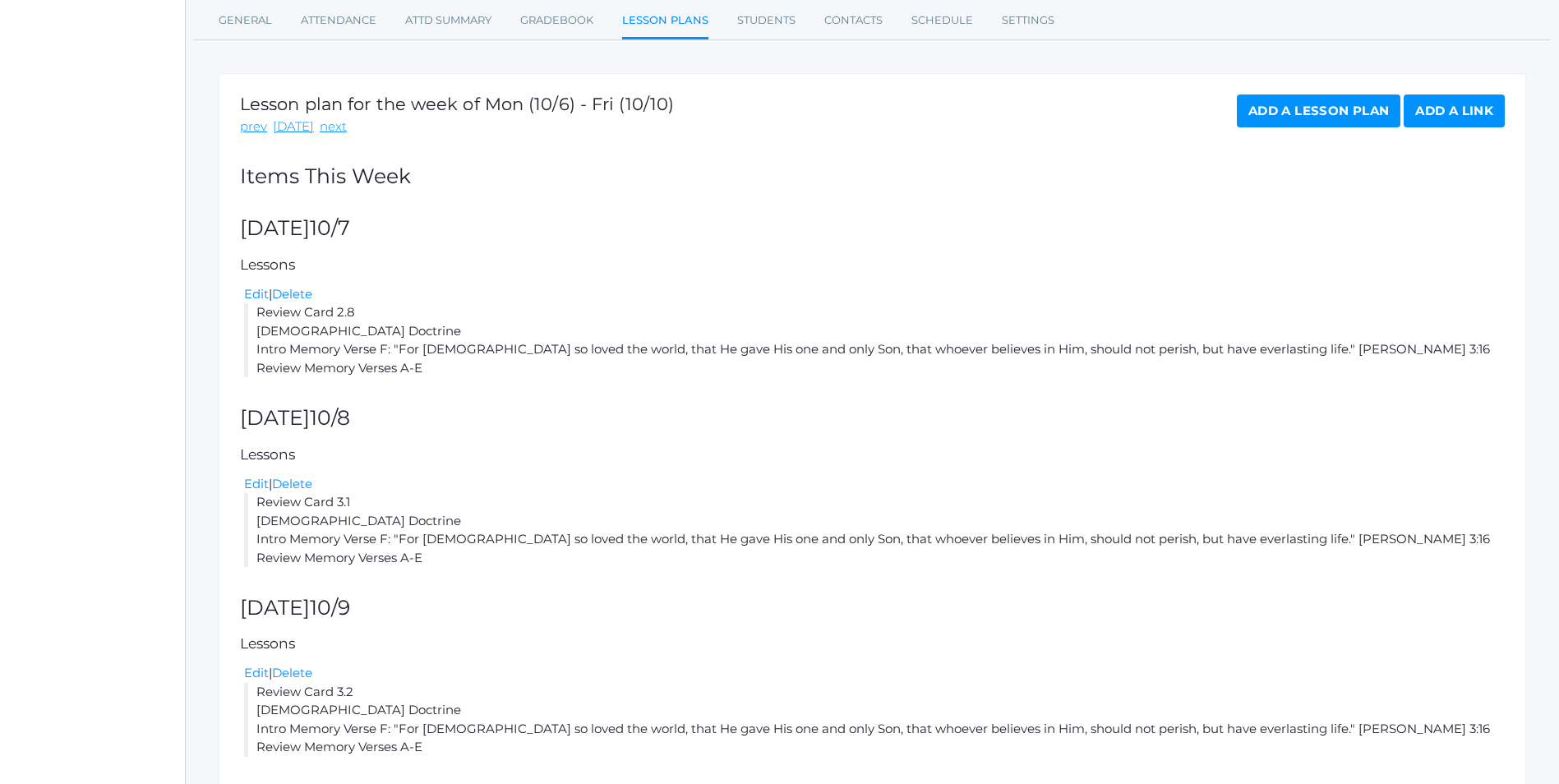
scroll to position [315, 0]
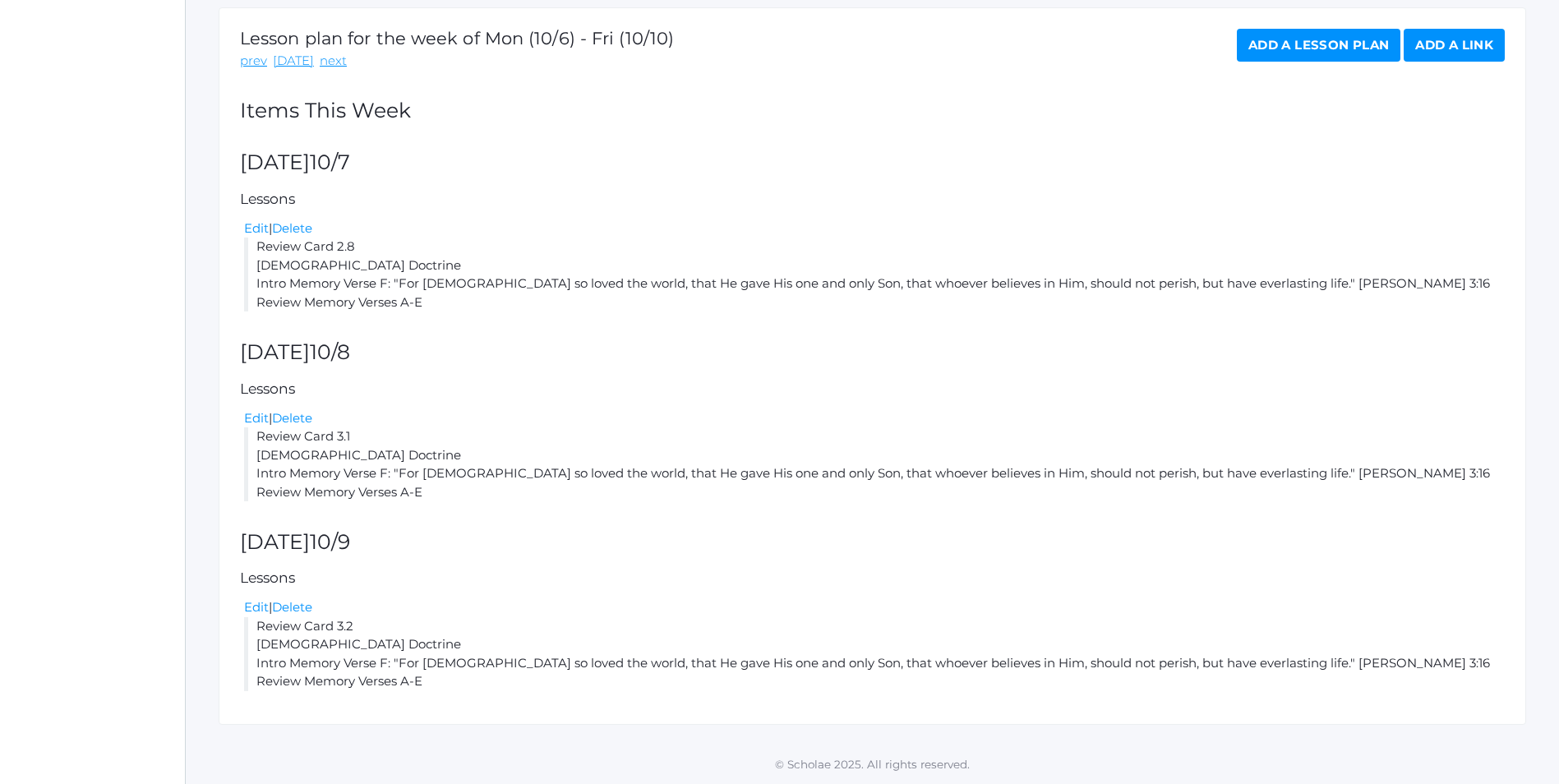
click at [1299, 39] on link "Add a Lesson Plan" at bounding box center [1319, 46] width 164 height 33
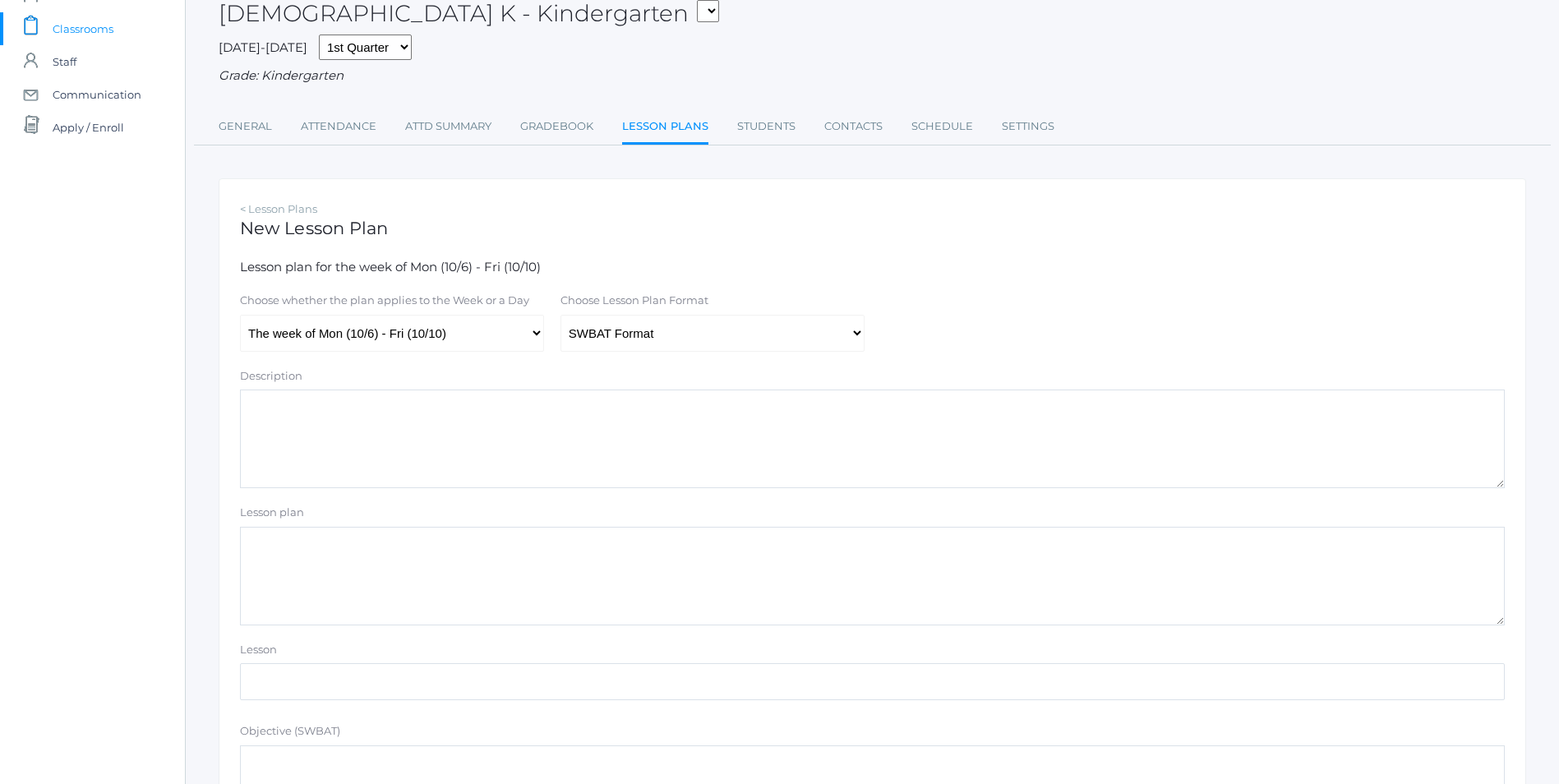
scroll to position [246, 0]
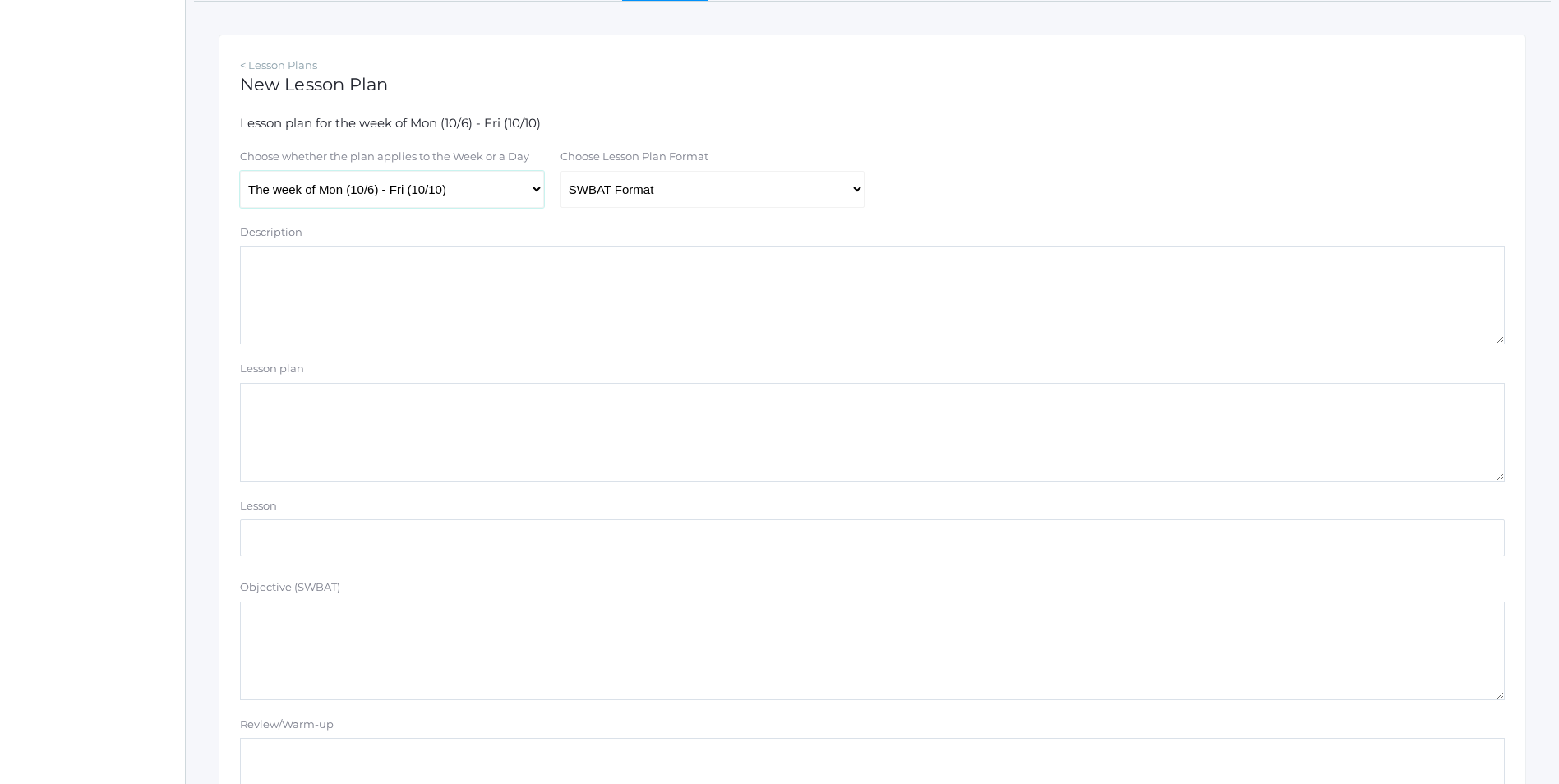
click at [532, 197] on select "The week of Mon (10/6) - Fri (10/10) [DATE] (10/6) [DATE] (10/7) [DATE] (10/8) …" at bounding box center [392, 189] width 304 height 37
select select "[DATE]"
click at [240, 172] on select "The week of Mon (10/6) - Fri (10/10) [DATE] (10/6) [DATE] (10/7) [DATE] (10/8) …" at bounding box center [392, 189] width 304 height 37
click at [858, 196] on select "Traditional Format SWBAT Format" at bounding box center [712, 189] width 304 height 37
select select "legacy"
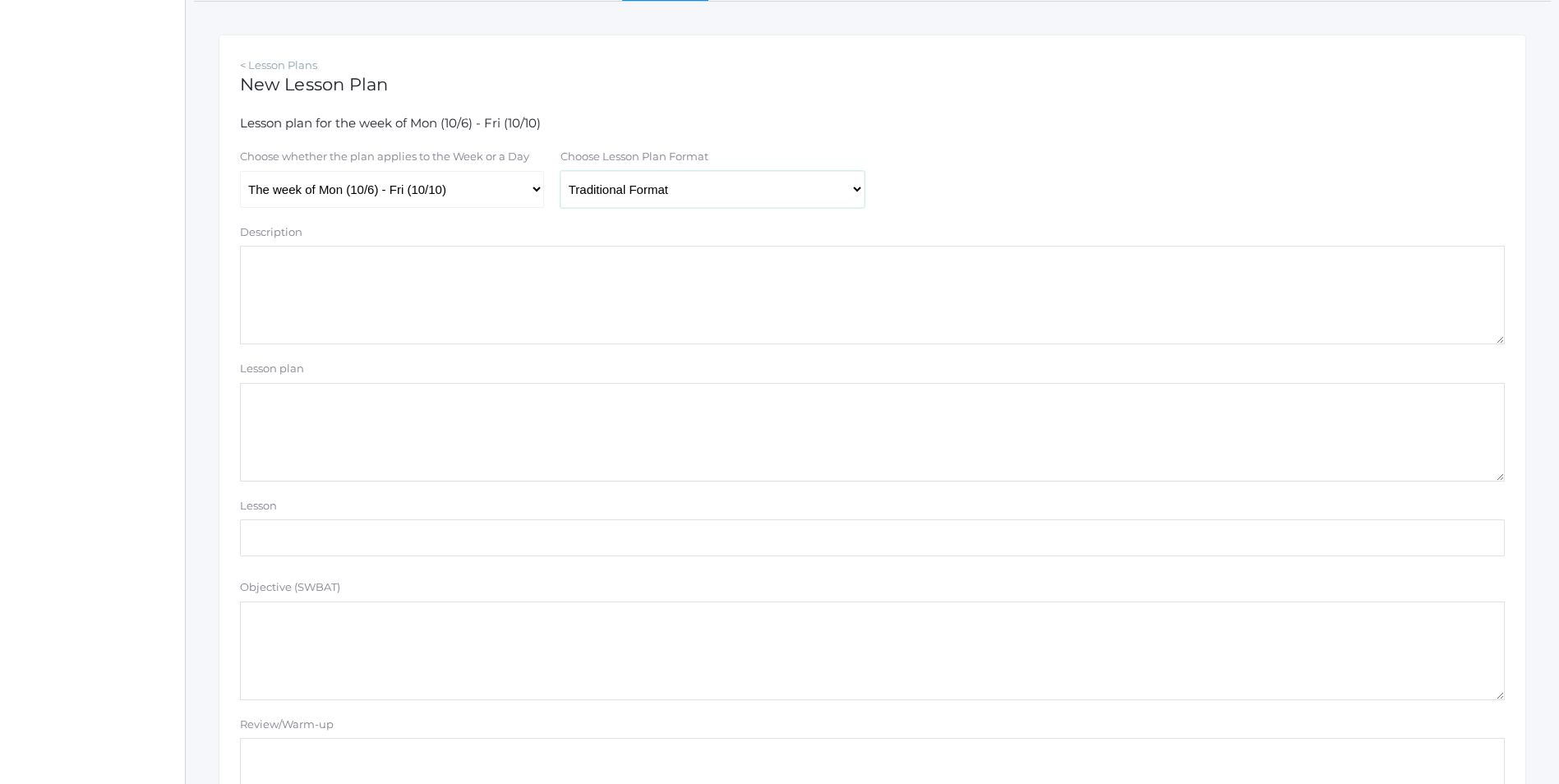
click at [560, 172] on select "Traditional Format SWBAT Format" at bounding box center [712, 189] width 304 height 37
click at [313, 396] on textarea "Lesson plan" at bounding box center [872, 431] width 1265 height 98
paste textarea "Review Card 2.8 Bible Doctrine Intro Memory Verse F: "For God so loved the worl…"
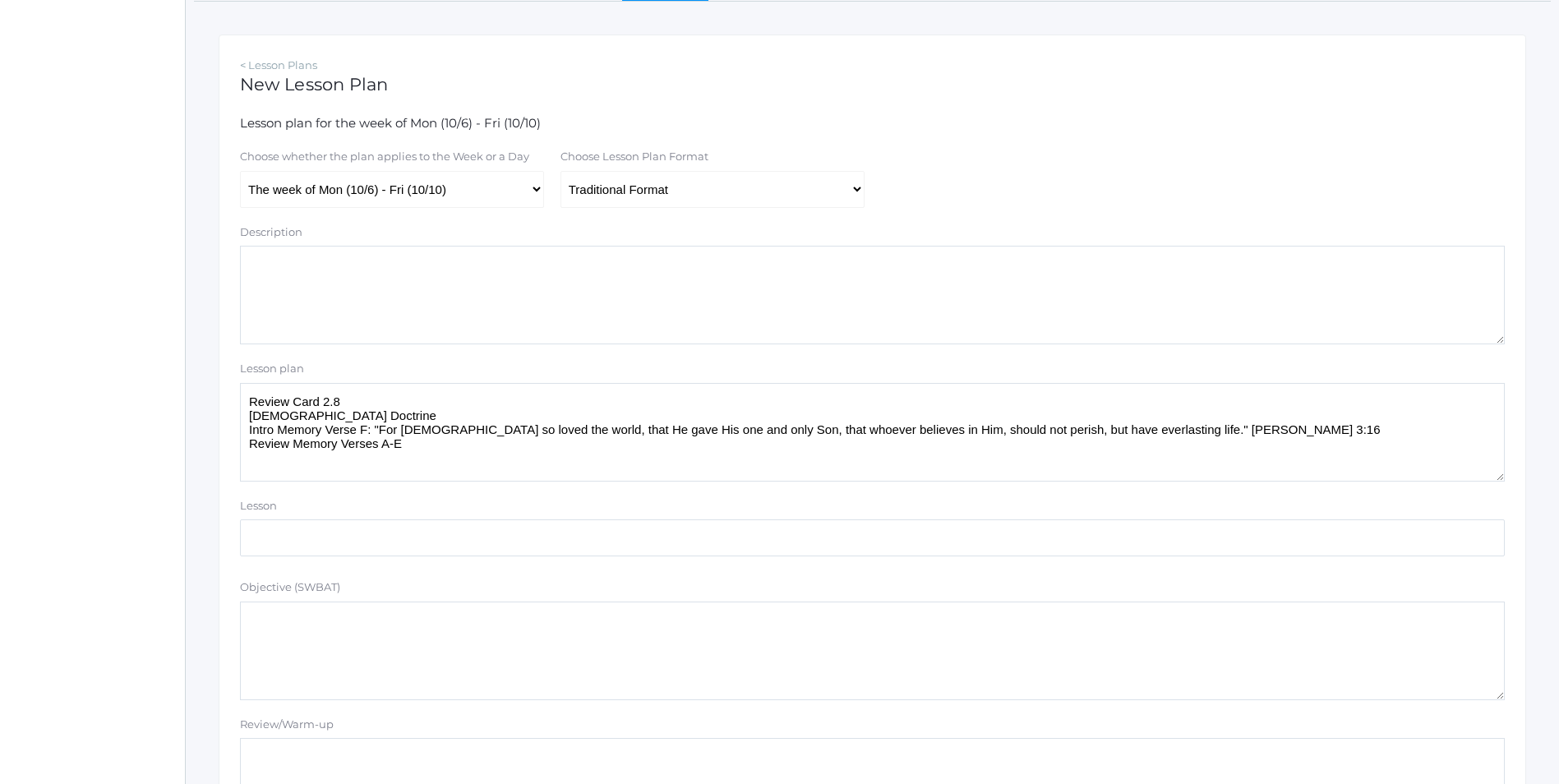
click at [354, 396] on textarea "Review Card 2.8 Bible Doctrine Intro Memory Verse F: "For God so loved the worl…" at bounding box center [872, 431] width 1265 height 98
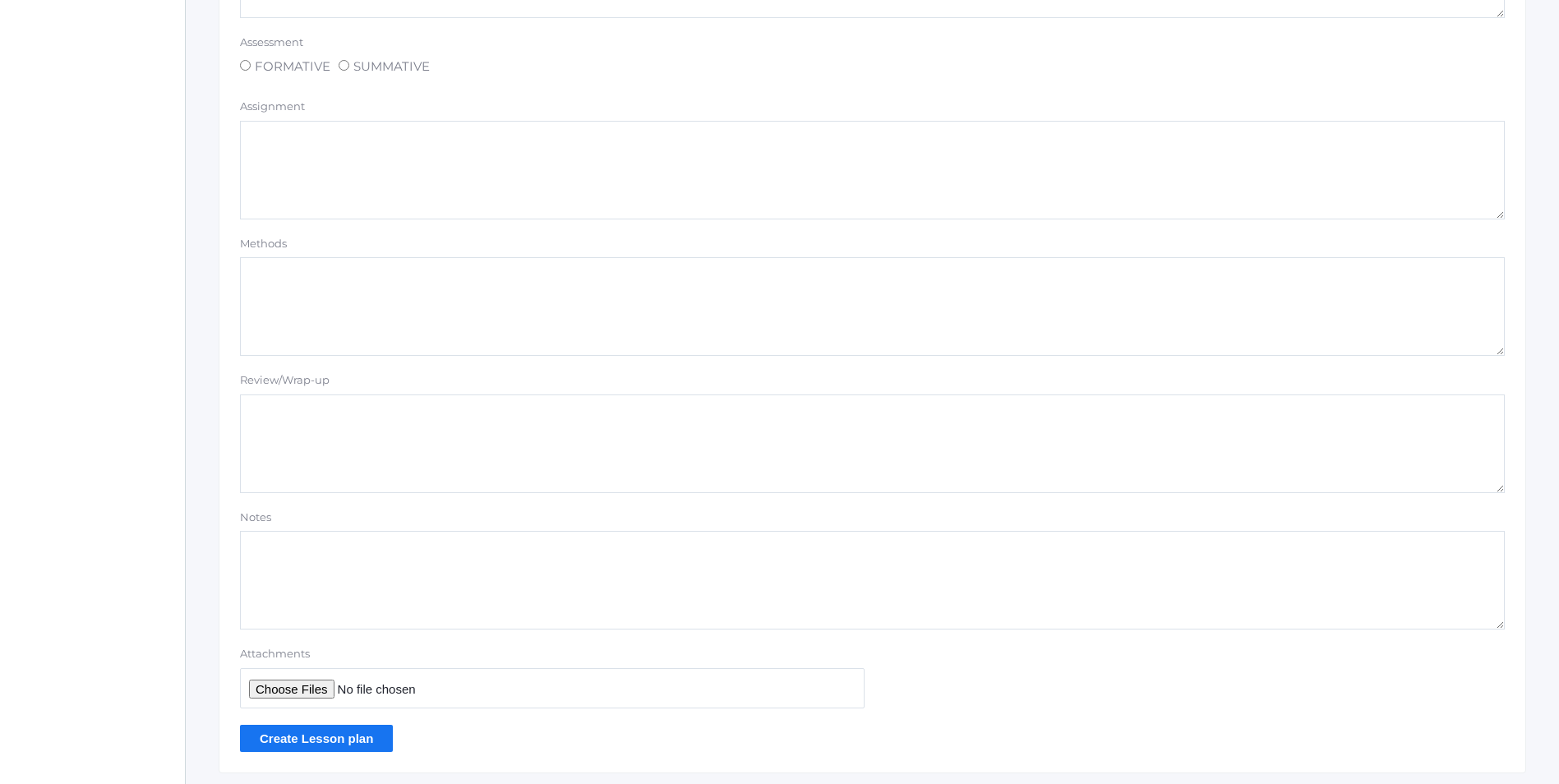
scroll to position [1253, 0]
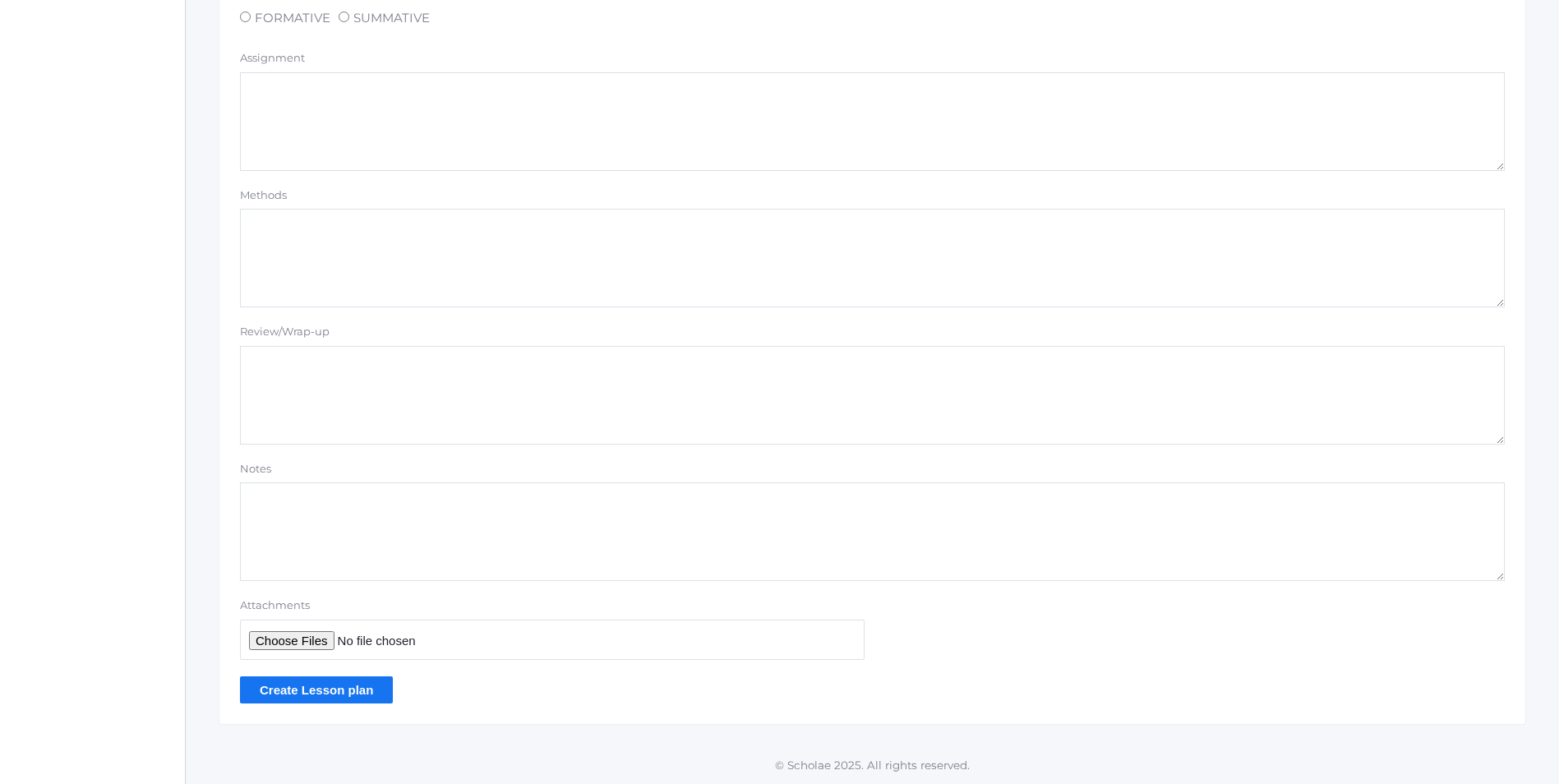
type textarea "Review Card 3.3 Bible Doctrine Intro Memory Verse F: "For God so loved the worl…"
click at [299, 691] on input "Create Lesson plan" at bounding box center [316, 690] width 153 height 27
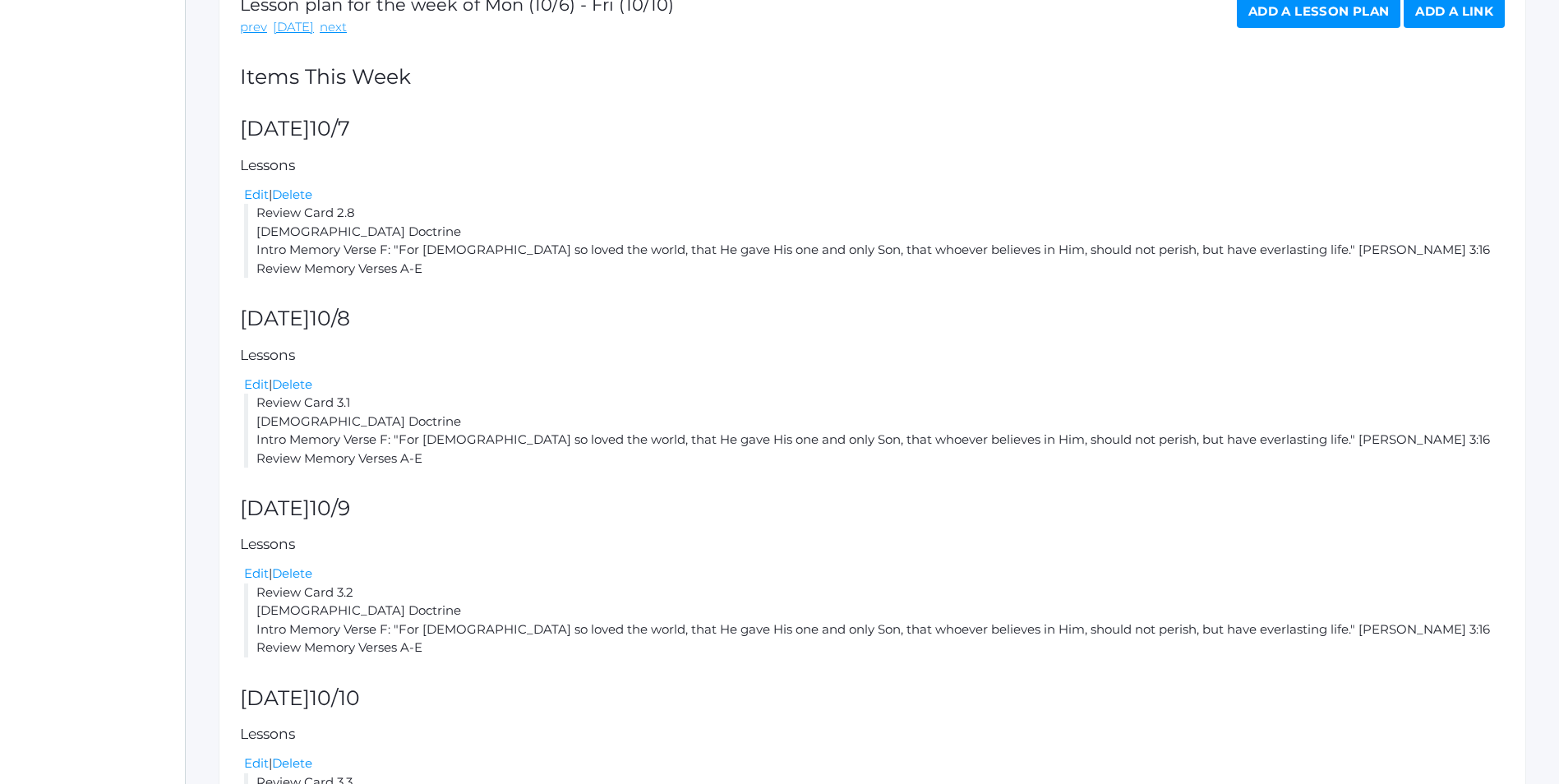
scroll to position [93, 0]
